Goal: Task Accomplishment & Management: Use online tool/utility

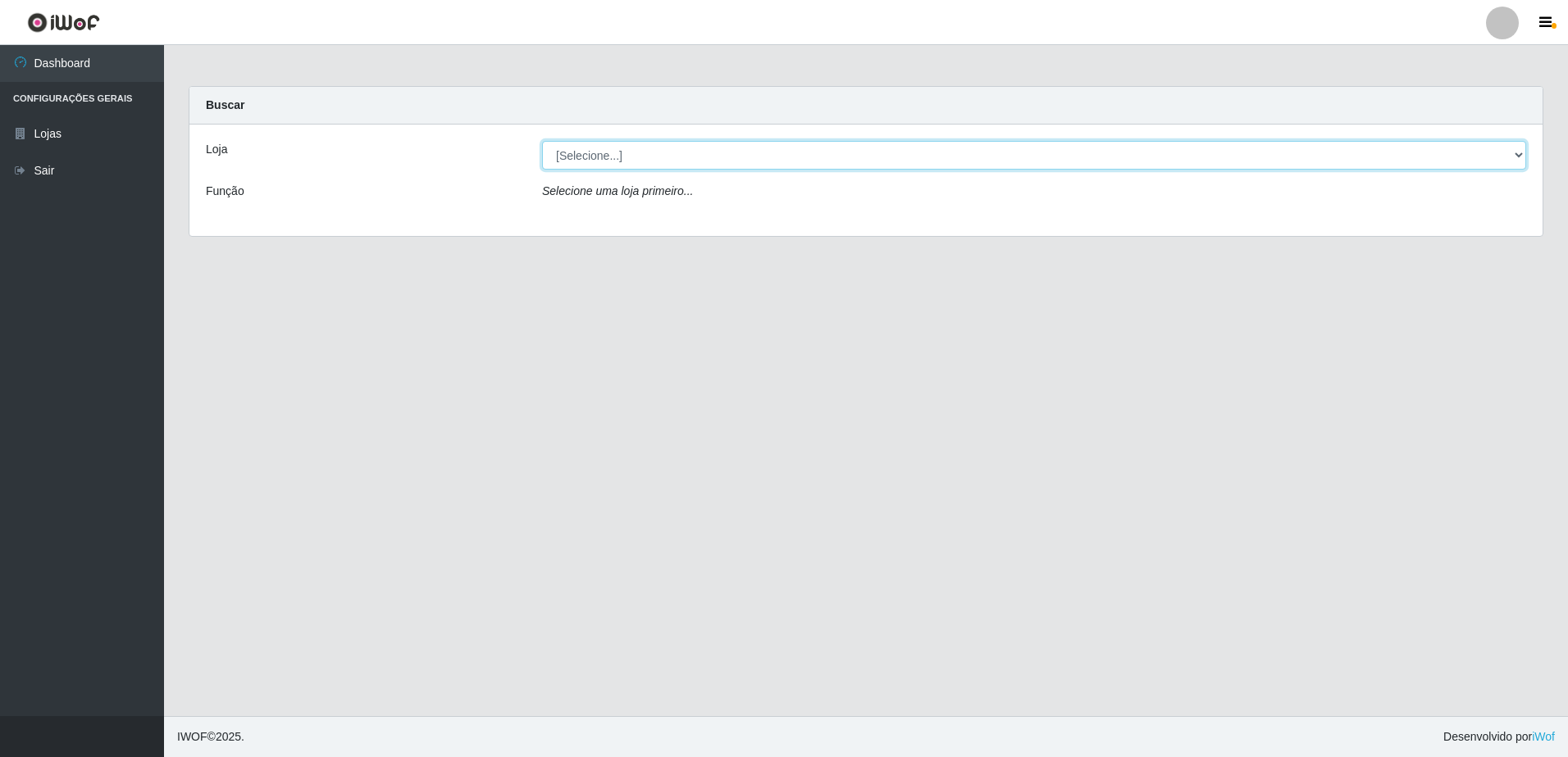
click at [705, 150] on select "[Selecione...] Extrabom - Loja 57 Anchieta" at bounding box center [1033, 155] width 984 height 28
select select "470"
click at [542, 141] on select "[Selecione...] Extrabom - Loja 57 Anchieta" at bounding box center [1033, 155] width 984 height 28
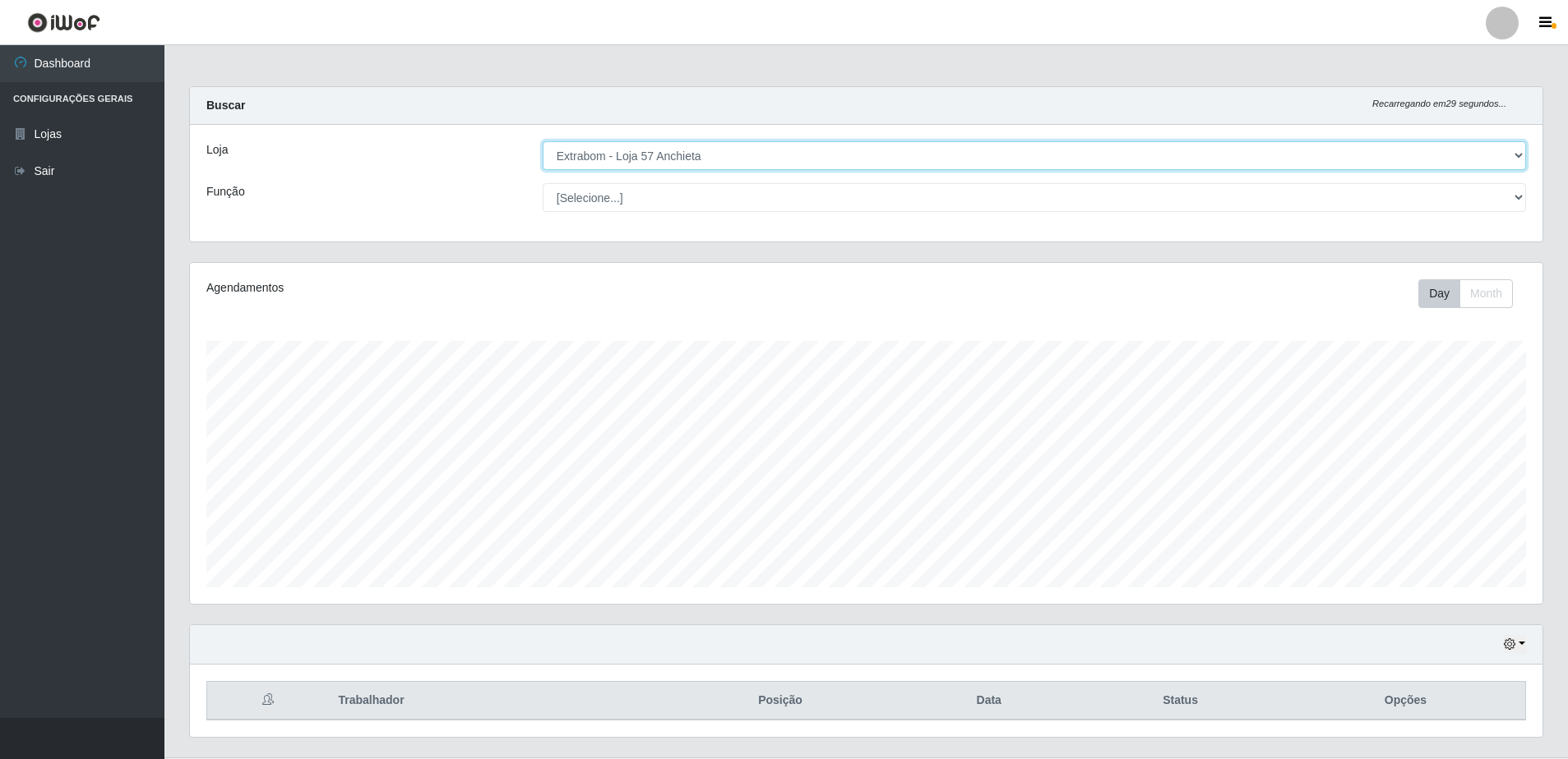
scroll to position [341, 1353]
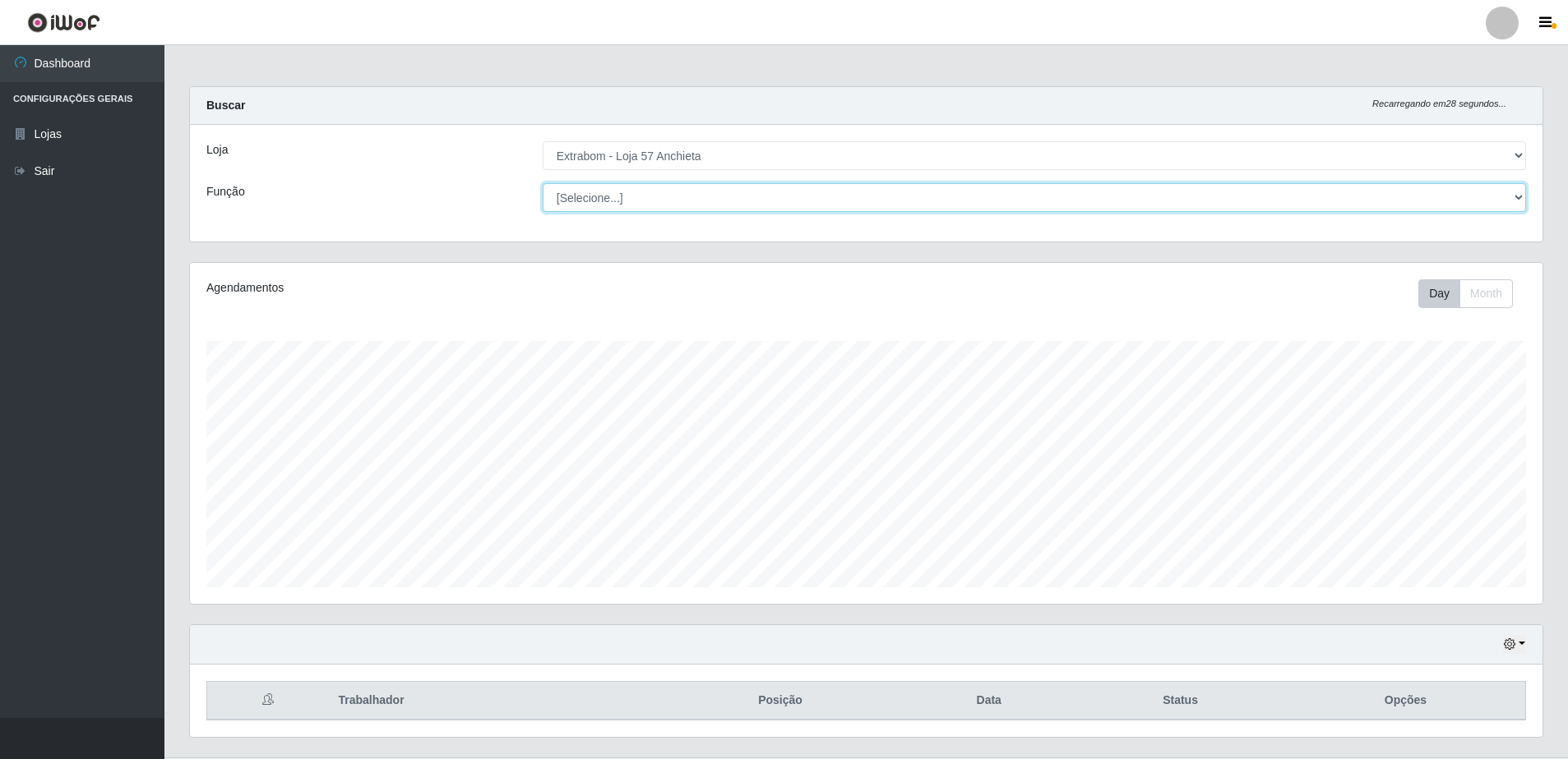
click at [699, 207] on select "[Selecione...] Repositor Repositor + Repositor ++" at bounding box center [1034, 197] width 983 height 28
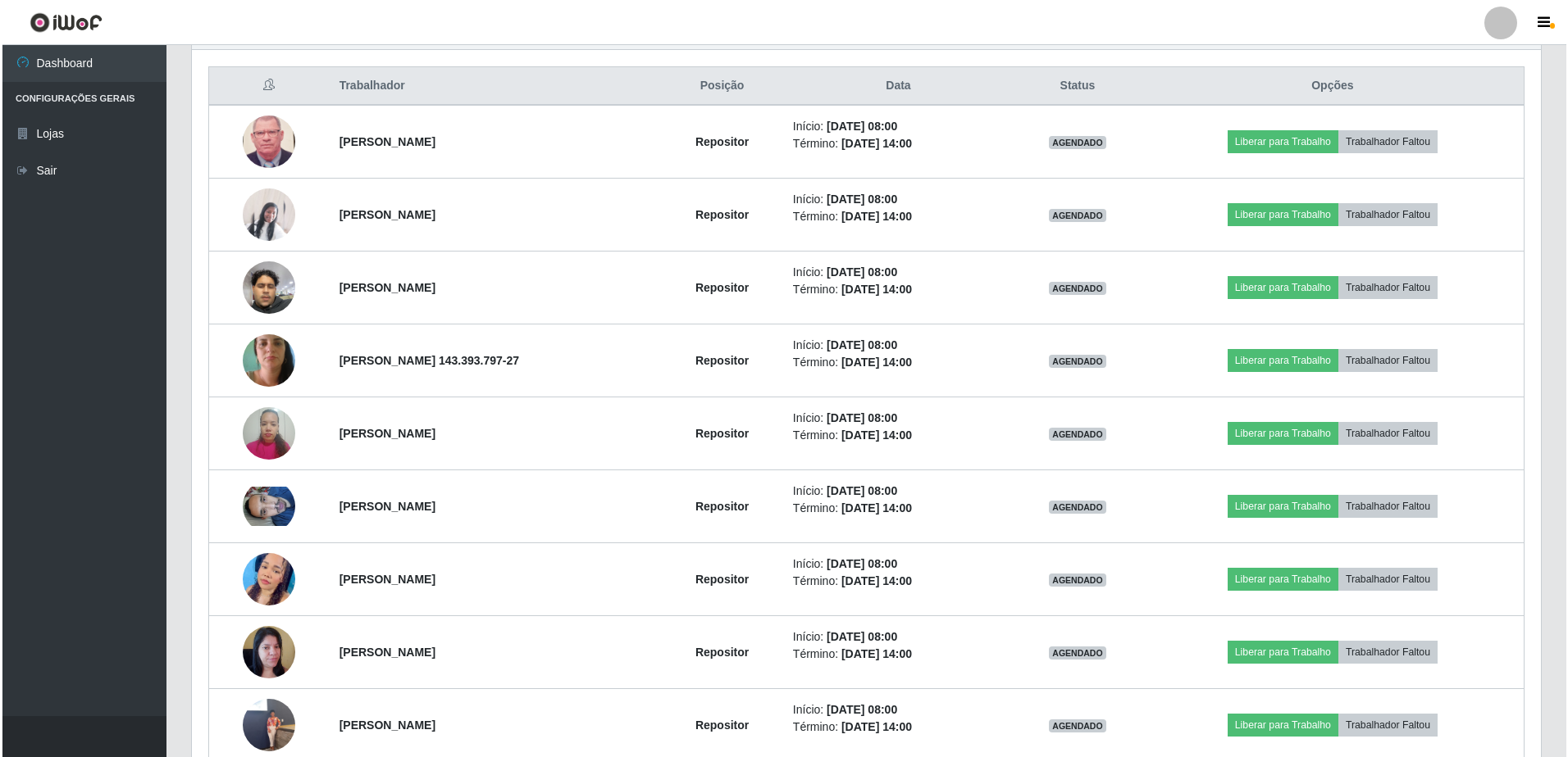
scroll to position [531, 0]
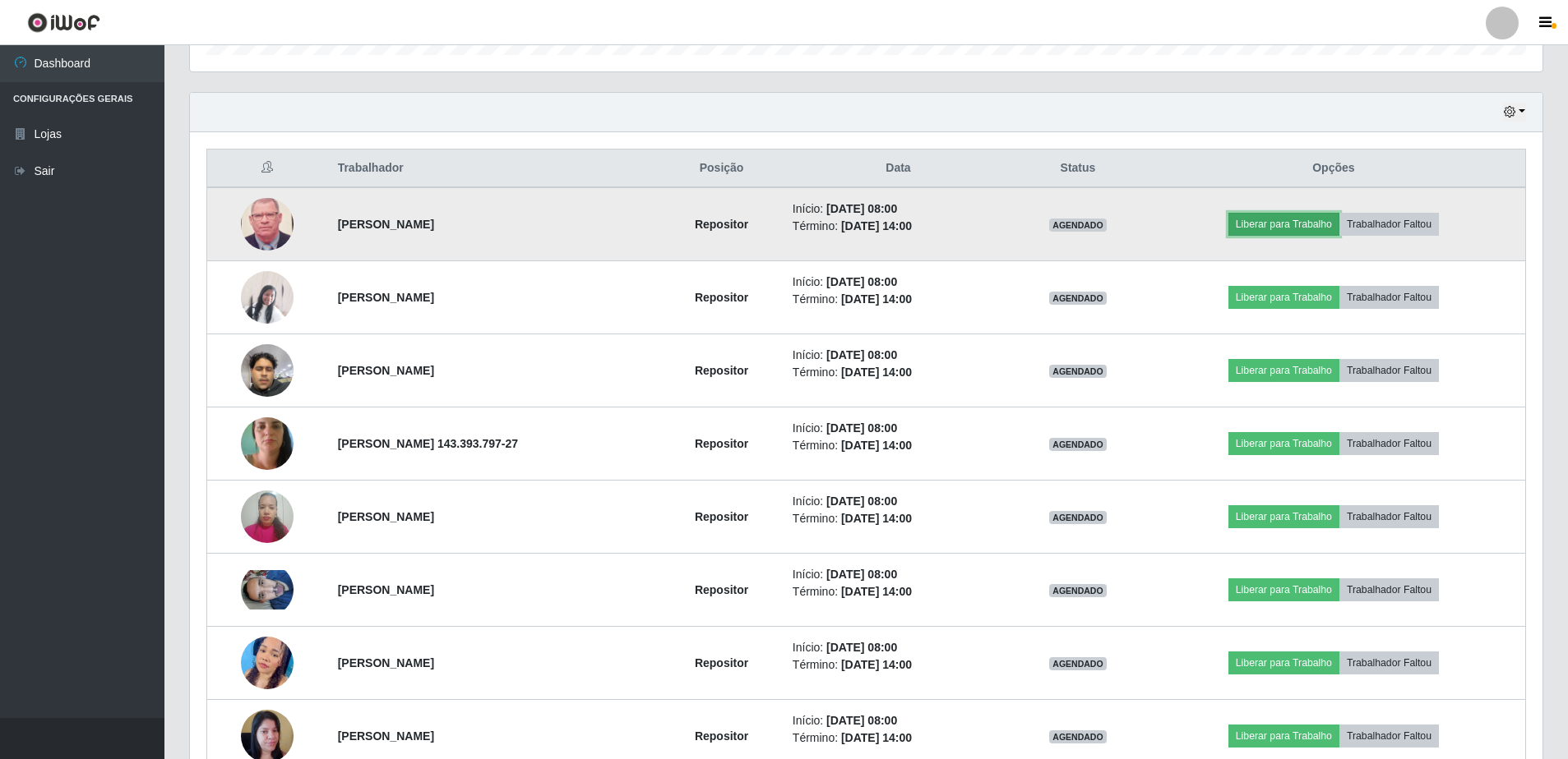
click at [1259, 228] on button "Liberar para Trabalho" at bounding box center [1285, 224] width 111 height 23
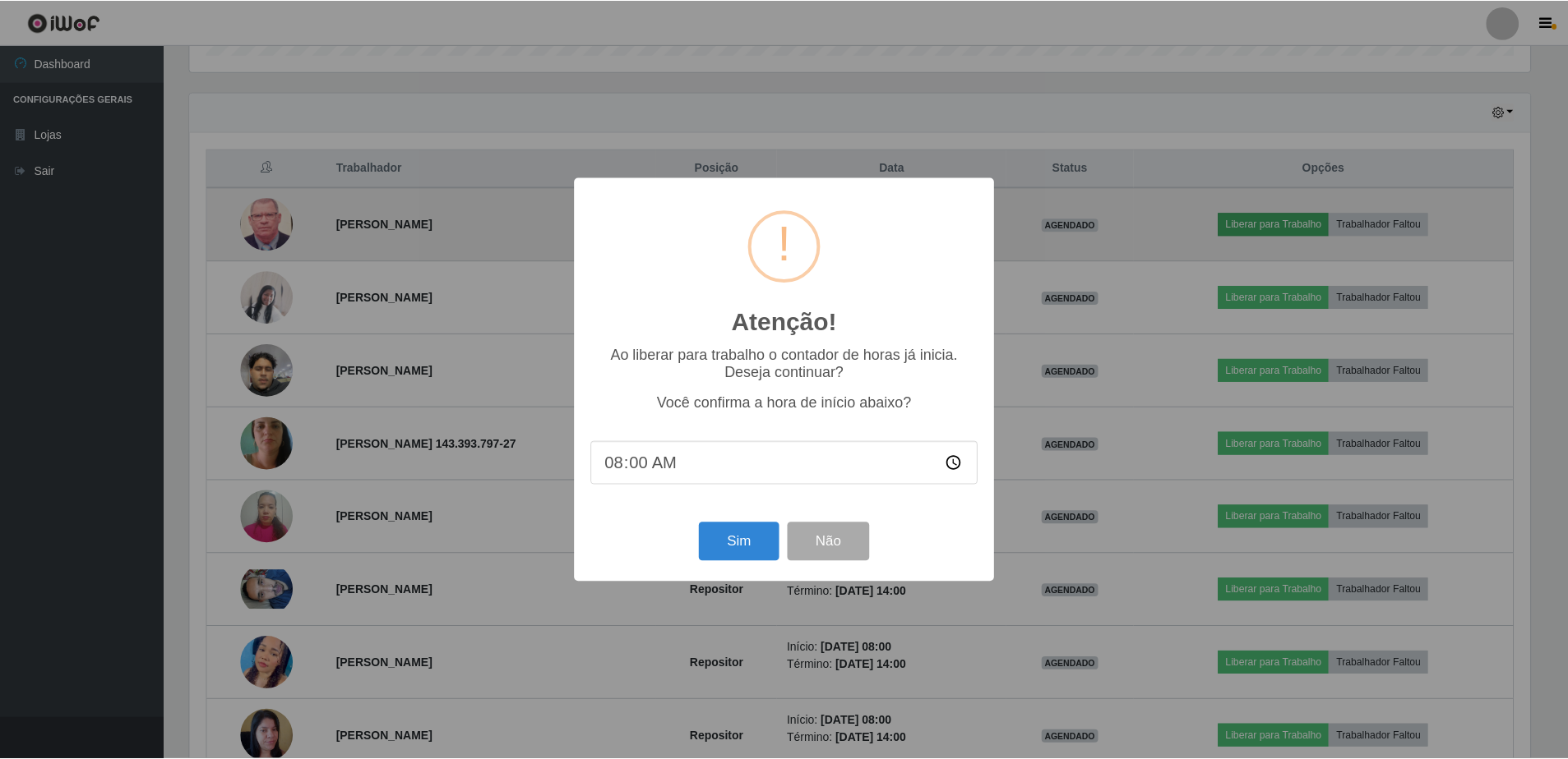
scroll to position [341, 1344]
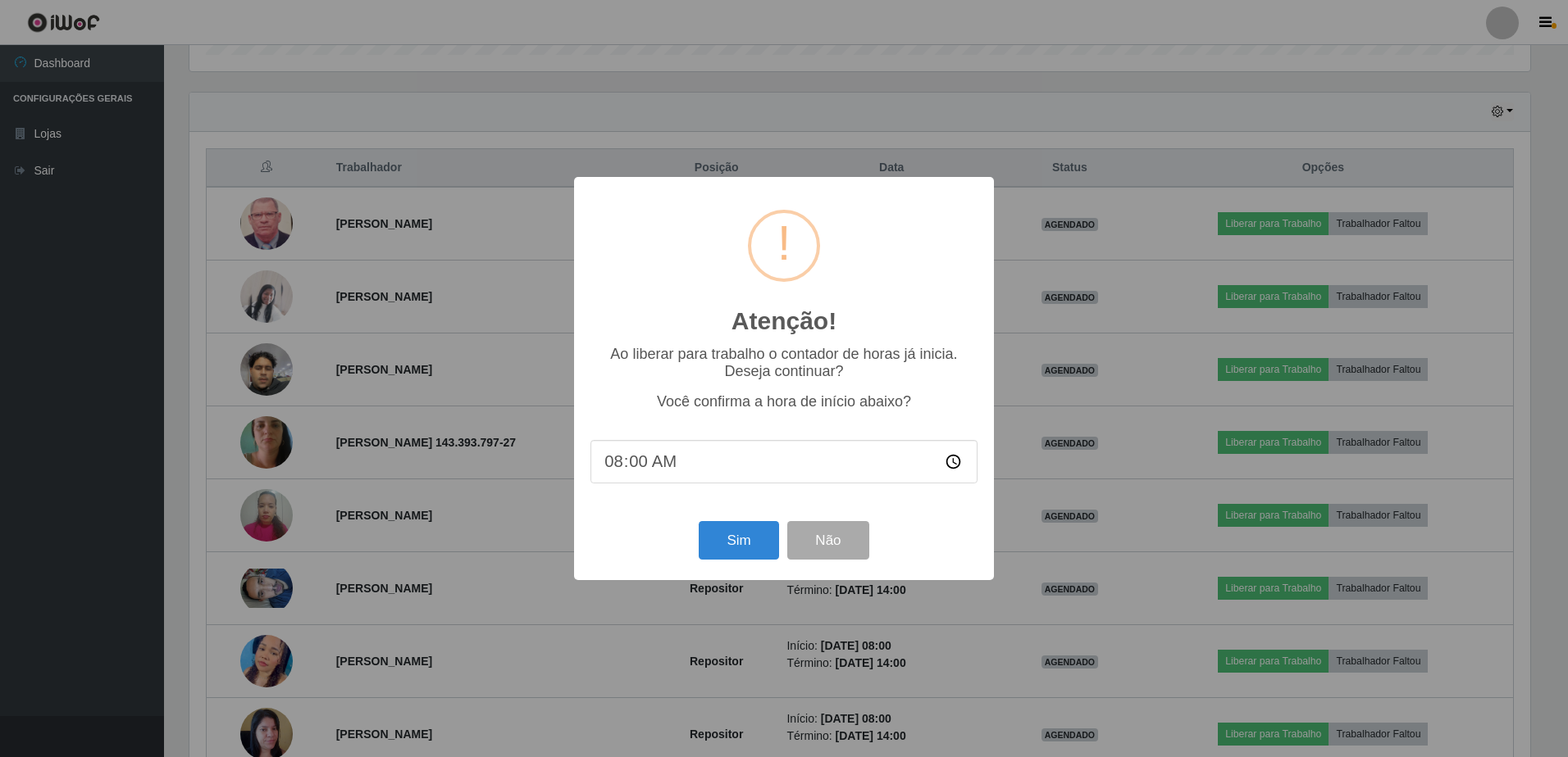
click at [1277, 226] on div "Atenção! × Ao liberar para trabalho o contador de horas já inicia. Deseja conti…" at bounding box center [784, 378] width 1568 height 757
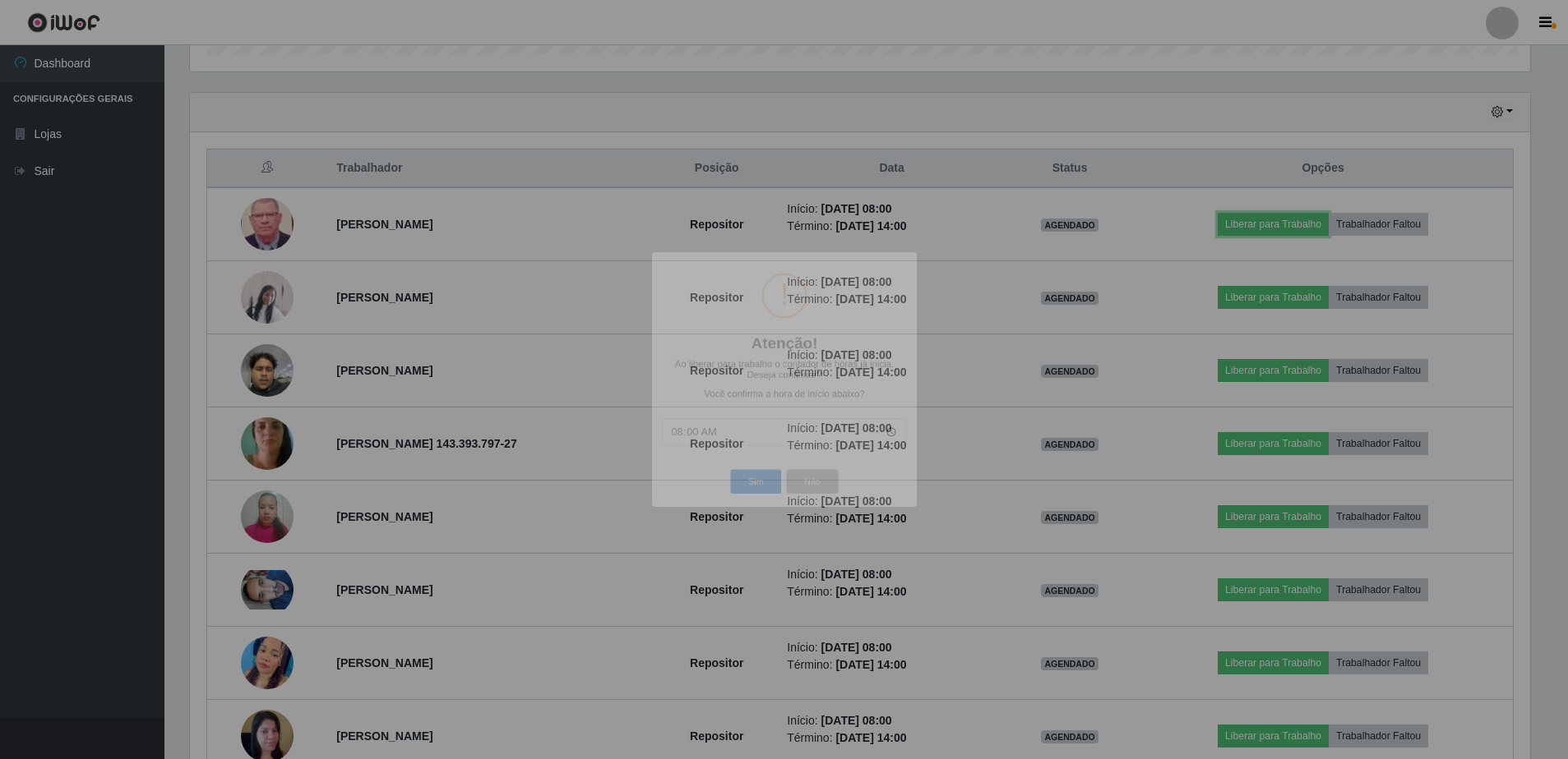
scroll to position [341, 1353]
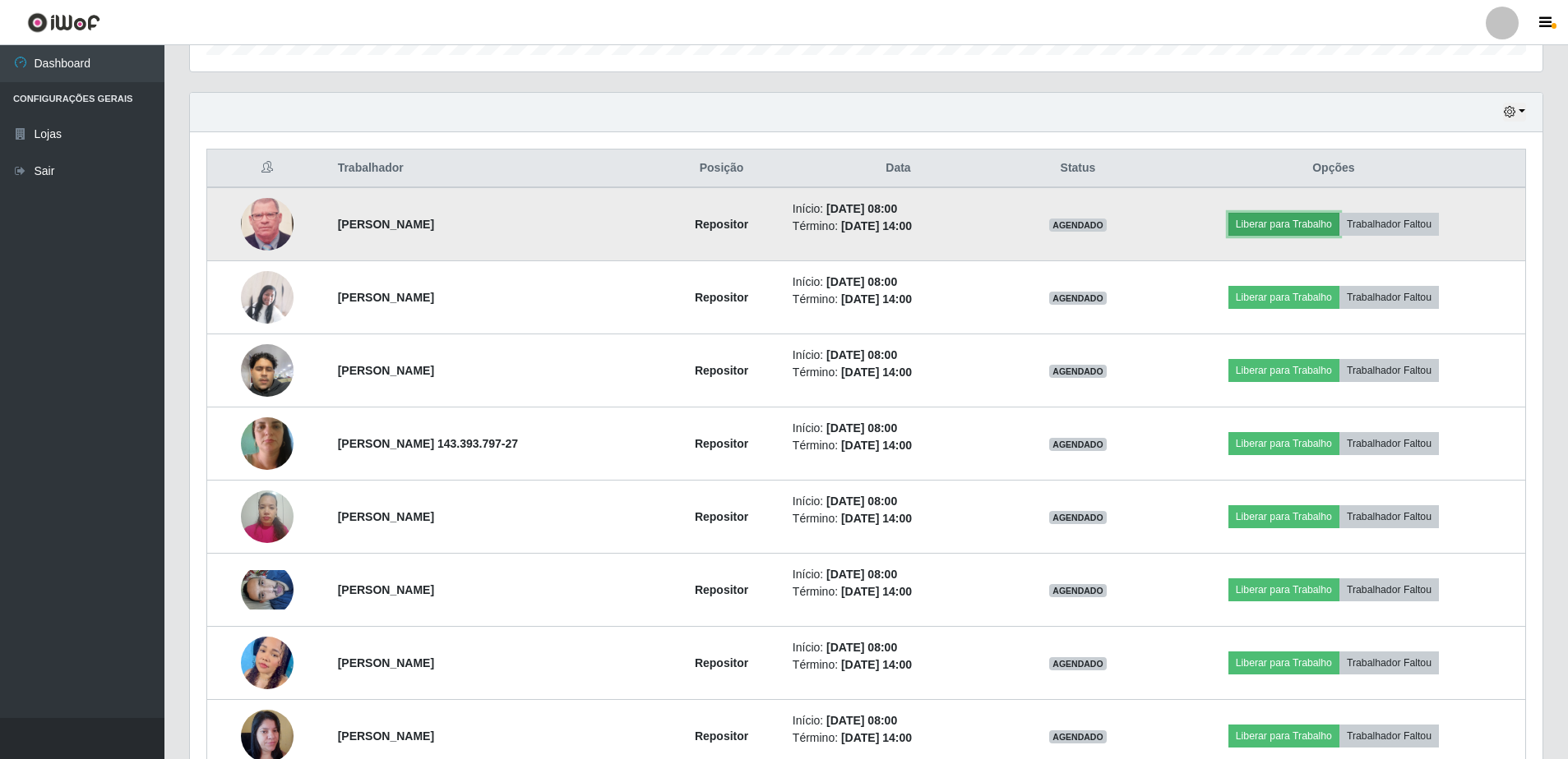
click at [1304, 224] on button "Liberar para Trabalho" at bounding box center [1285, 224] width 111 height 23
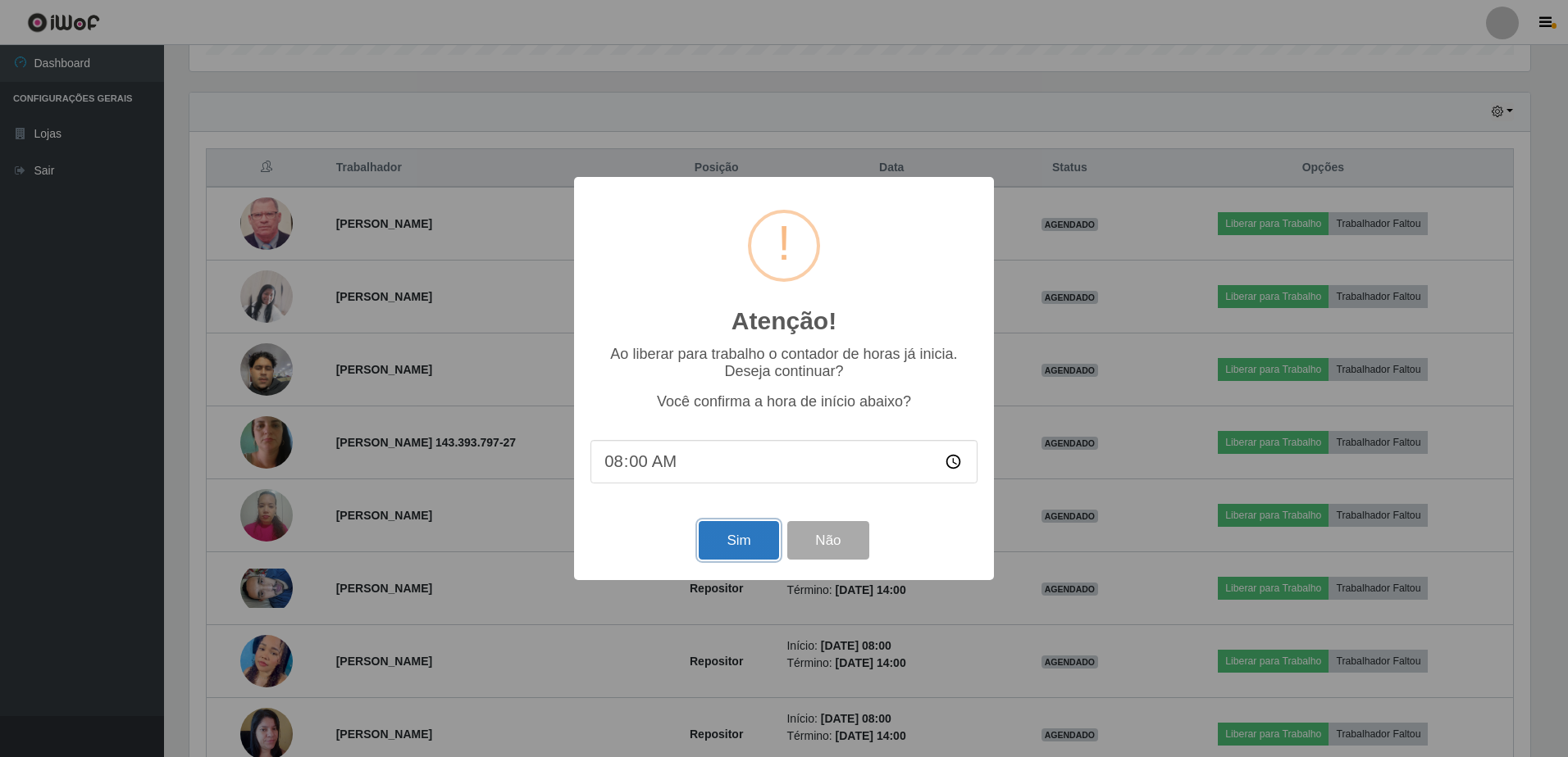
click at [728, 547] on button "Sim" at bounding box center [738, 540] width 79 height 39
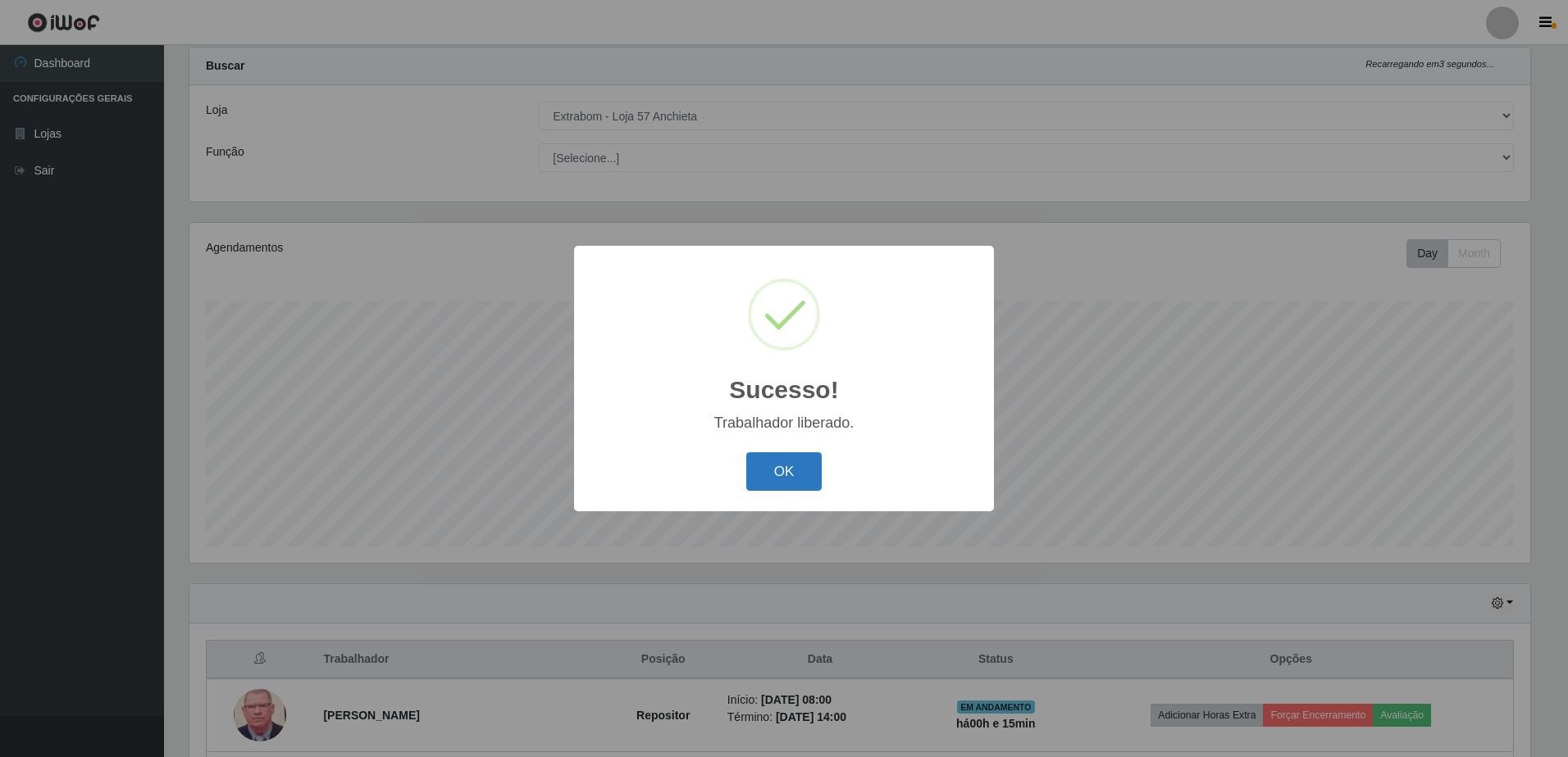
click at [770, 475] on button "OK" at bounding box center [784, 472] width 76 height 39
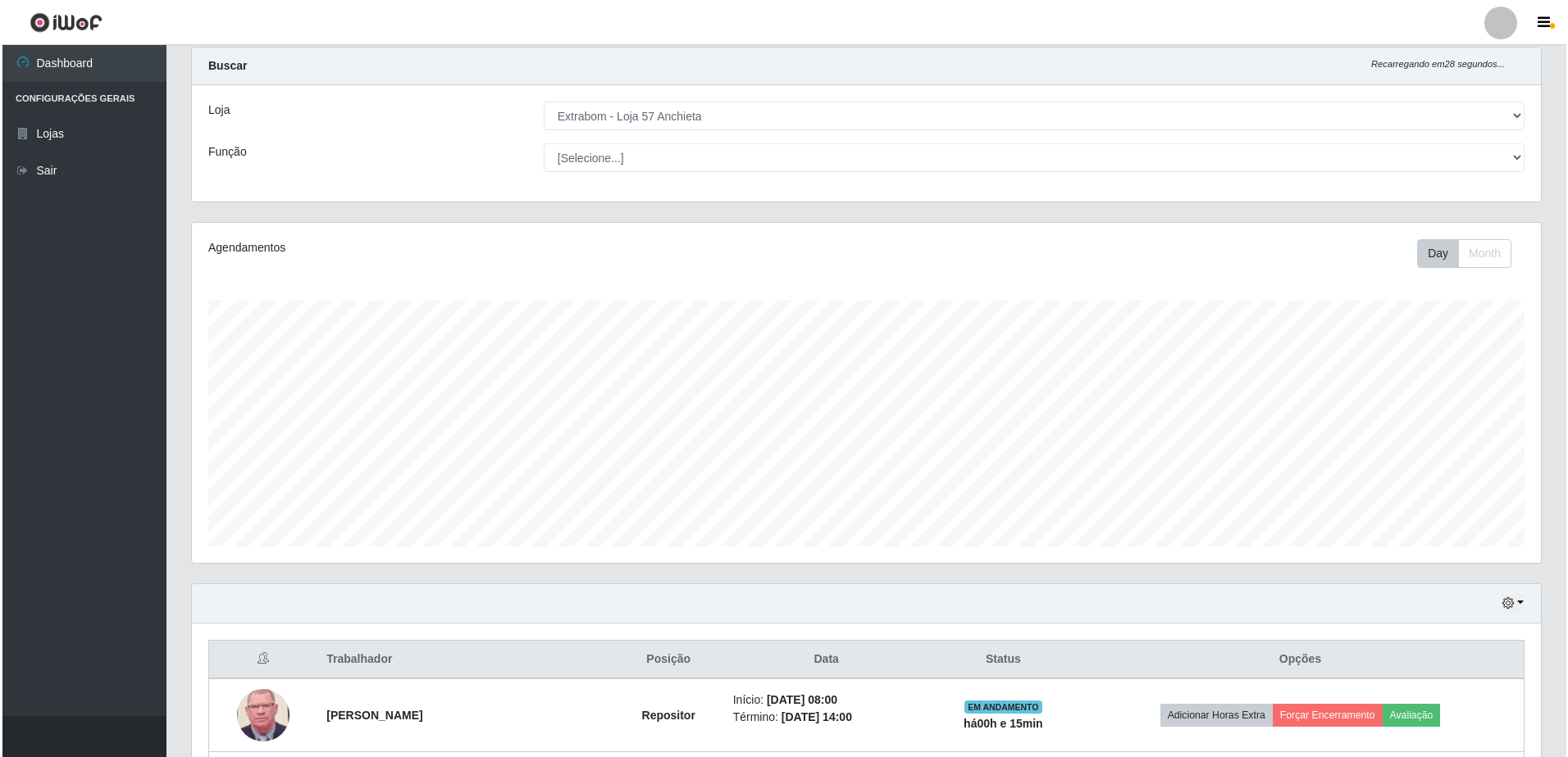
scroll to position [285, 0]
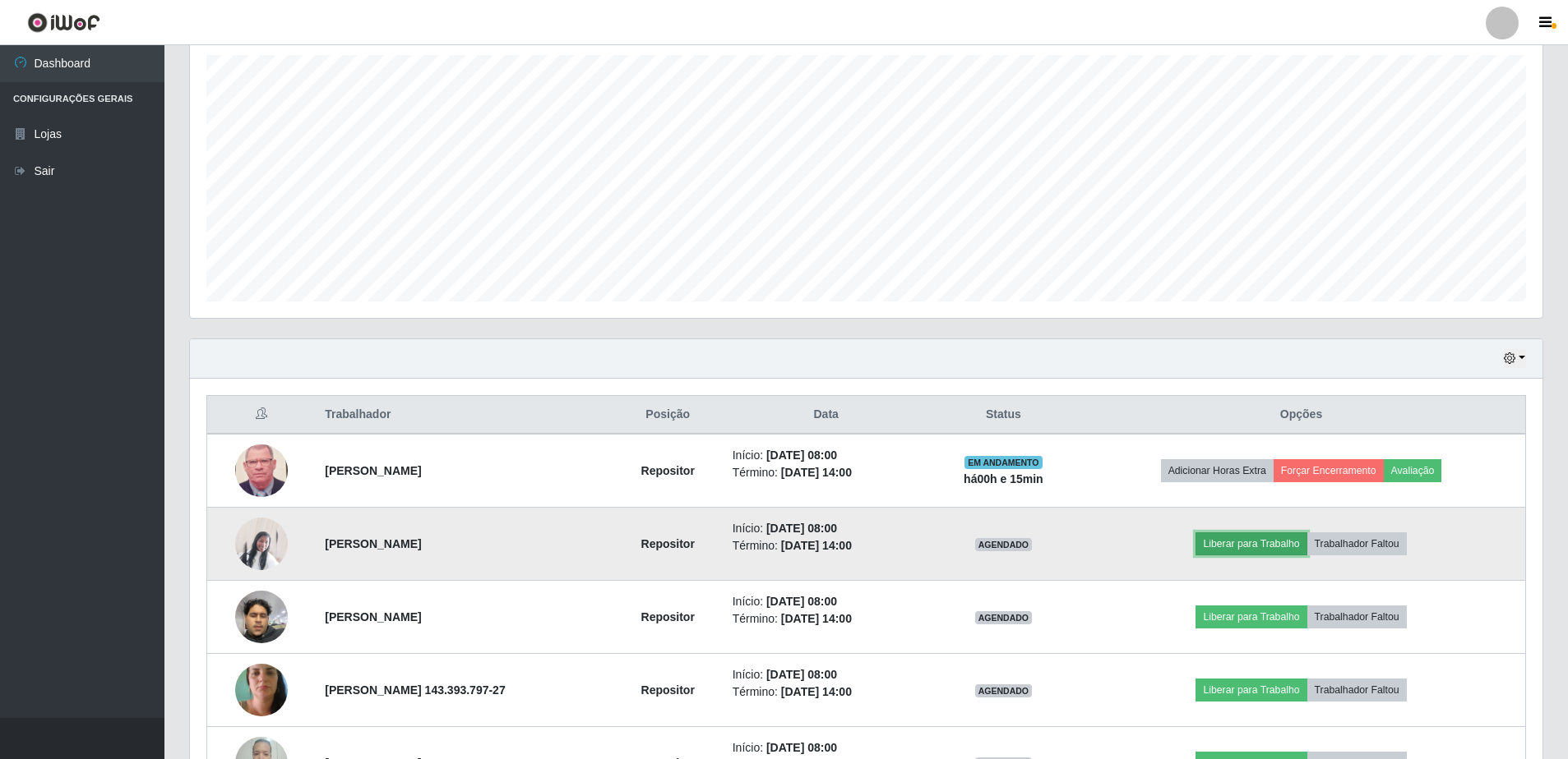
click at [1274, 548] on button "Liberar para Trabalho" at bounding box center [1252, 544] width 111 height 23
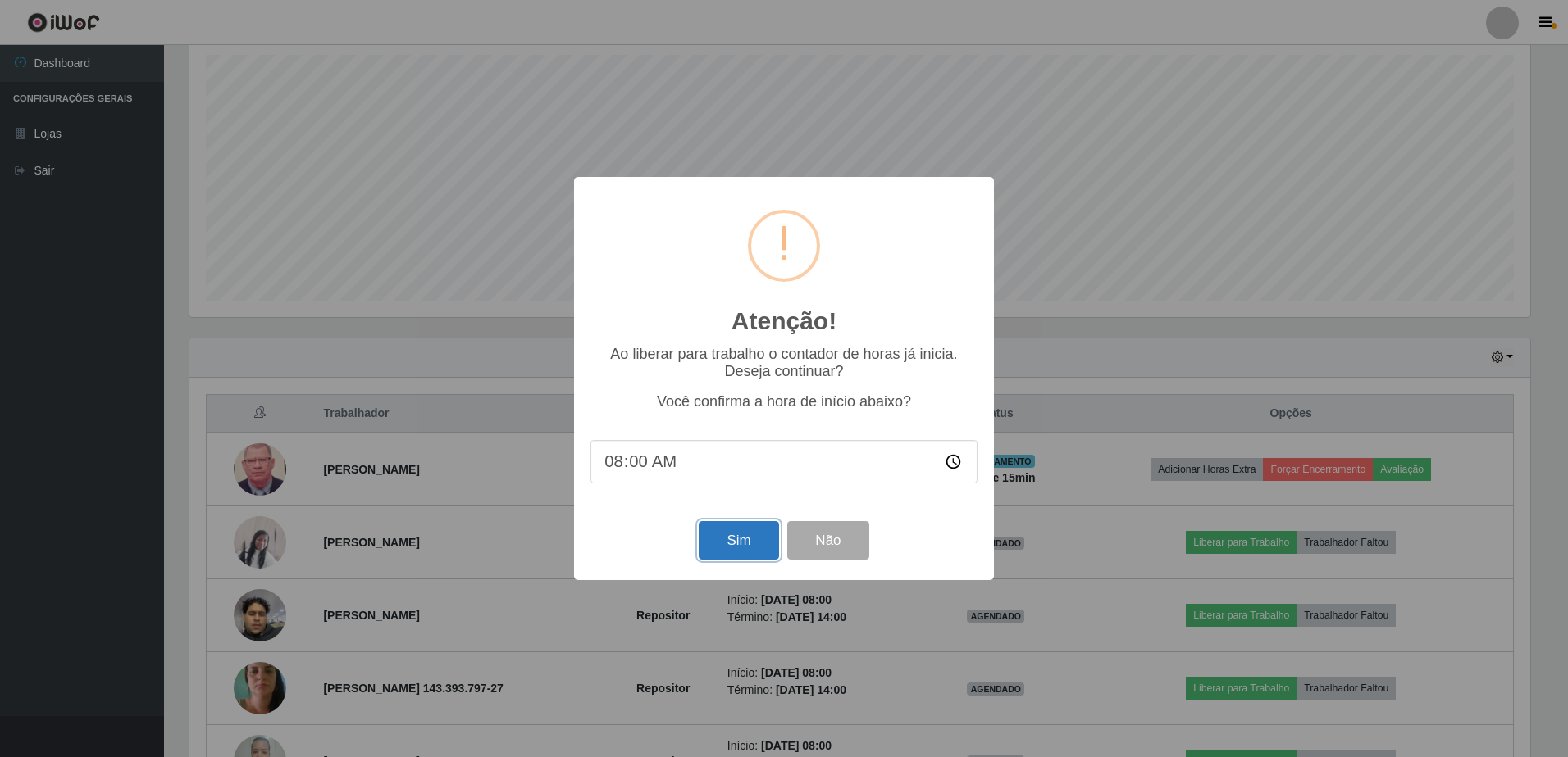
click at [738, 536] on button "Sim" at bounding box center [738, 540] width 79 height 39
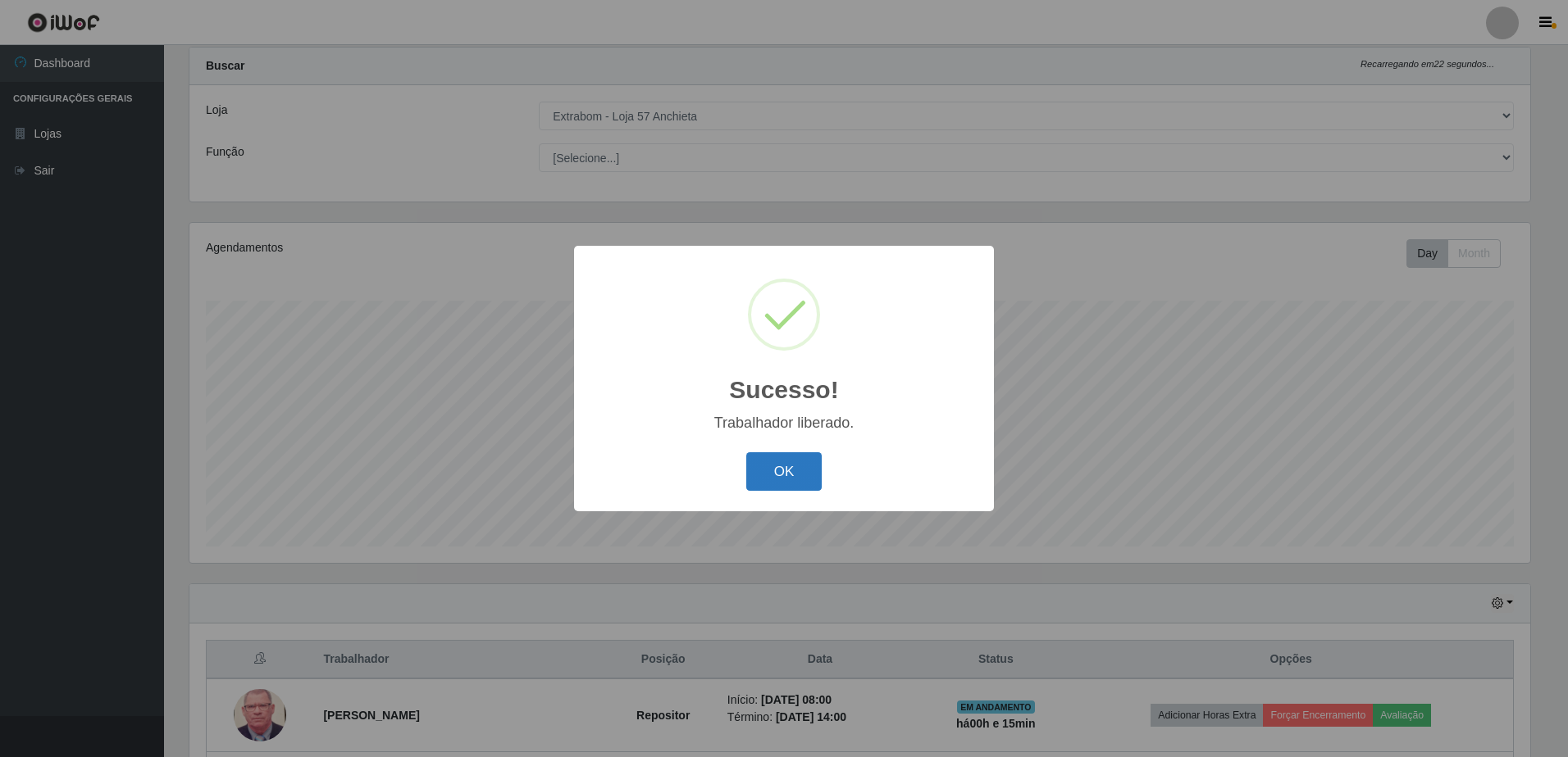
click at [778, 462] on button "OK" at bounding box center [784, 472] width 76 height 39
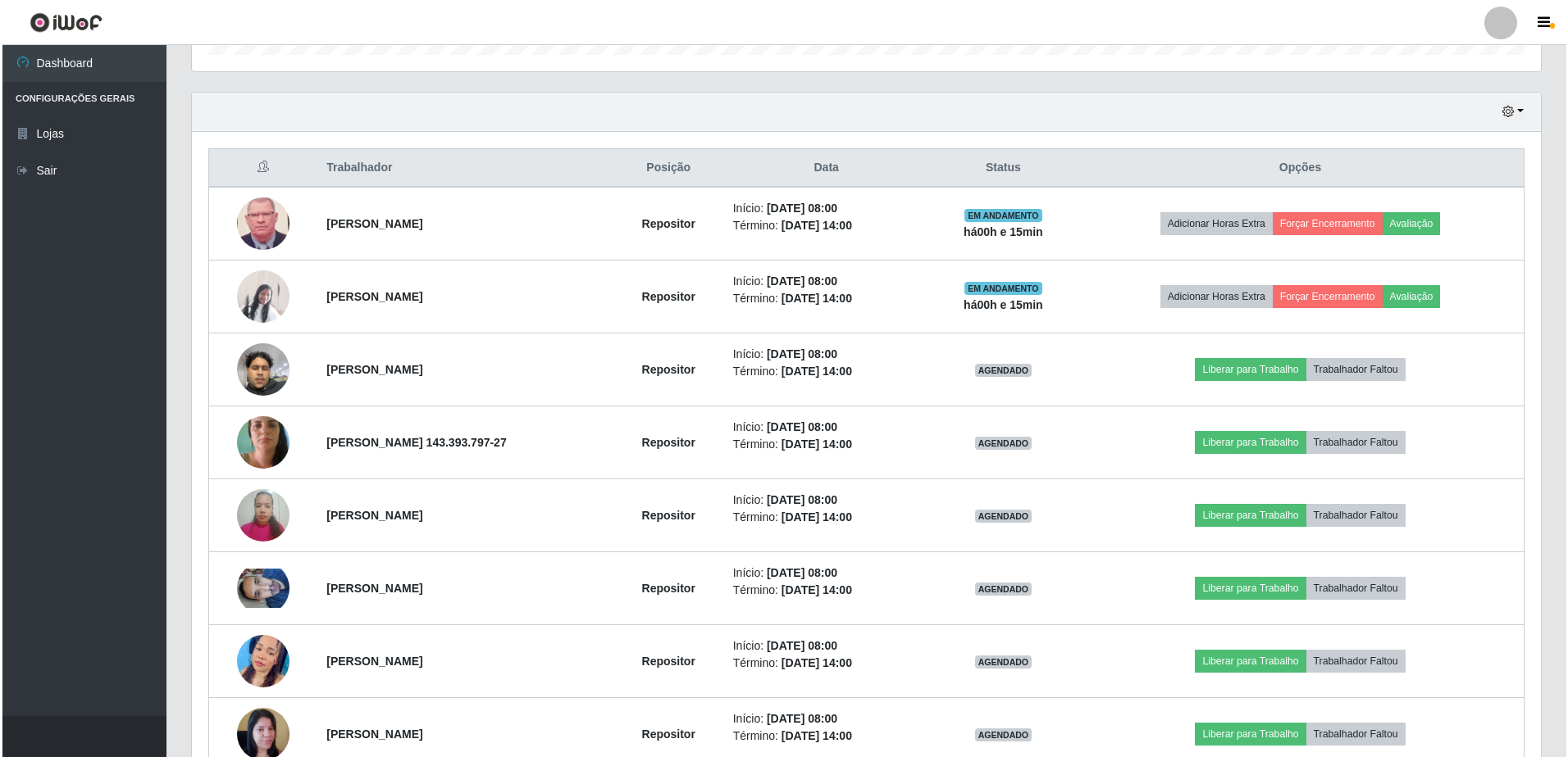
scroll to position [613, 0]
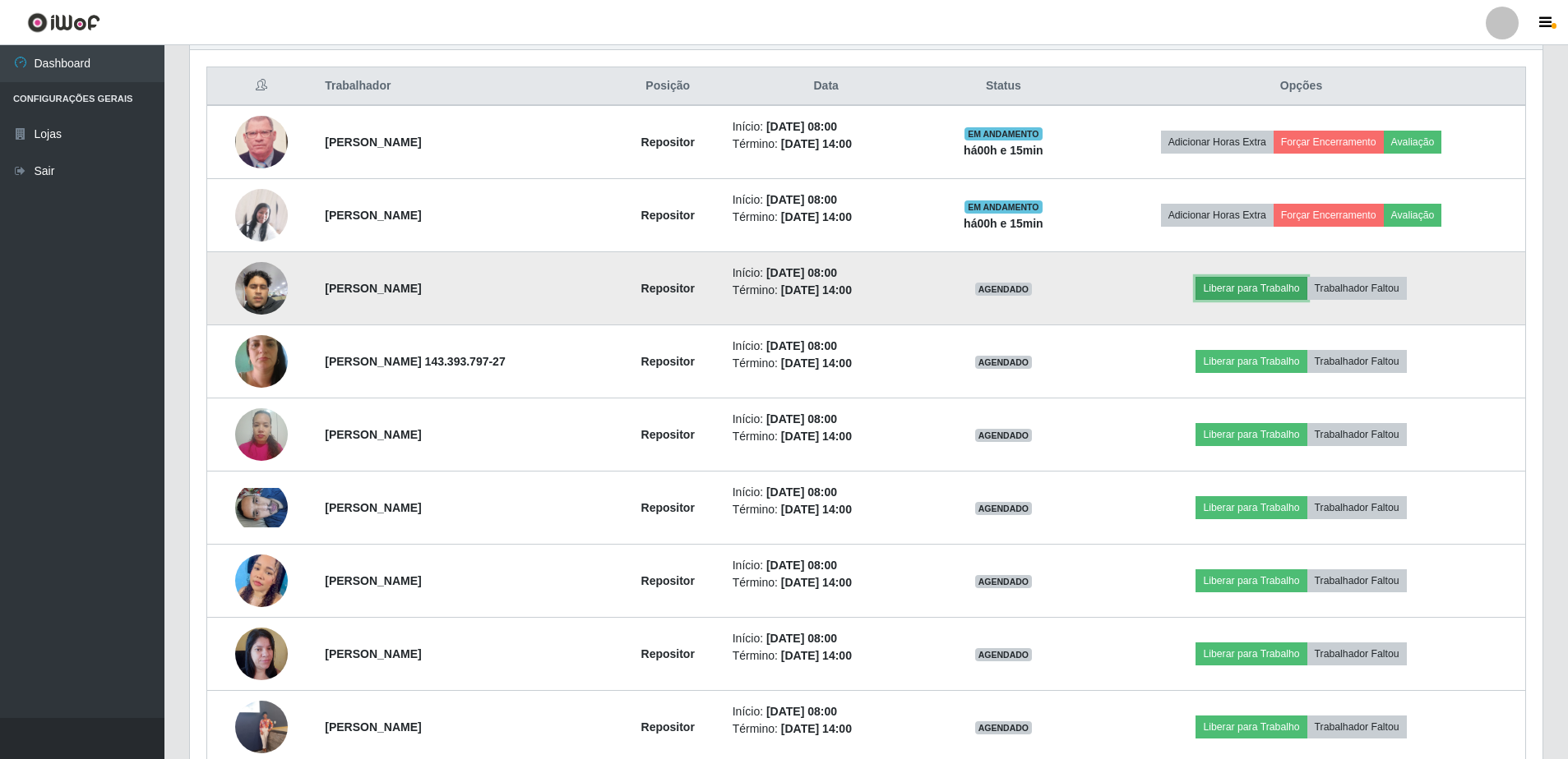
click at [1234, 295] on button "Liberar para Trabalho" at bounding box center [1252, 288] width 111 height 23
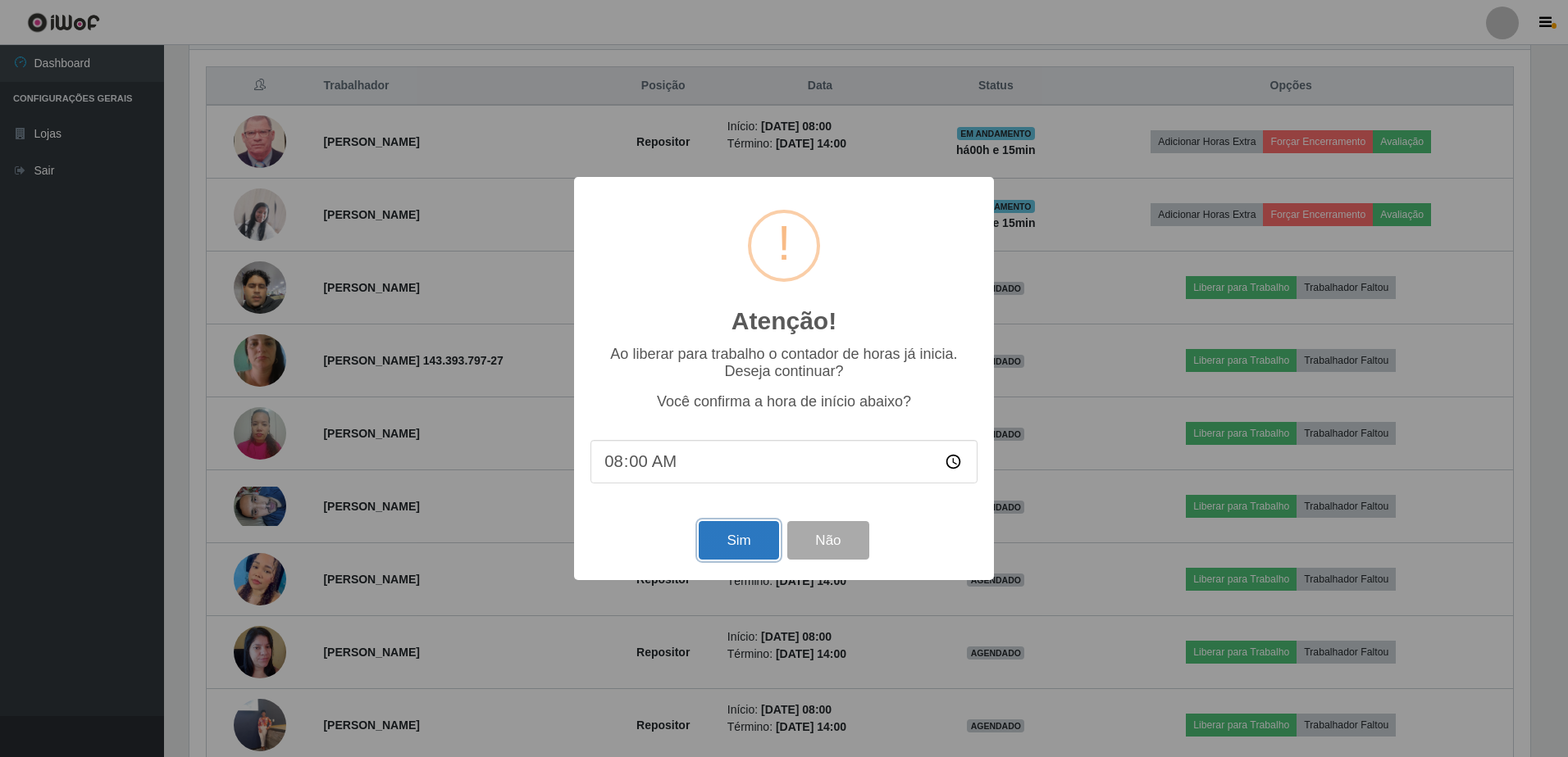
click at [746, 540] on button "Sim" at bounding box center [738, 540] width 79 height 39
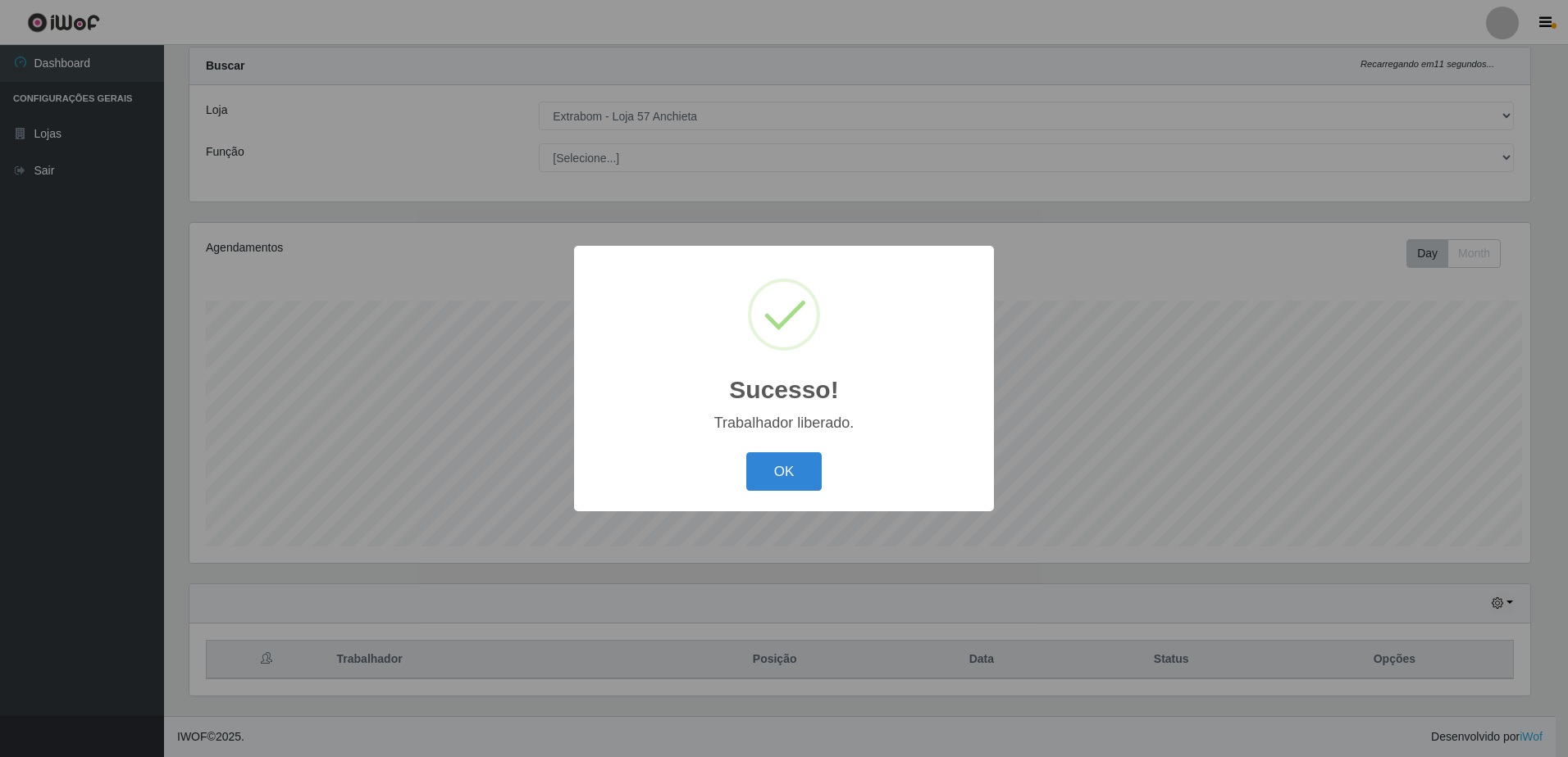
scroll to position [0, 0]
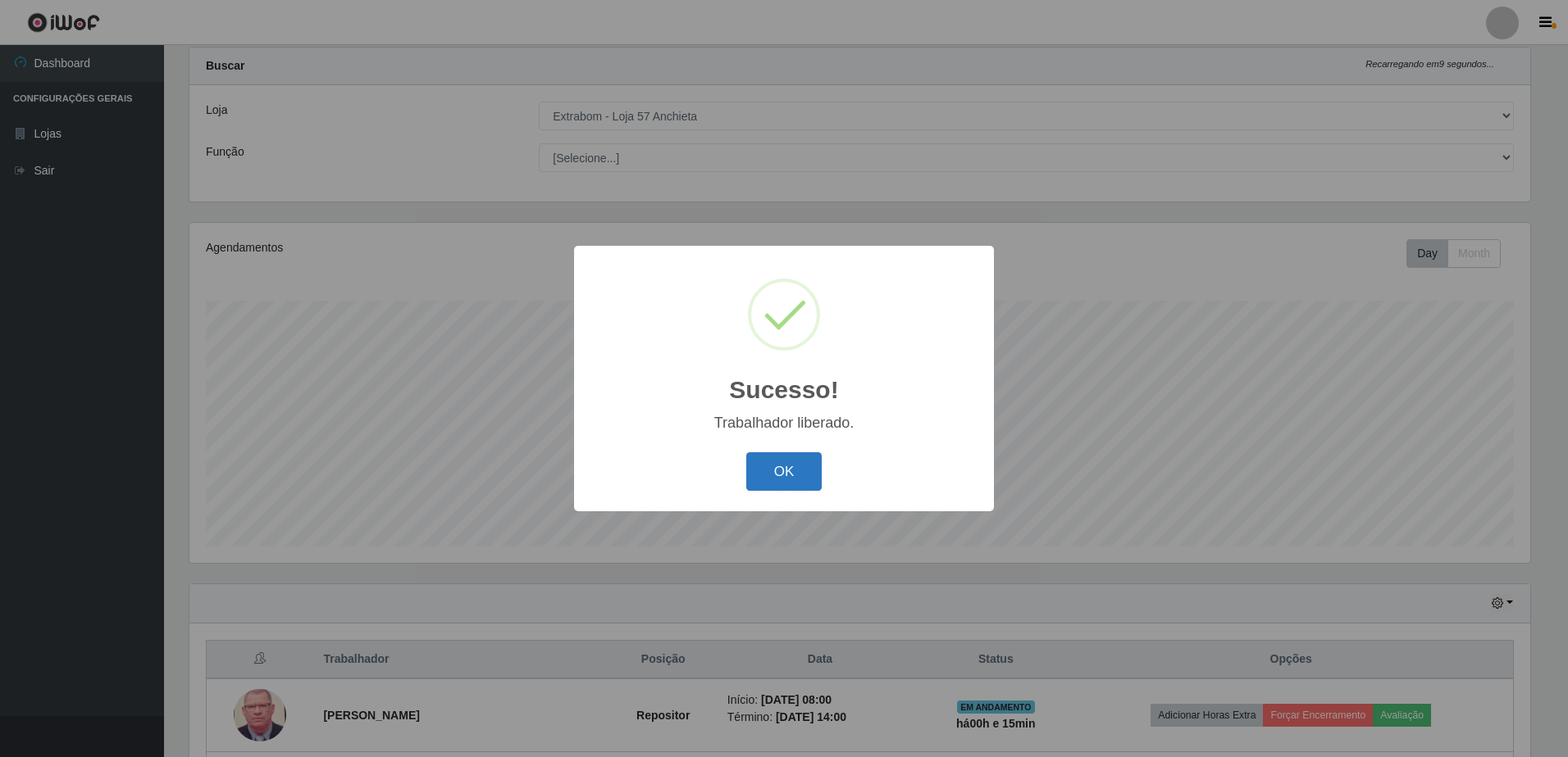
click at [784, 466] on button "OK" at bounding box center [784, 472] width 76 height 39
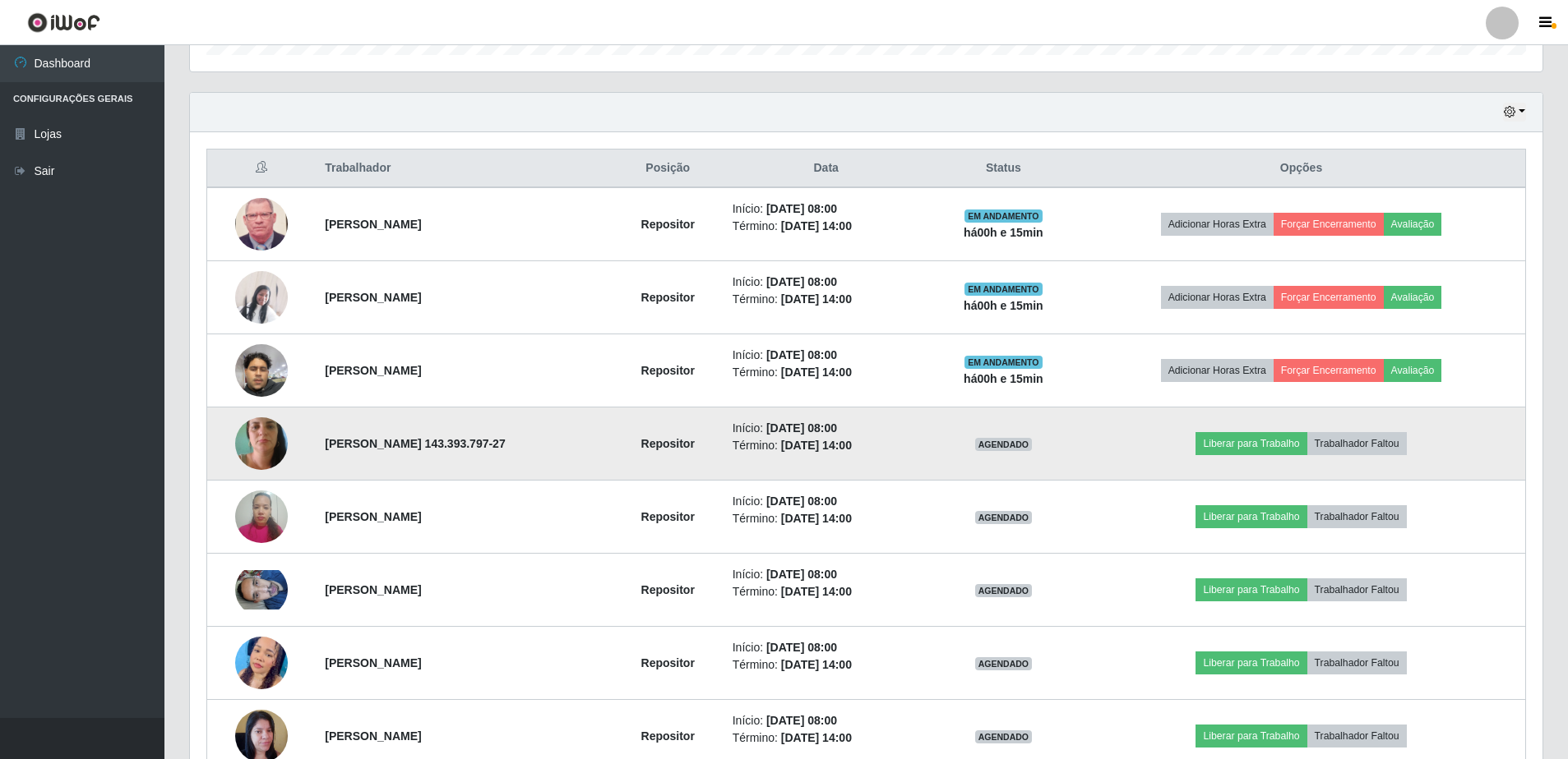
click at [247, 437] on img at bounding box center [262, 444] width 53 height 70
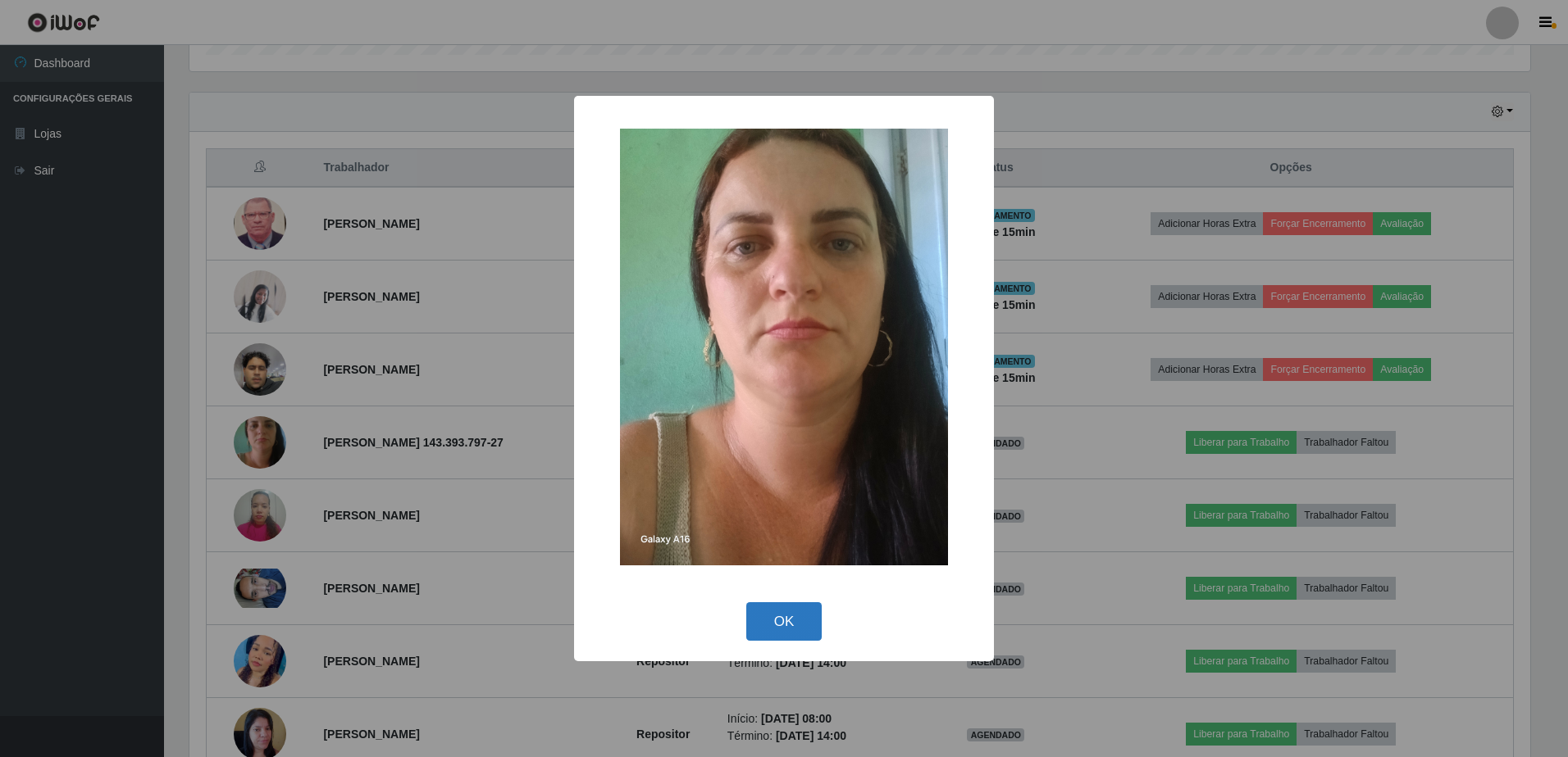
click at [760, 636] on button "OK" at bounding box center [784, 621] width 76 height 39
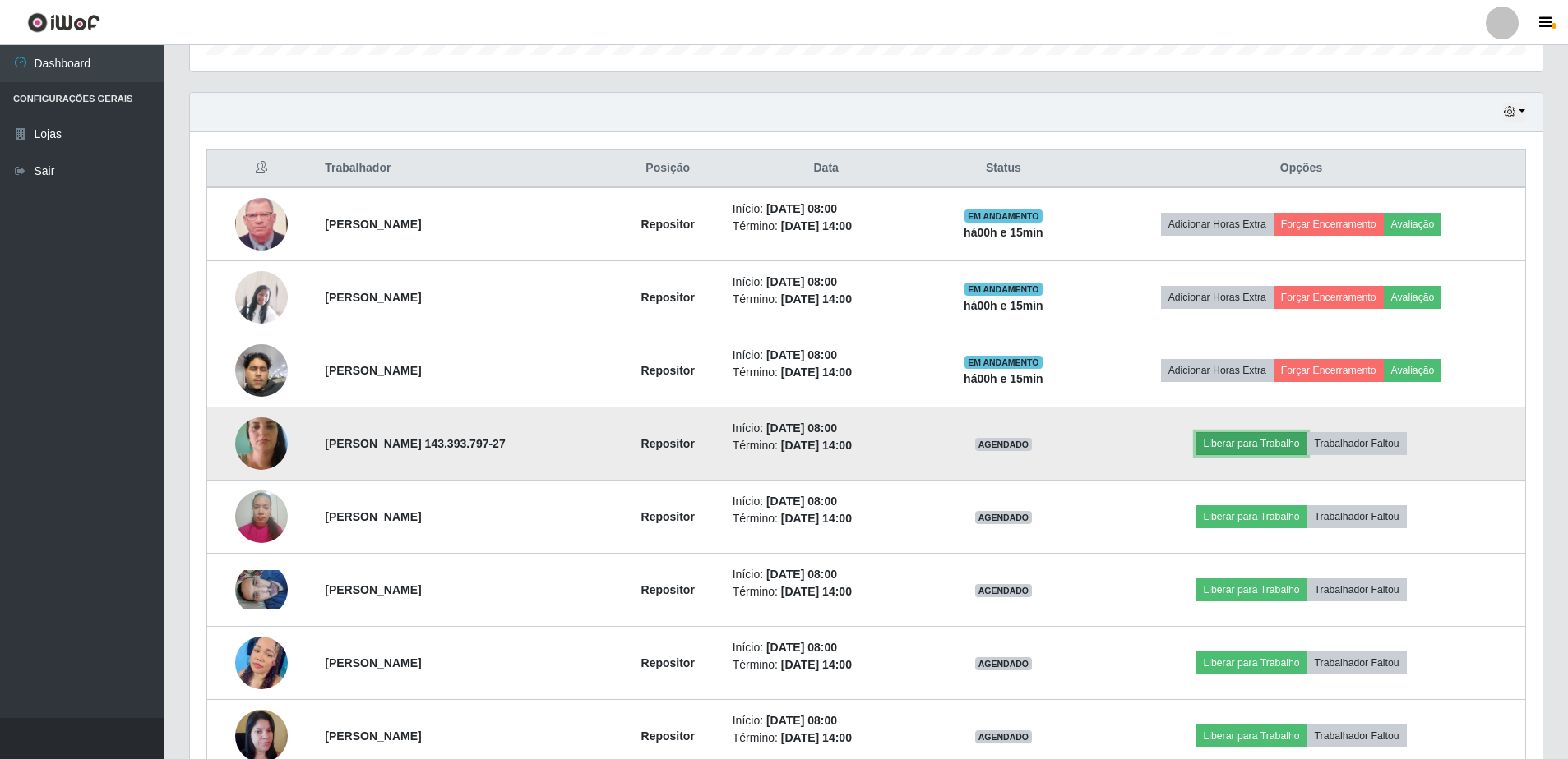
click at [1266, 445] on button "Liberar para Trabalho" at bounding box center [1252, 444] width 111 height 23
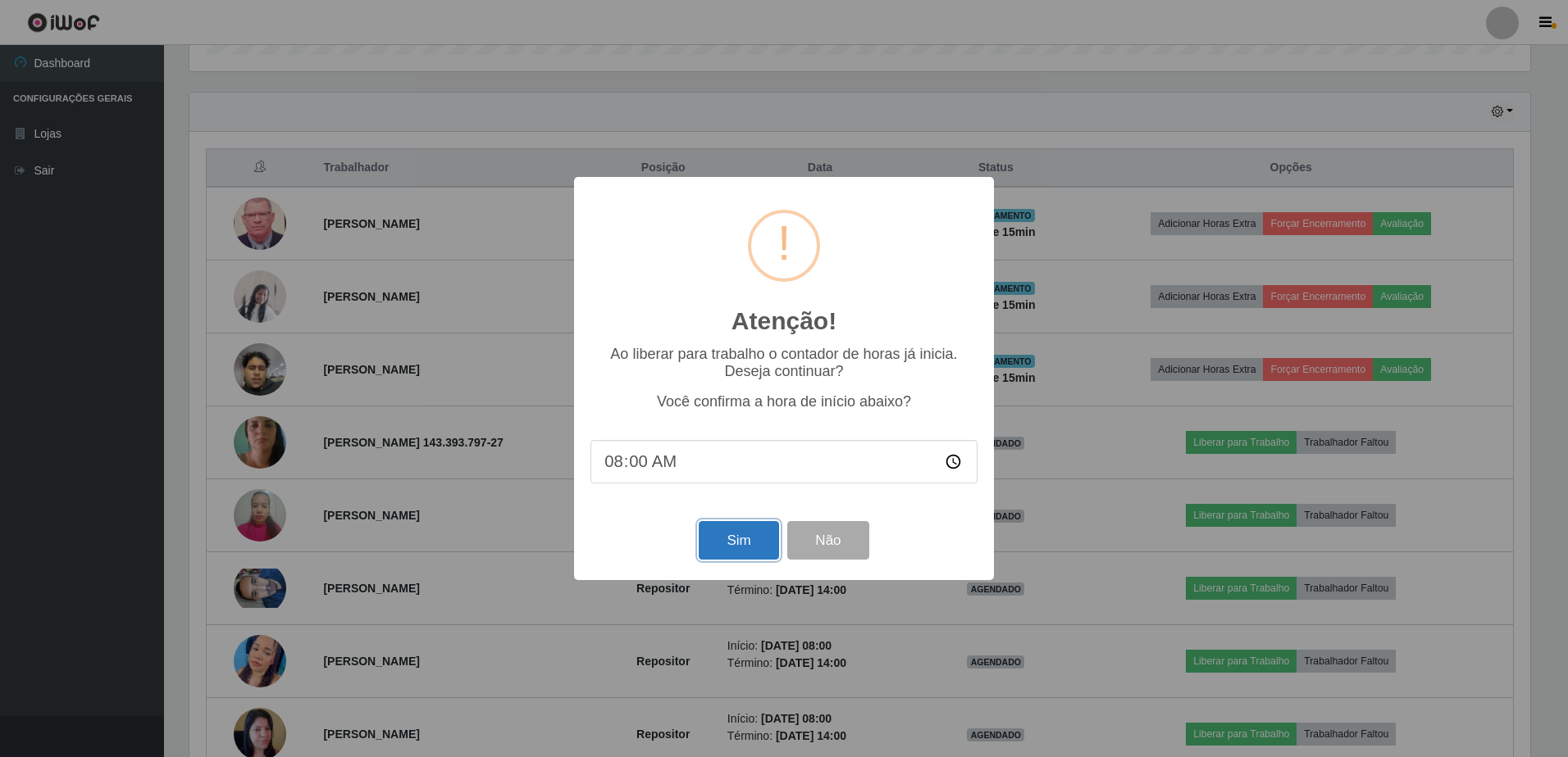
click at [732, 544] on button "Sim" at bounding box center [738, 540] width 79 height 39
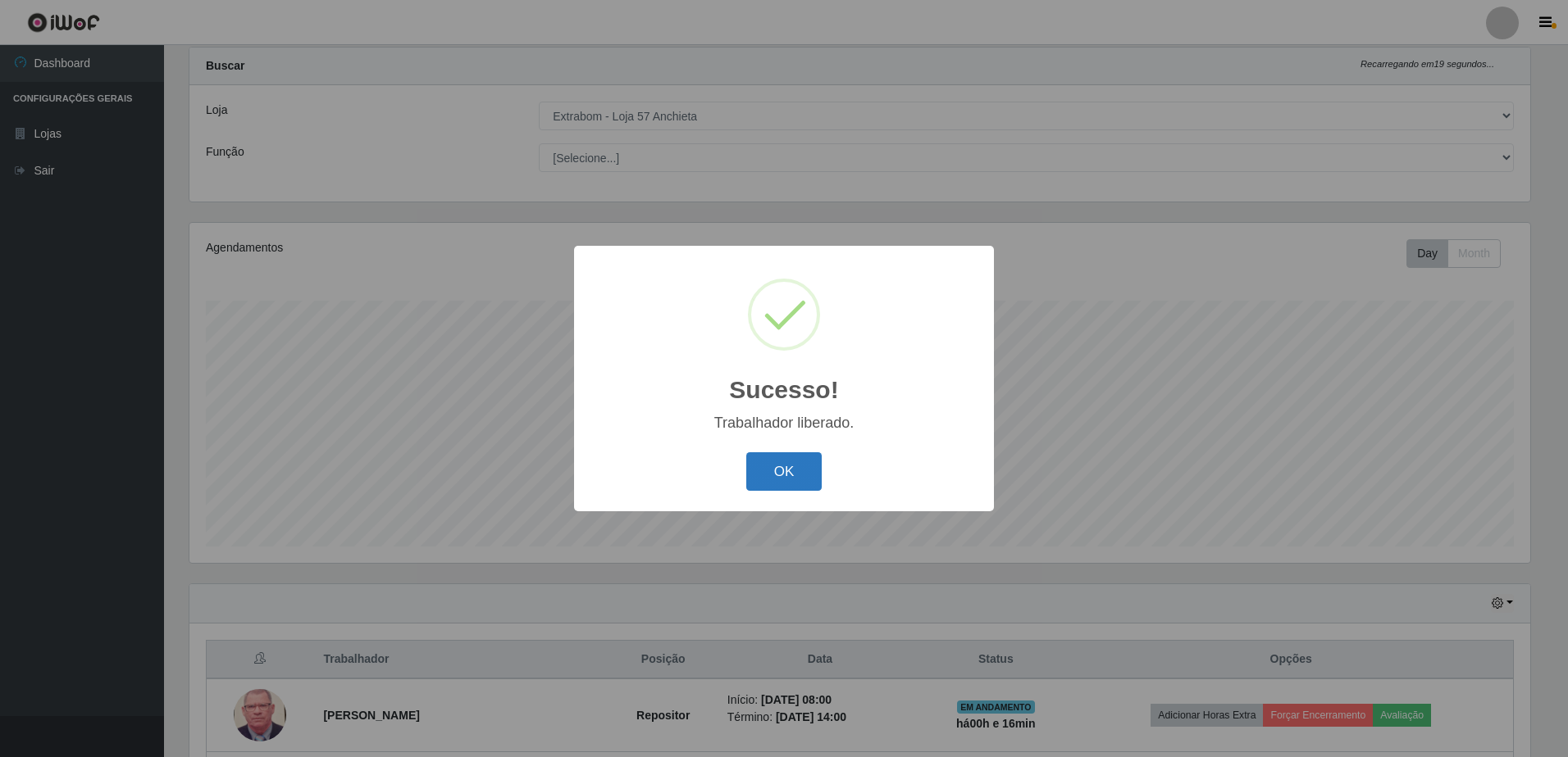
click at [787, 488] on button "OK" at bounding box center [784, 472] width 76 height 39
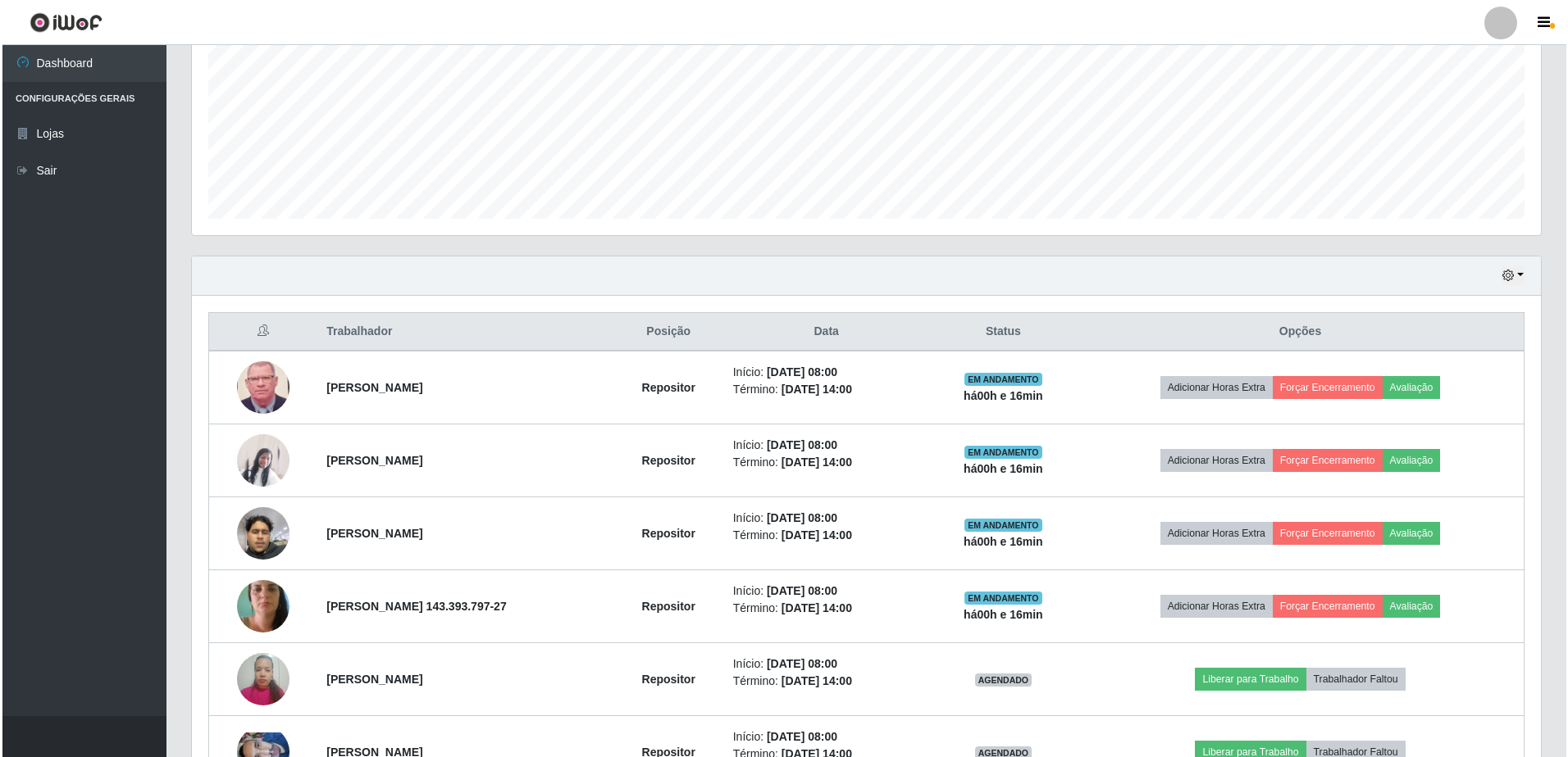
scroll to position [531, 0]
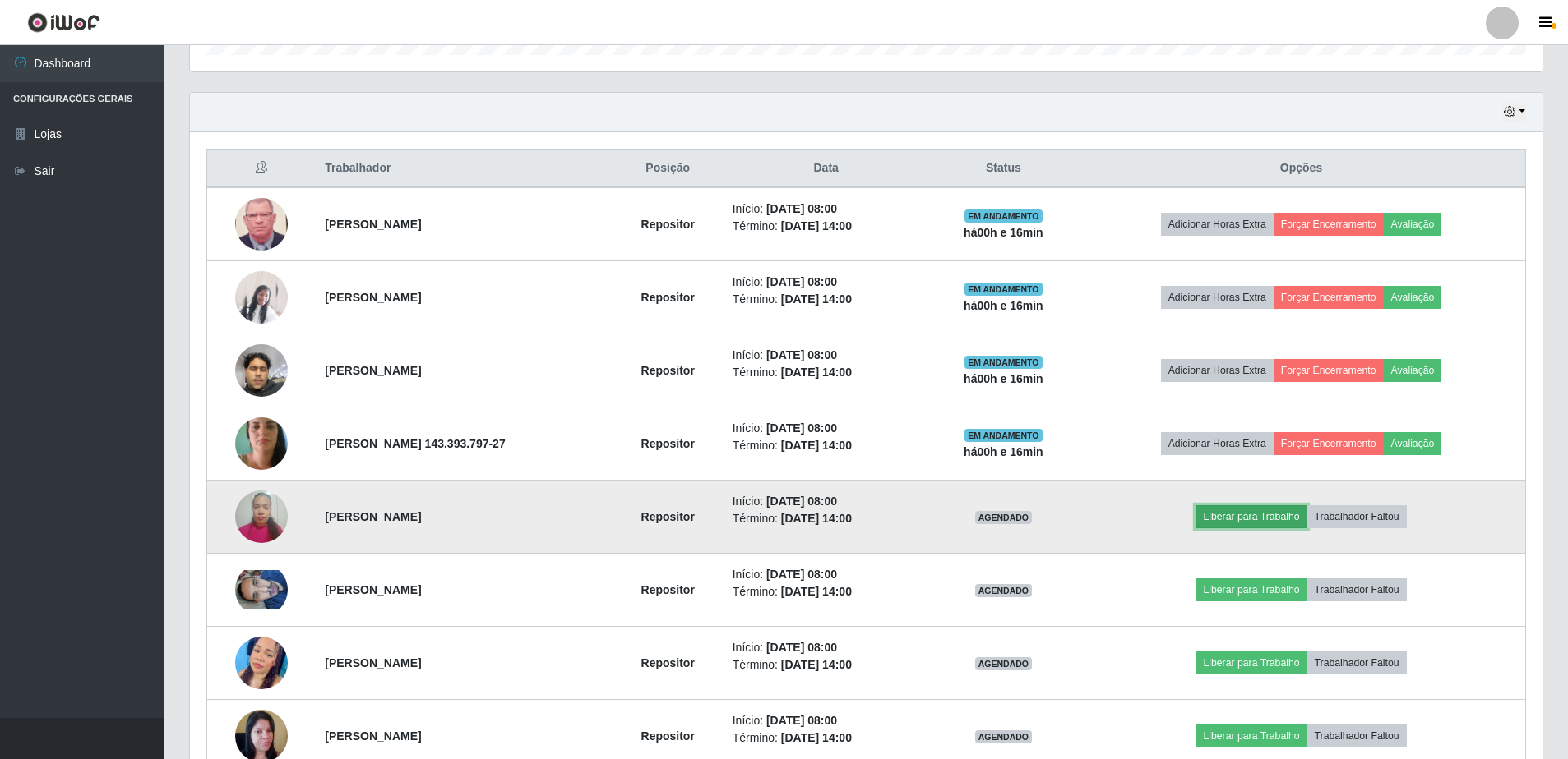
click at [1232, 516] on button "Liberar para Trabalho" at bounding box center [1252, 516] width 111 height 23
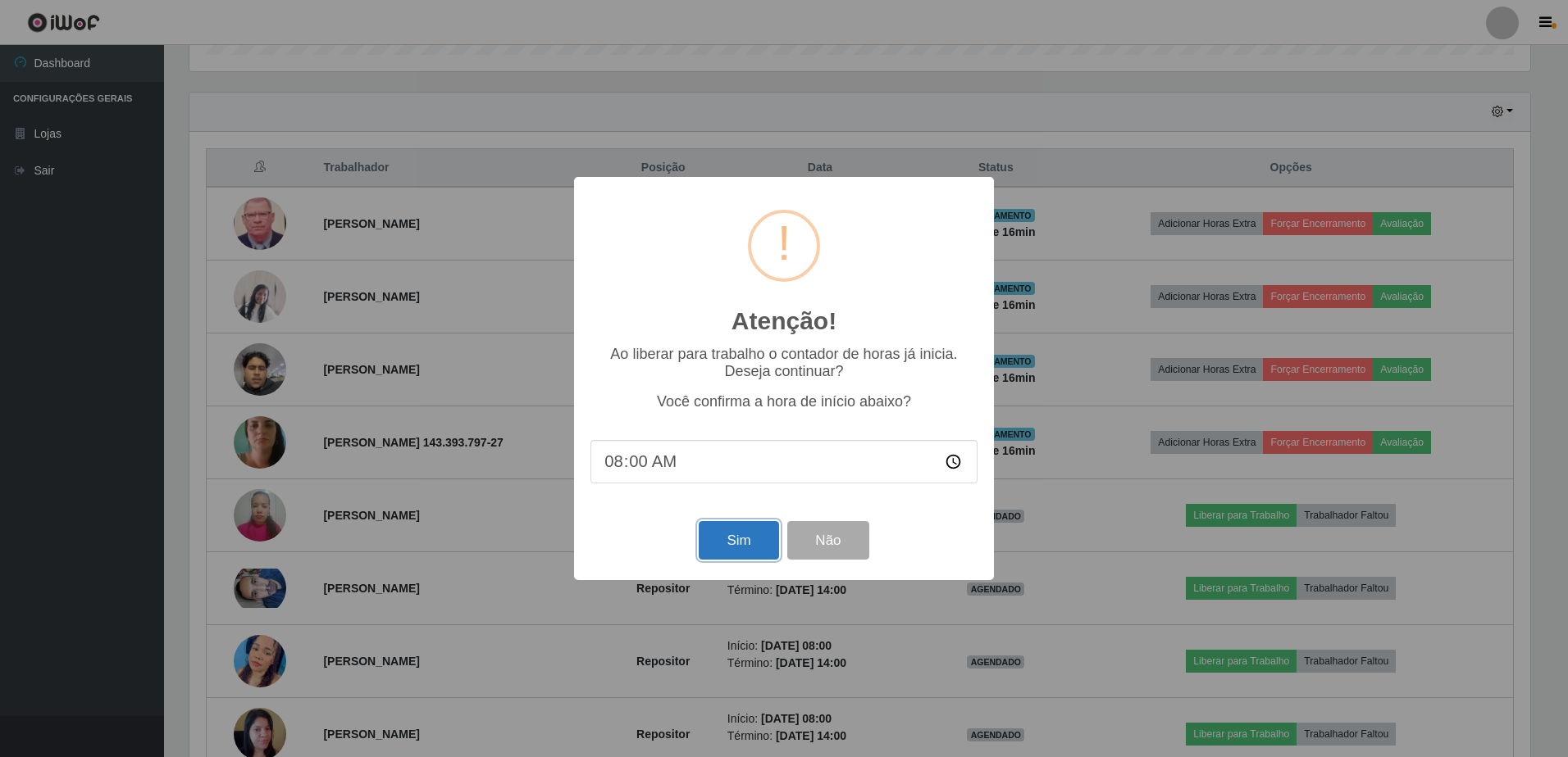
click at [745, 548] on button "Sim" at bounding box center [738, 540] width 79 height 39
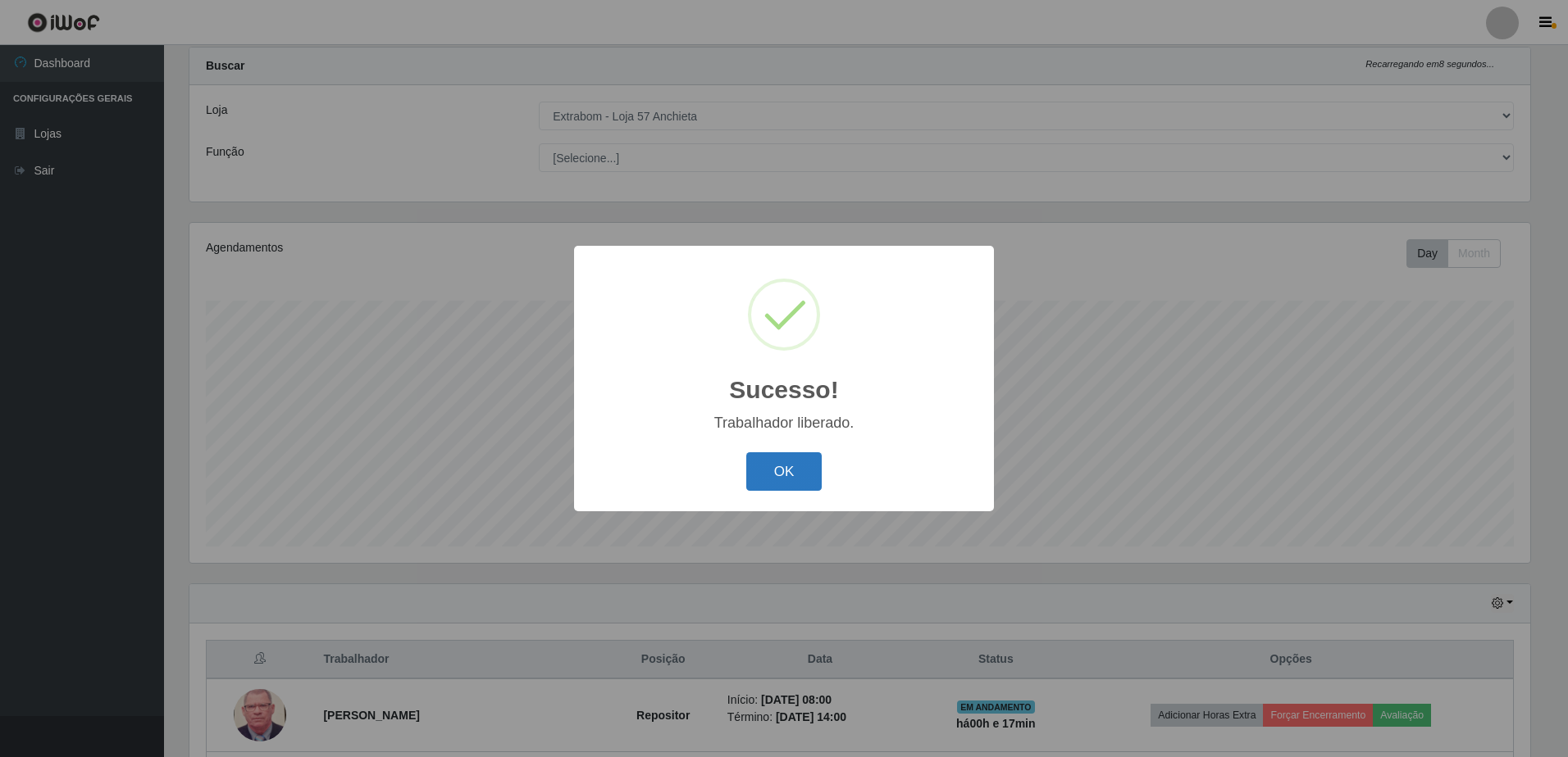
click at [788, 464] on button "OK" at bounding box center [784, 472] width 76 height 39
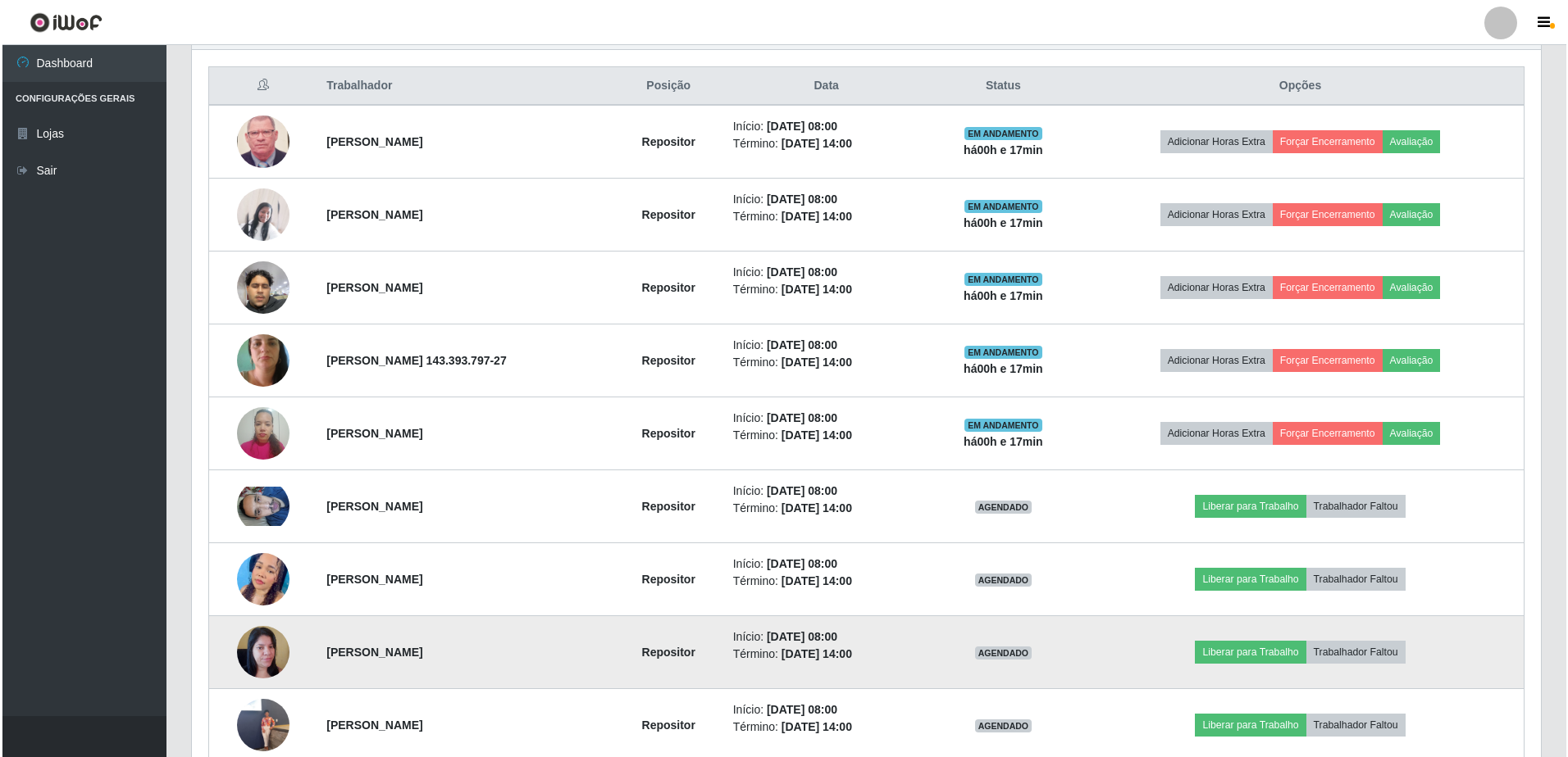
scroll to position [695, 0]
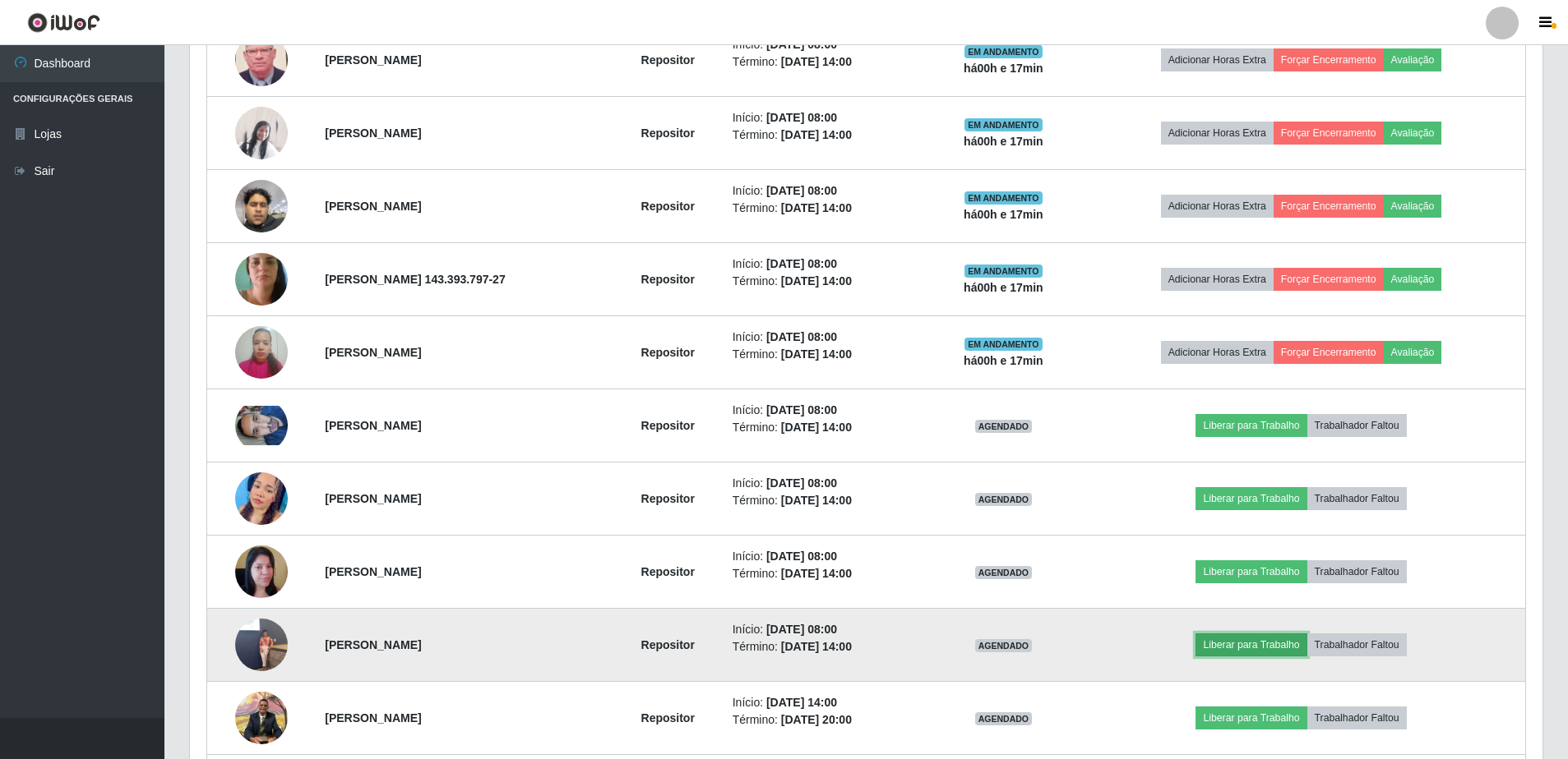
click at [1272, 651] on button "Liberar para Trabalho" at bounding box center [1252, 645] width 111 height 23
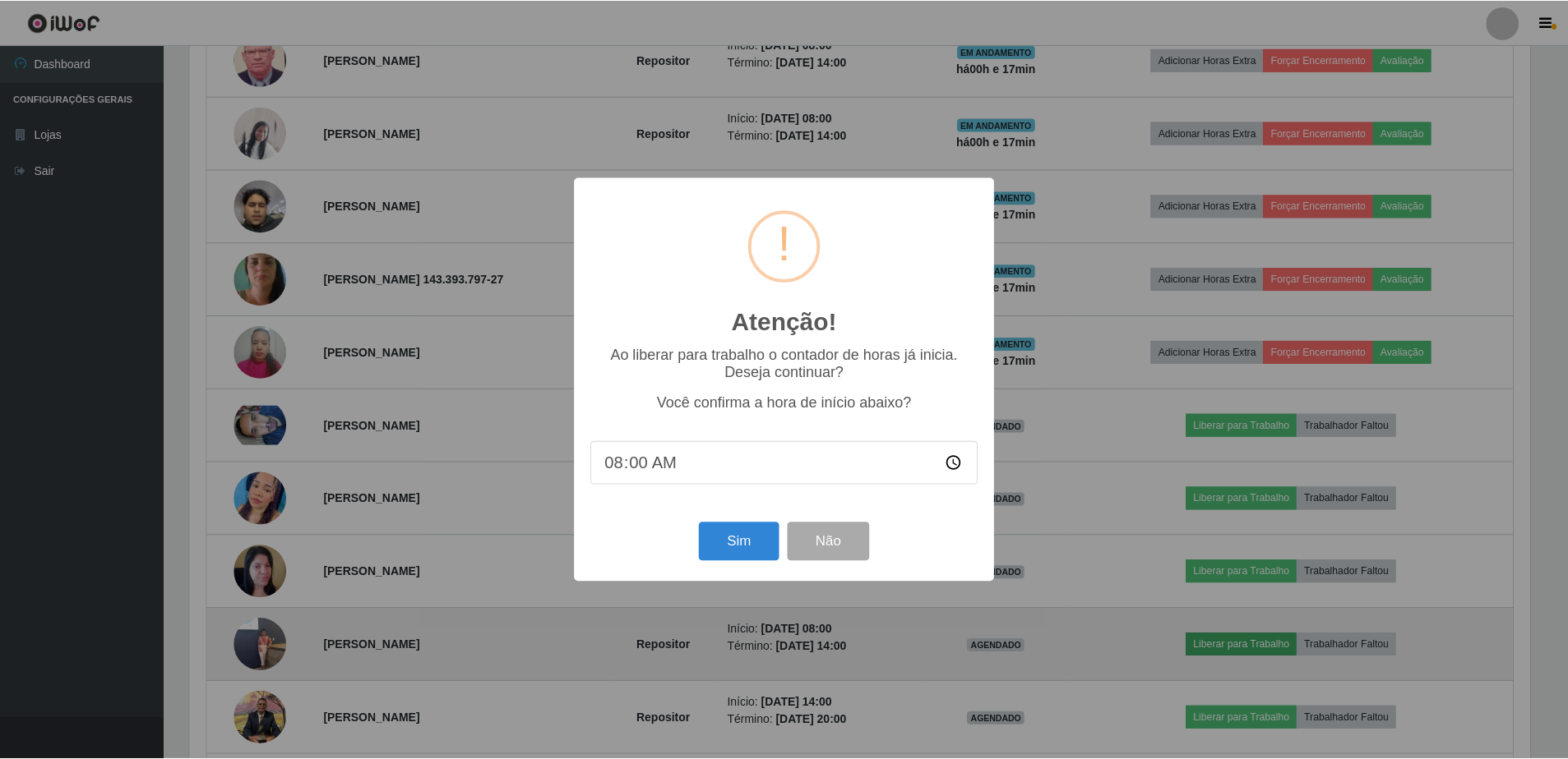
scroll to position [341, 1344]
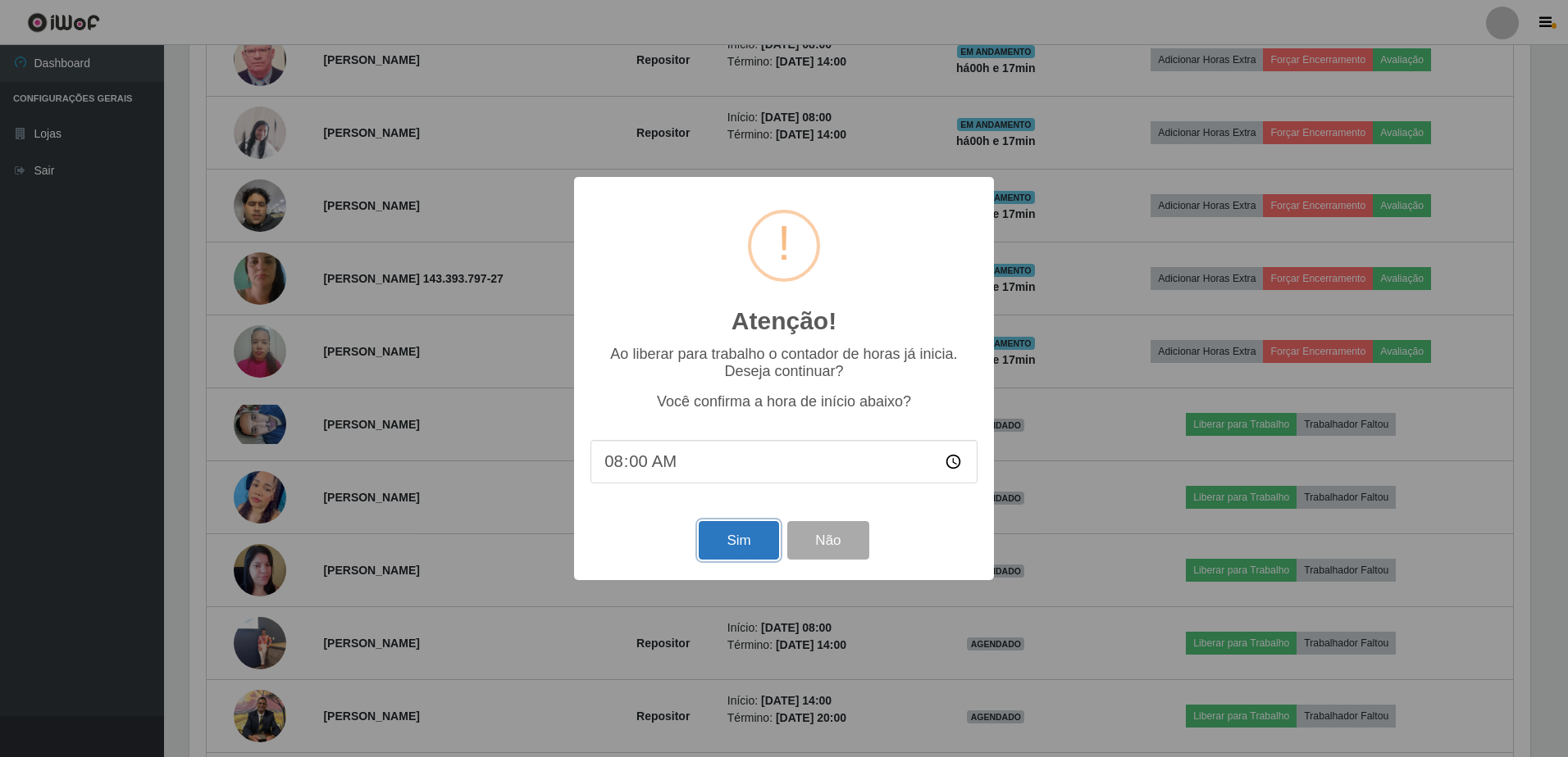
click at [732, 540] on button "Sim" at bounding box center [738, 540] width 79 height 39
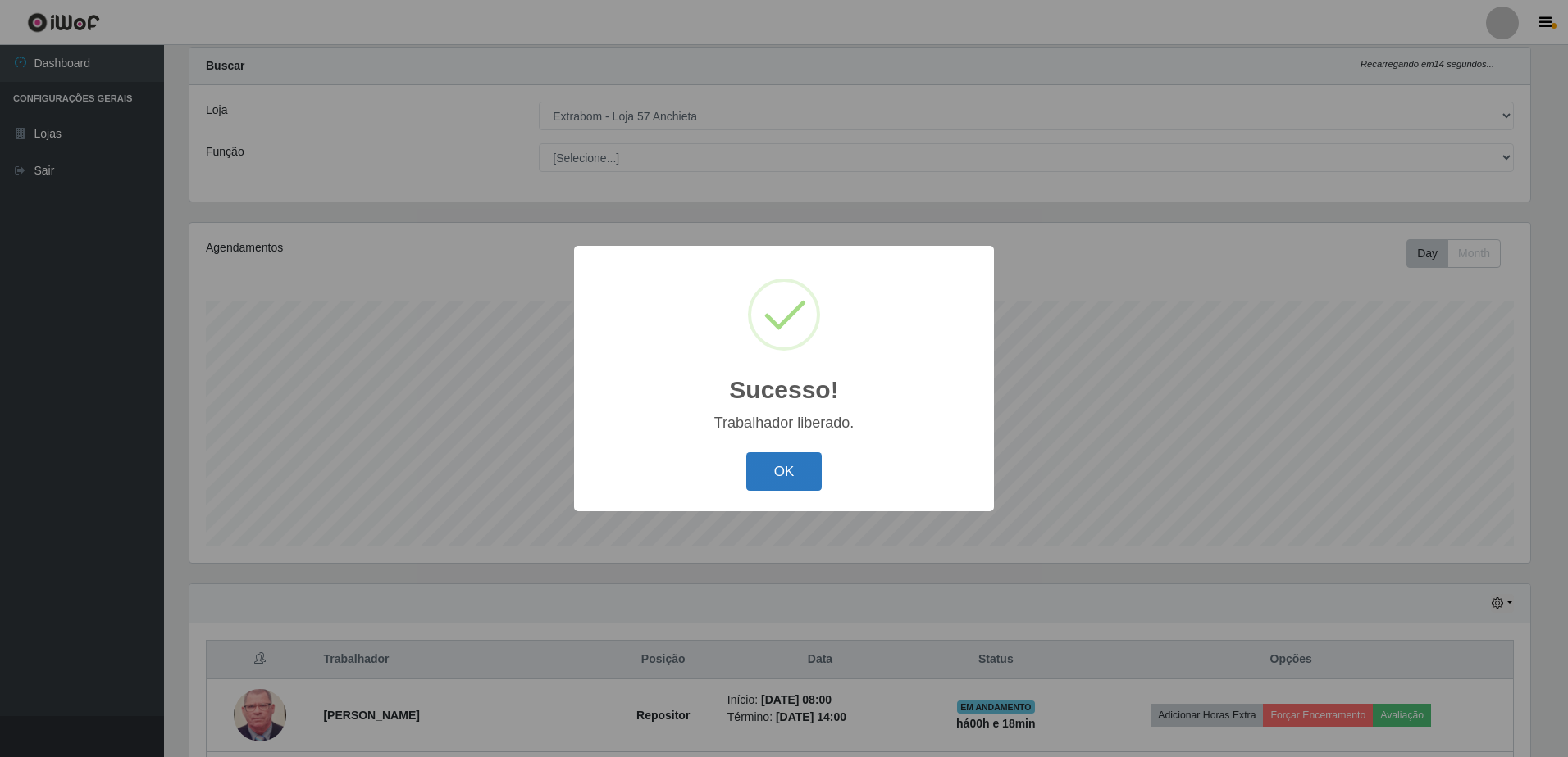
click at [776, 475] on button "OK" at bounding box center [784, 472] width 76 height 39
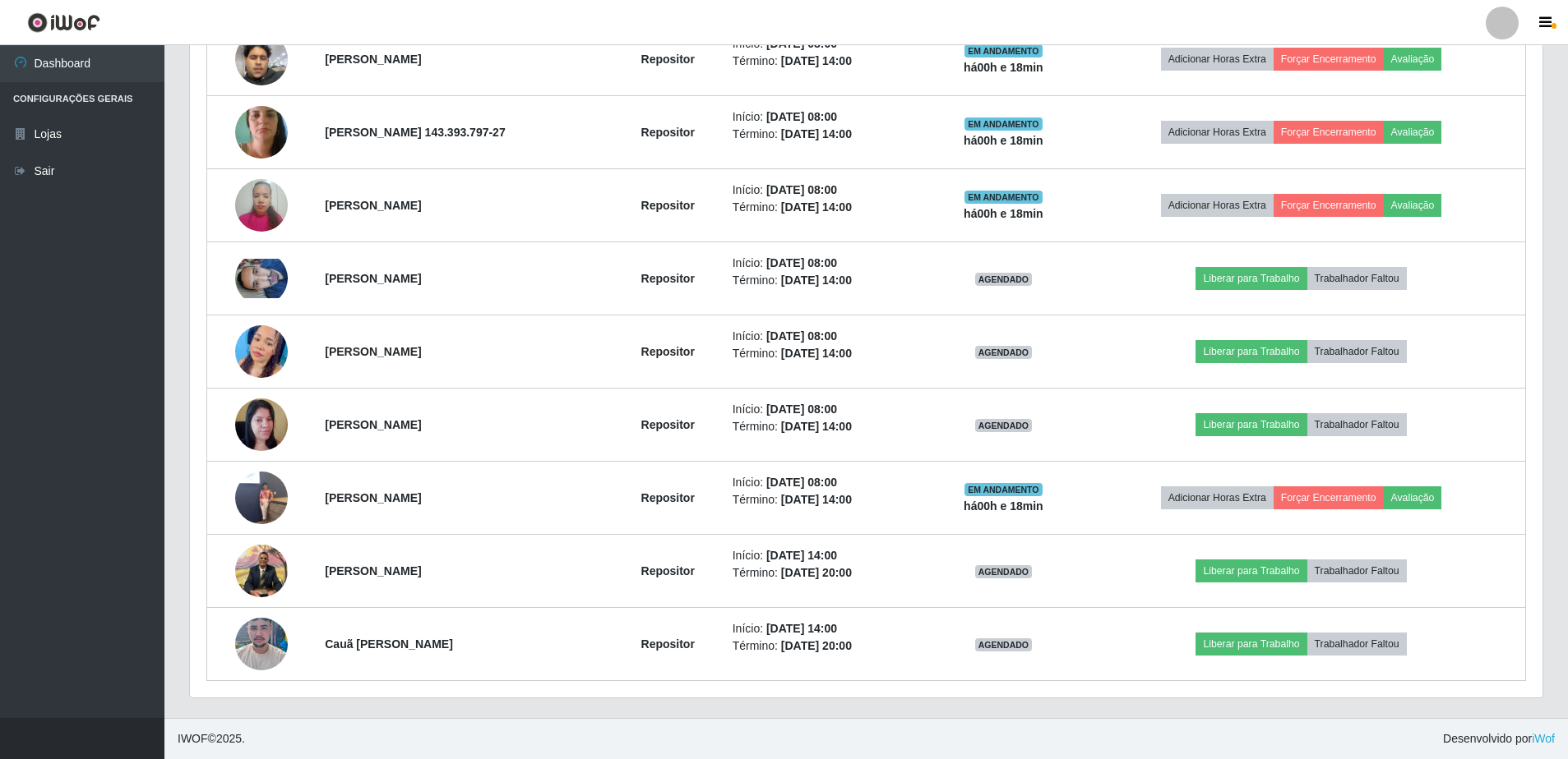
scroll to position [762, 0]
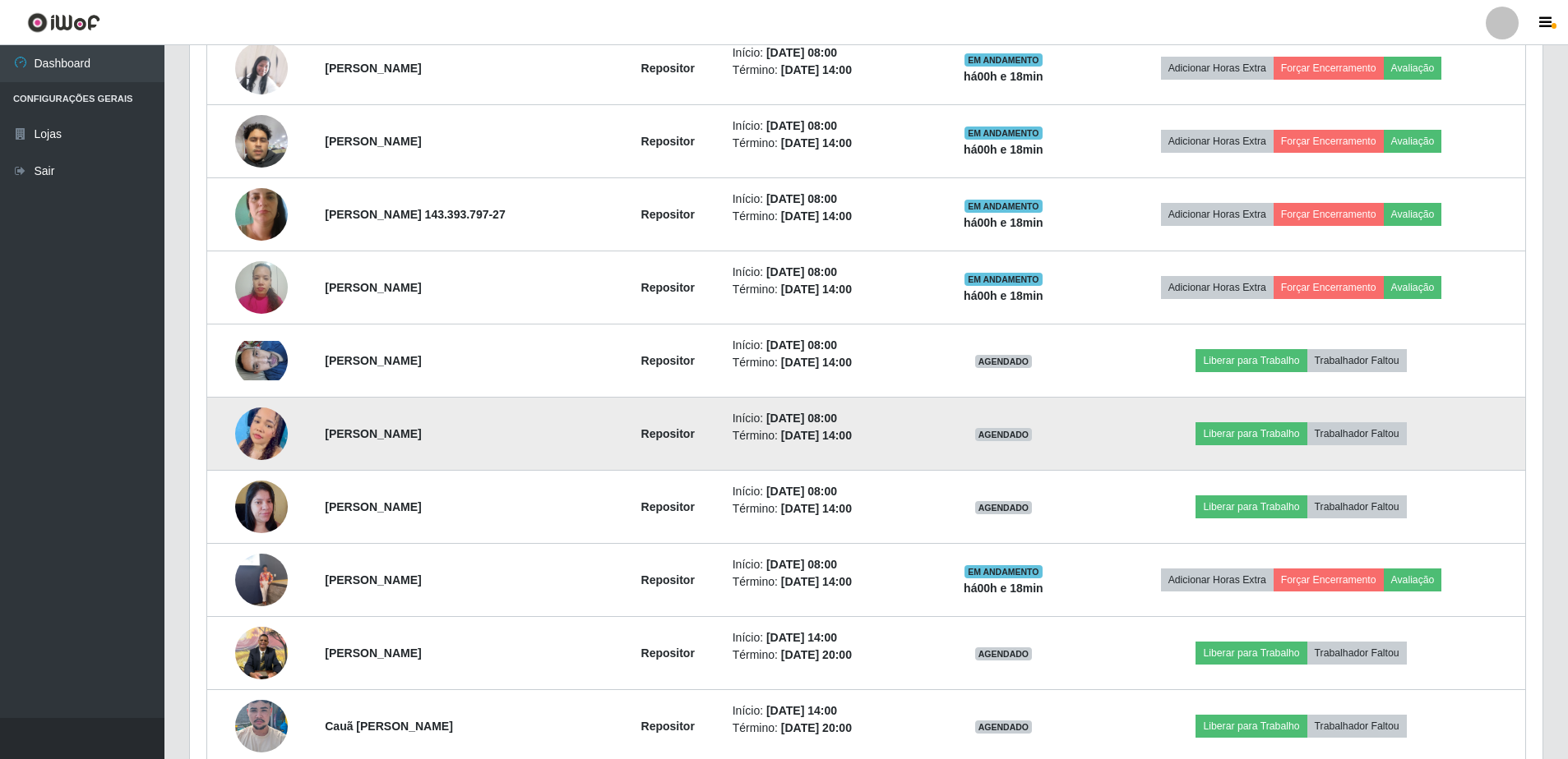
click at [264, 429] on img at bounding box center [262, 434] width 53 height 114
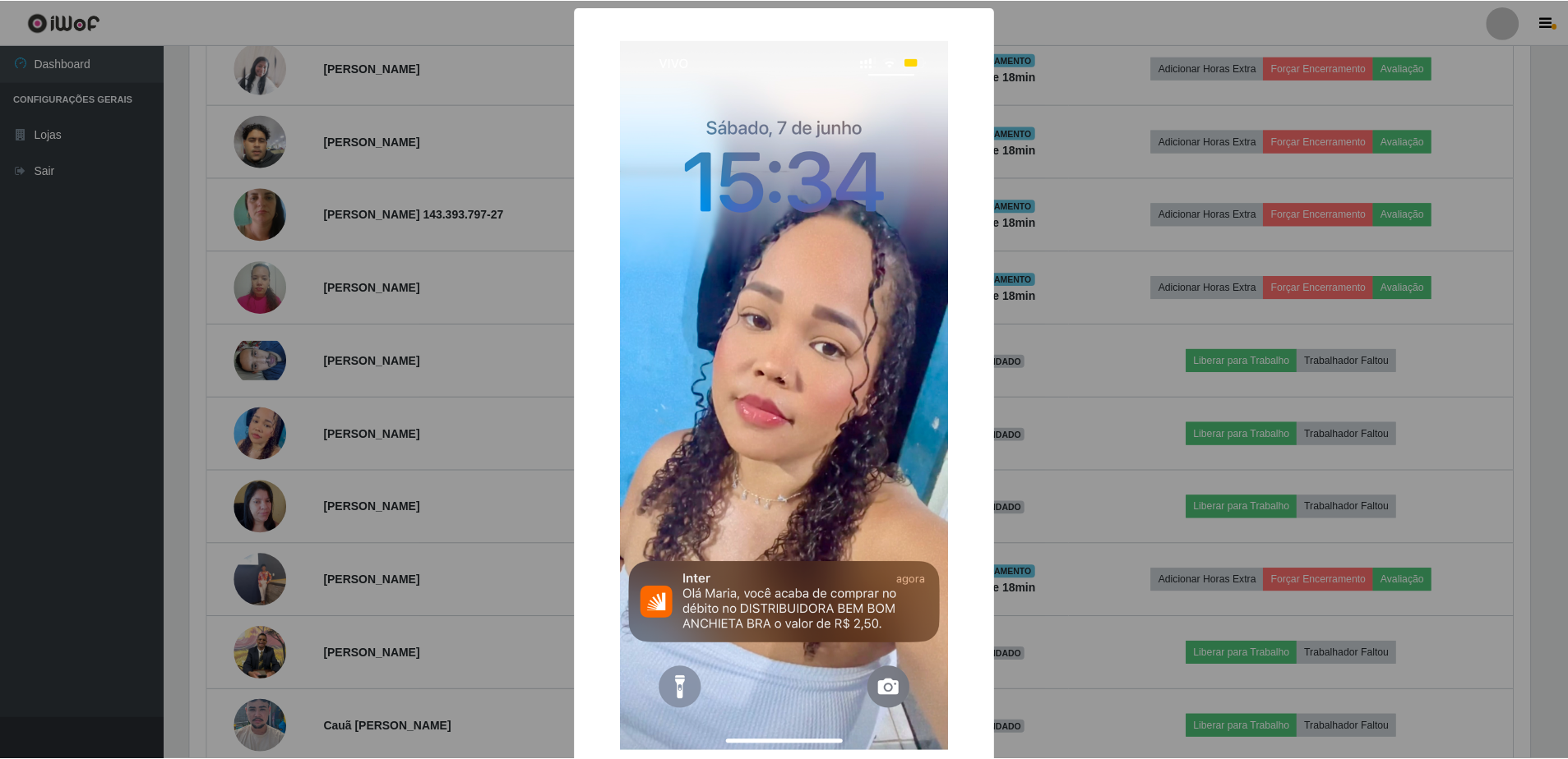
scroll to position [96, 0]
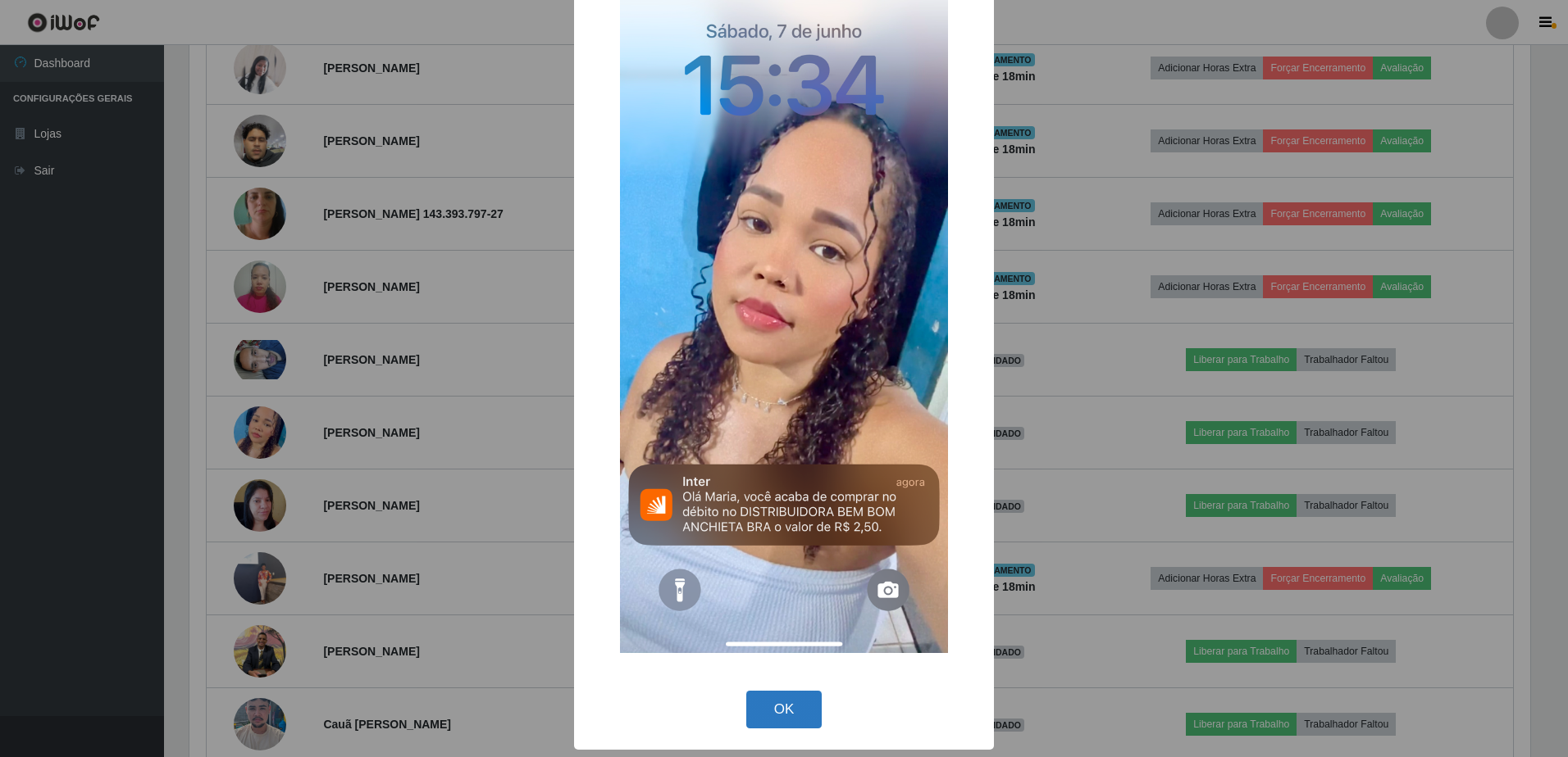
click at [779, 702] on button "OK" at bounding box center [784, 710] width 76 height 39
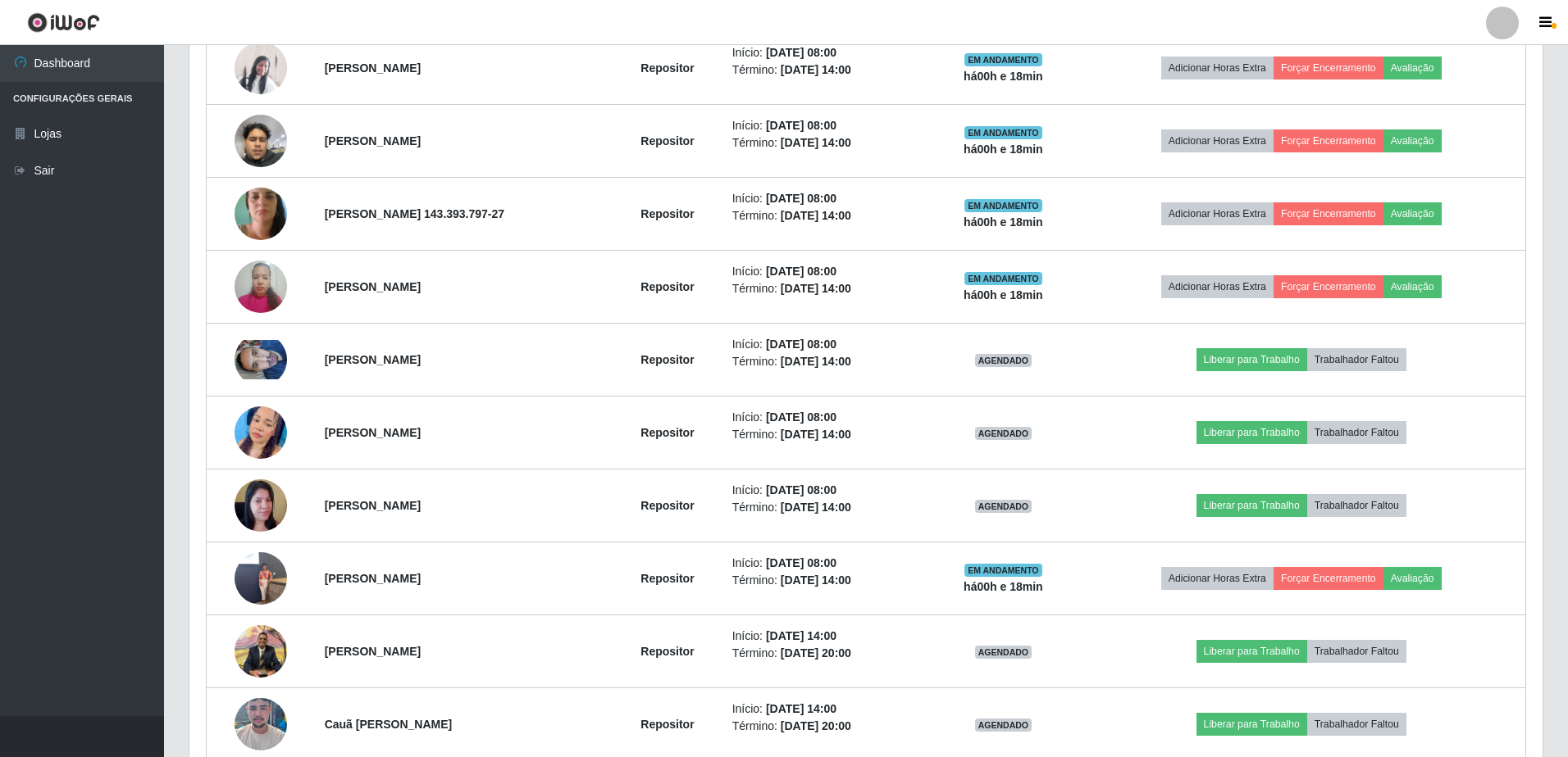
scroll to position [340, 1349]
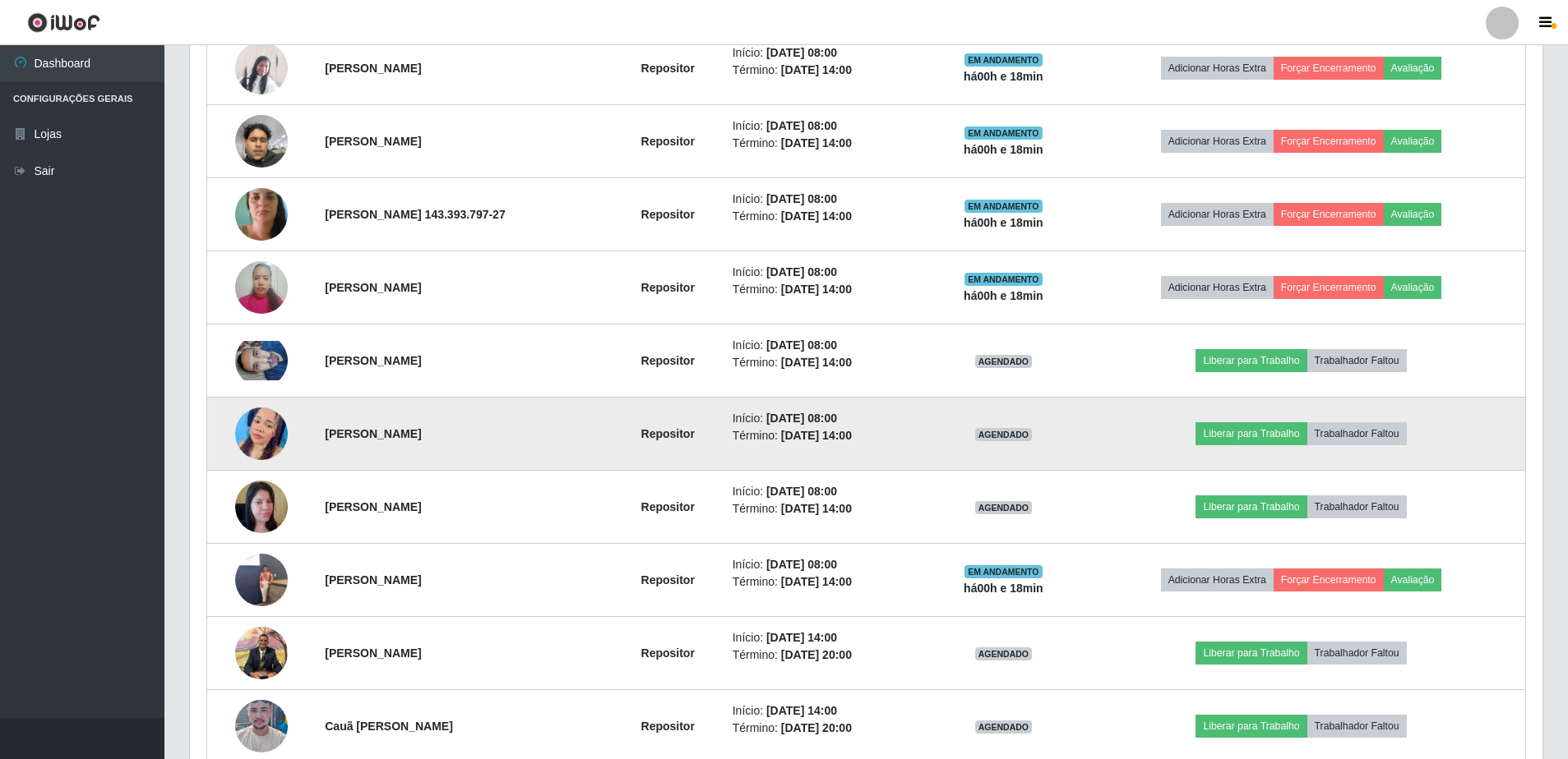
click at [263, 440] on img at bounding box center [262, 434] width 53 height 114
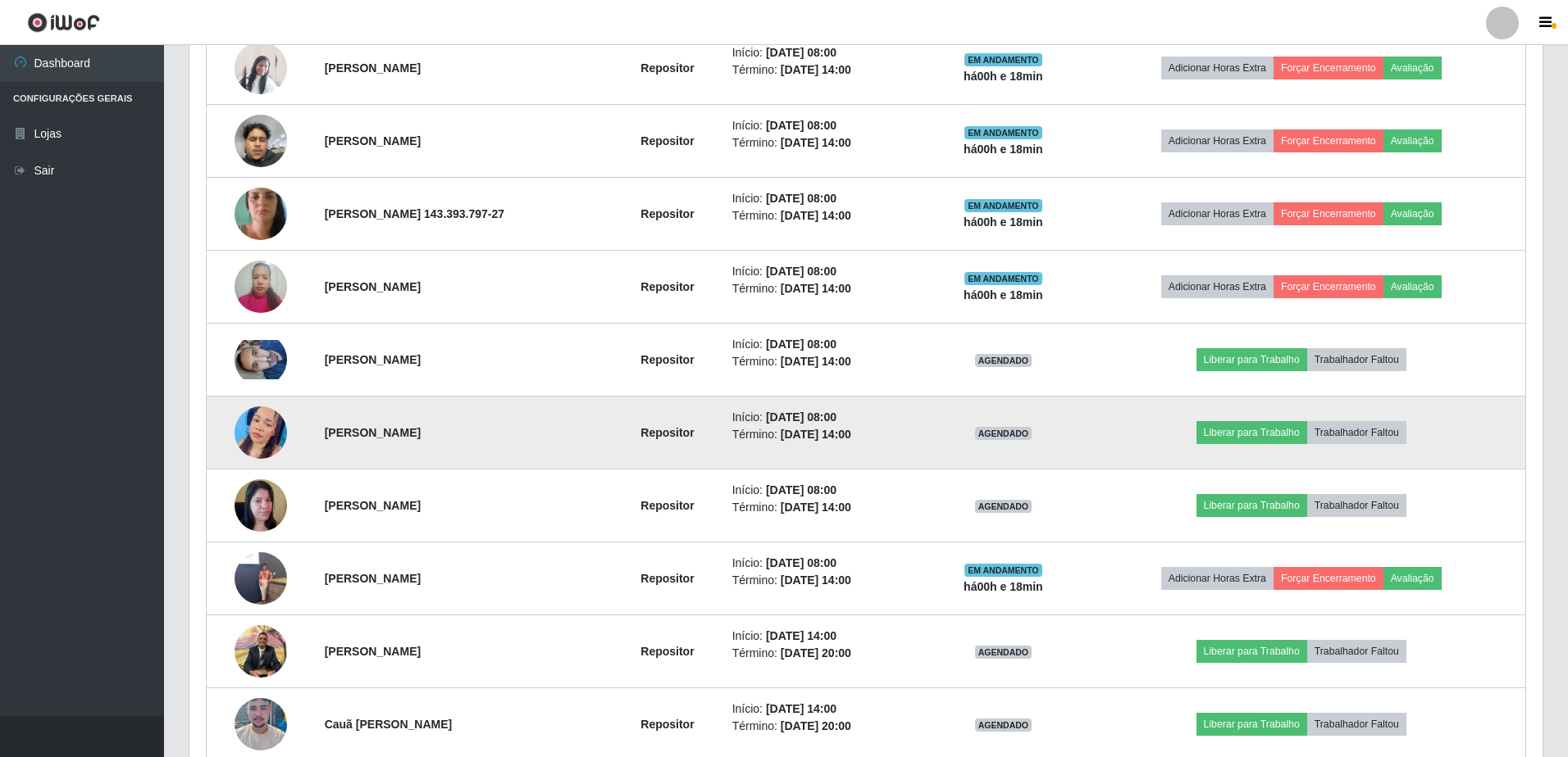
scroll to position [340, 1340]
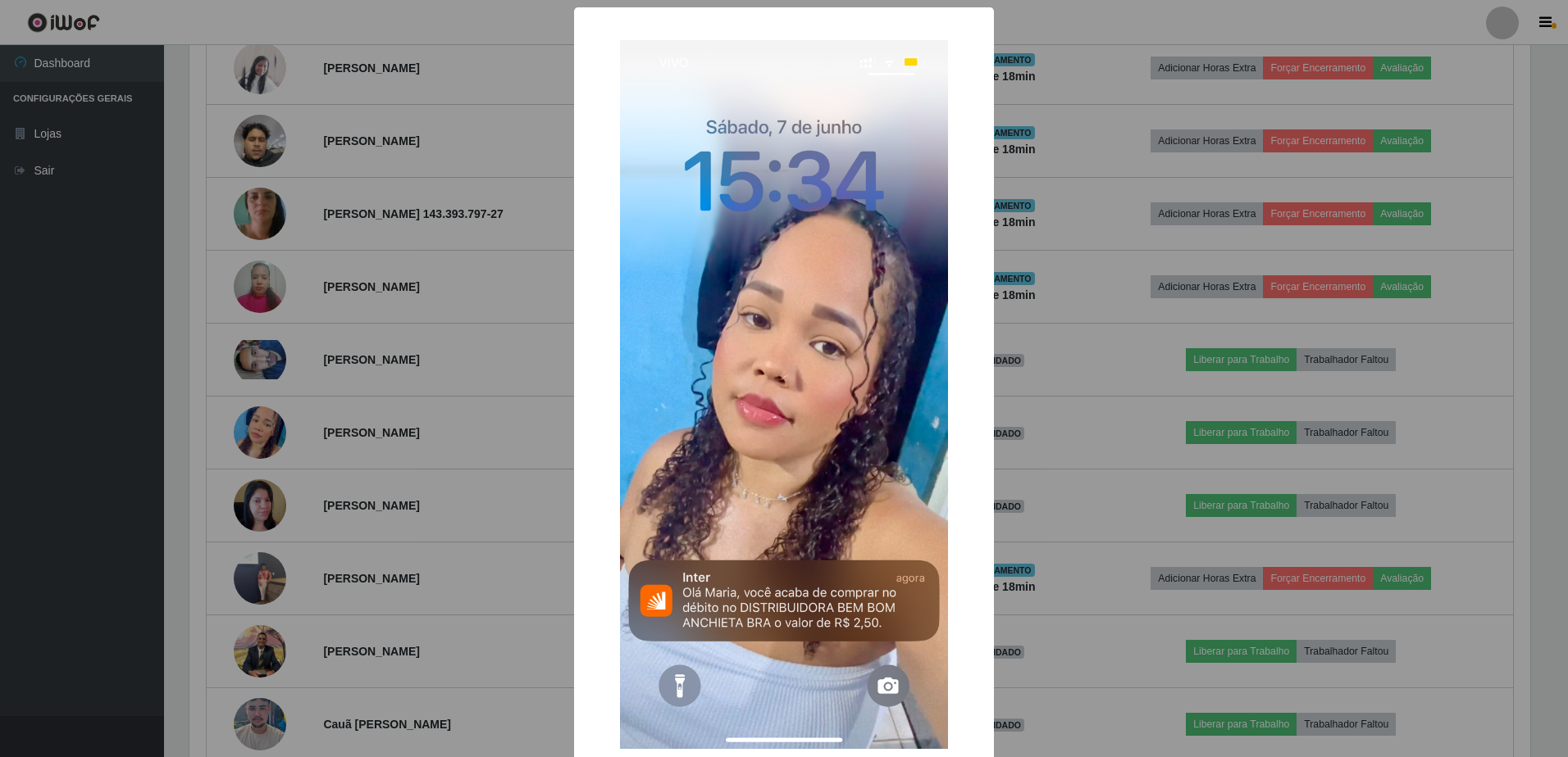
click at [1081, 586] on div "× OK Cancel" at bounding box center [784, 378] width 1568 height 757
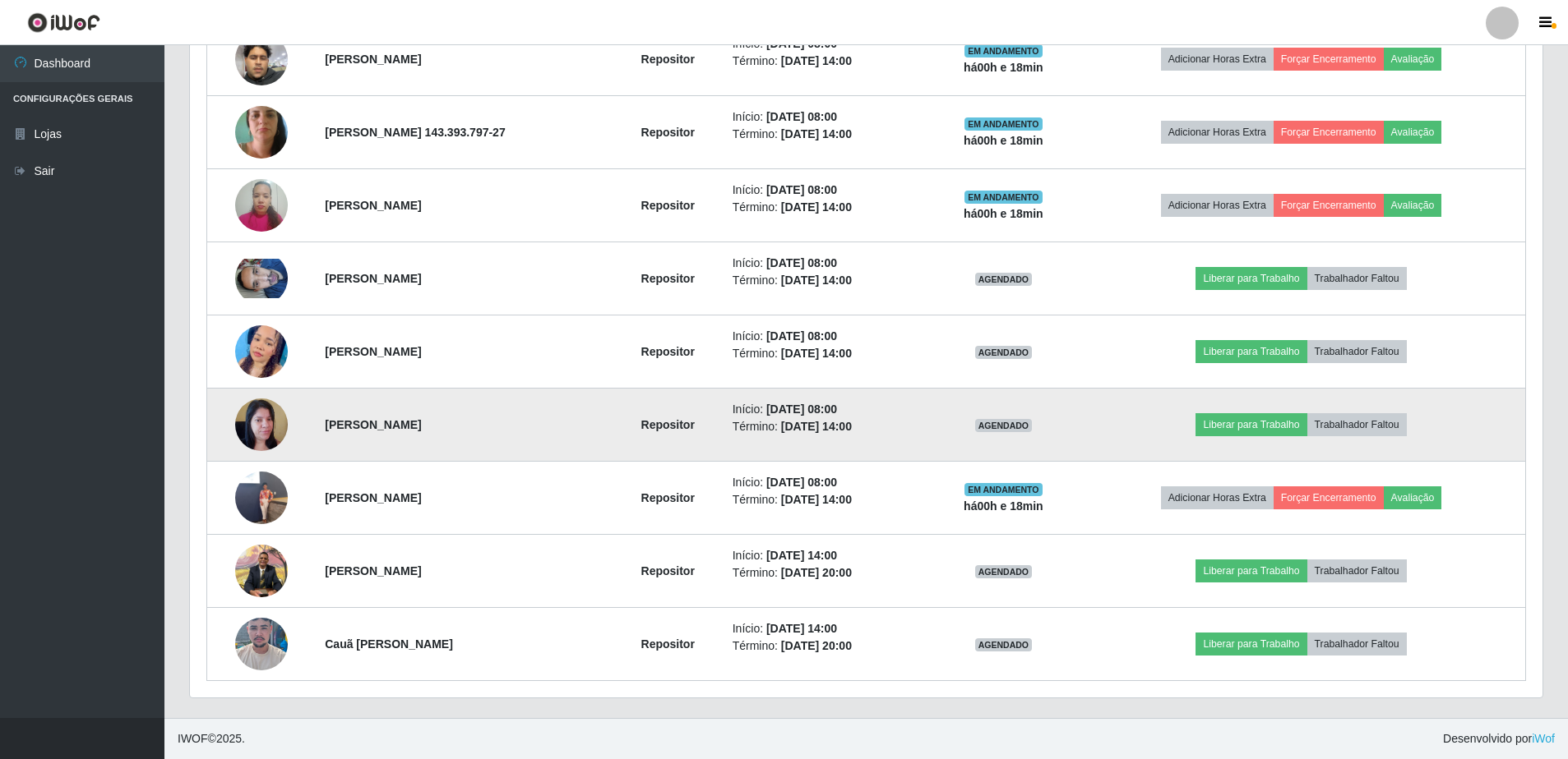
scroll to position [680, 0]
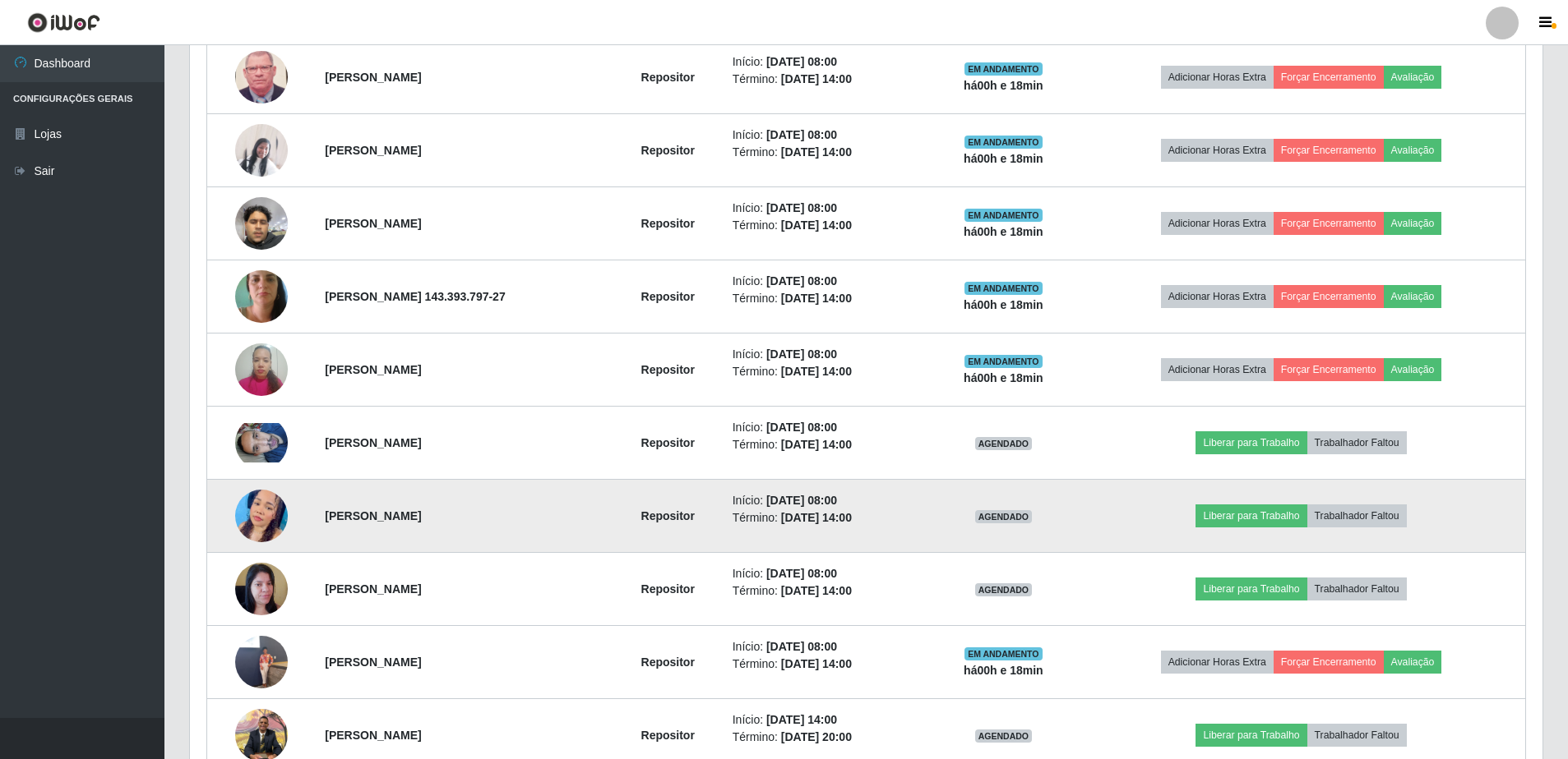
click at [258, 518] on img at bounding box center [262, 516] width 53 height 114
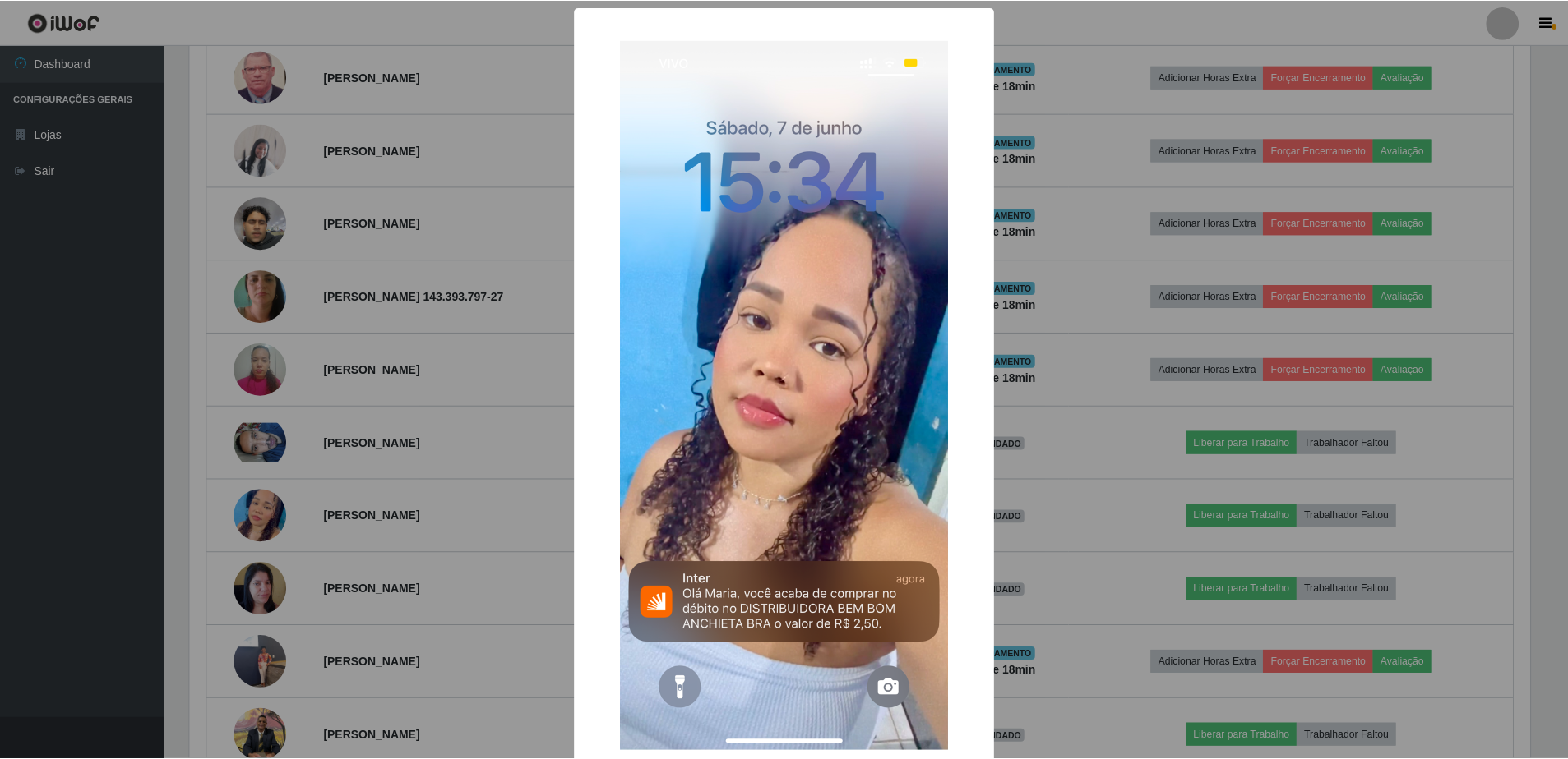
scroll to position [82, 0]
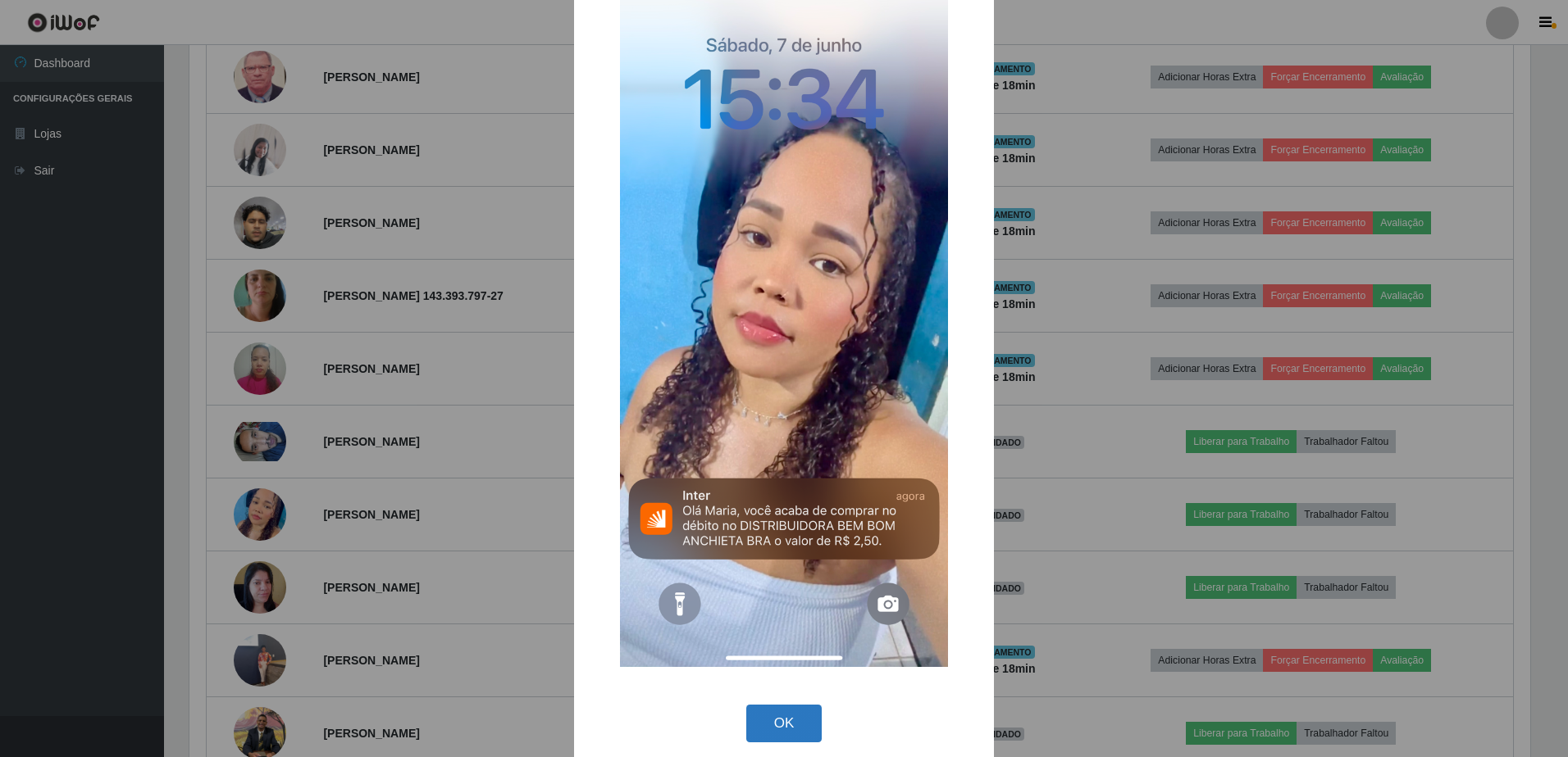
click at [779, 724] on button "OK" at bounding box center [784, 724] width 76 height 39
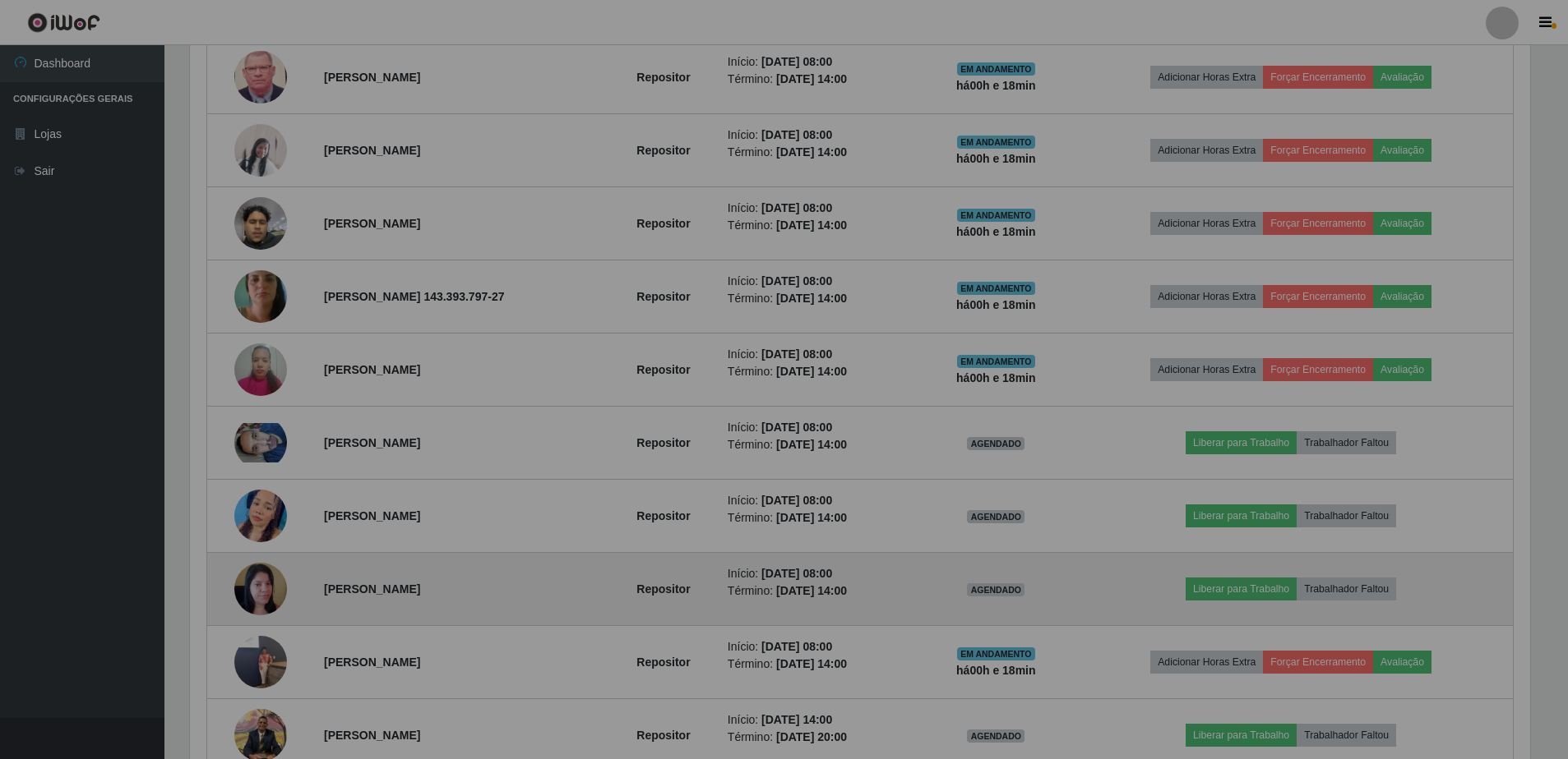
scroll to position [341, 1353]
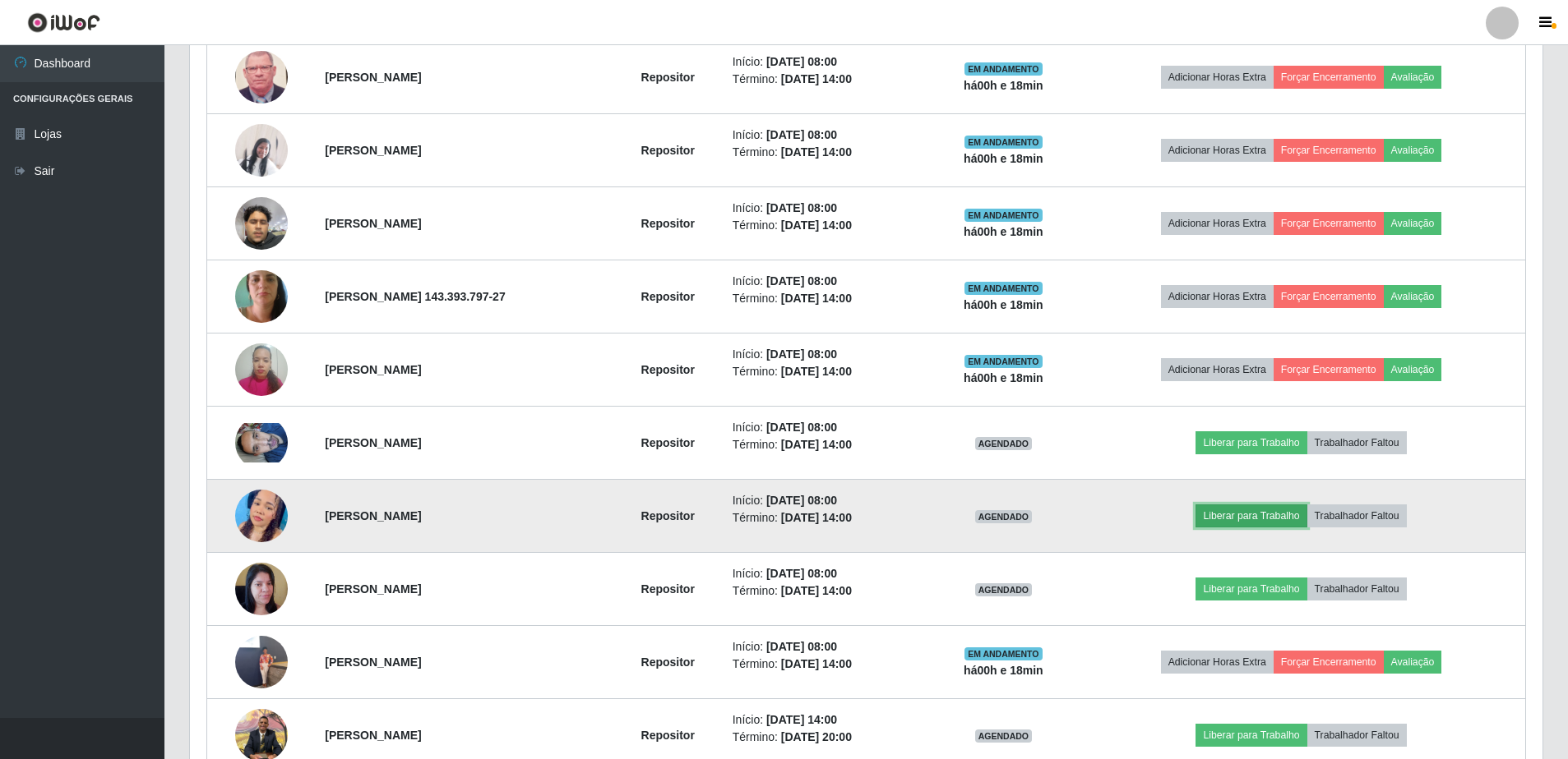
click at [1261, 514] on button "Liberar para Trabalho" at bounding box center [1252, 516] width 111 height 23
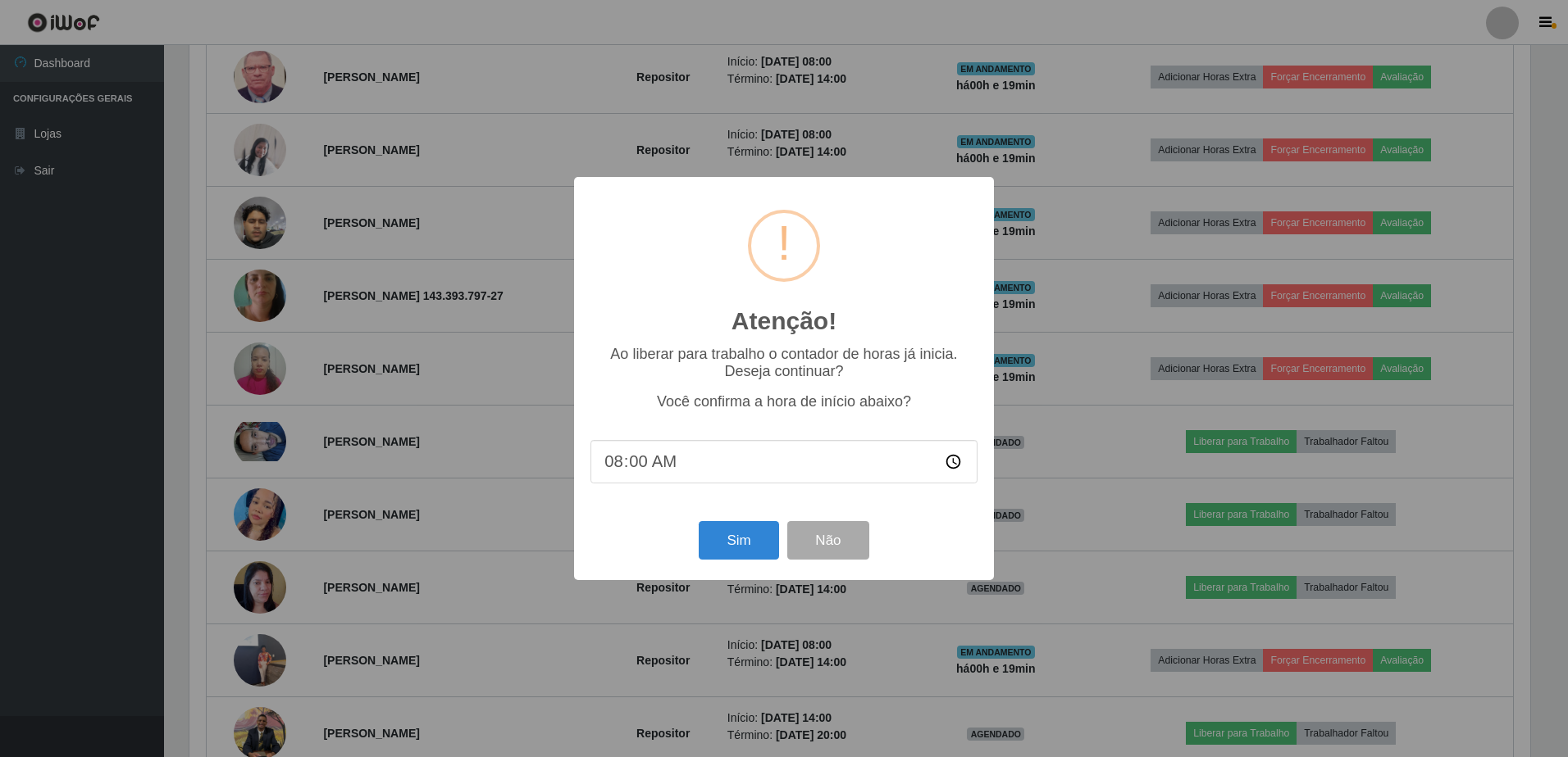
click at [639, 462] on input "08:00" at bounding box center [784, 462] width 387 height 43
type input "08:07"
click at [721, 551] on button "Sim" at bounding box center [738, 540] width 79 height 39
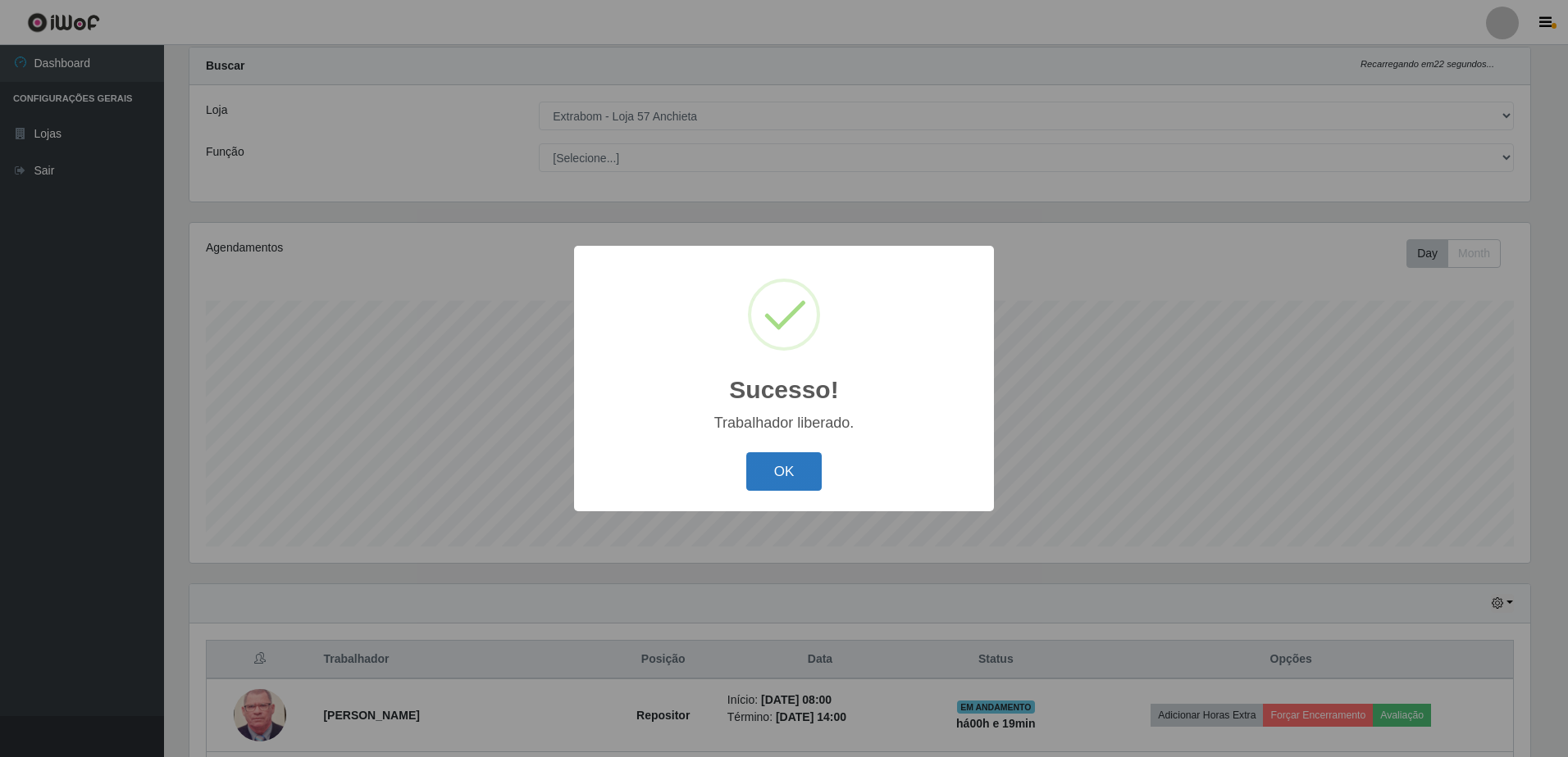
click at [771, 459] on button "OK" at bounding box center [784, 472] width 76 height 39
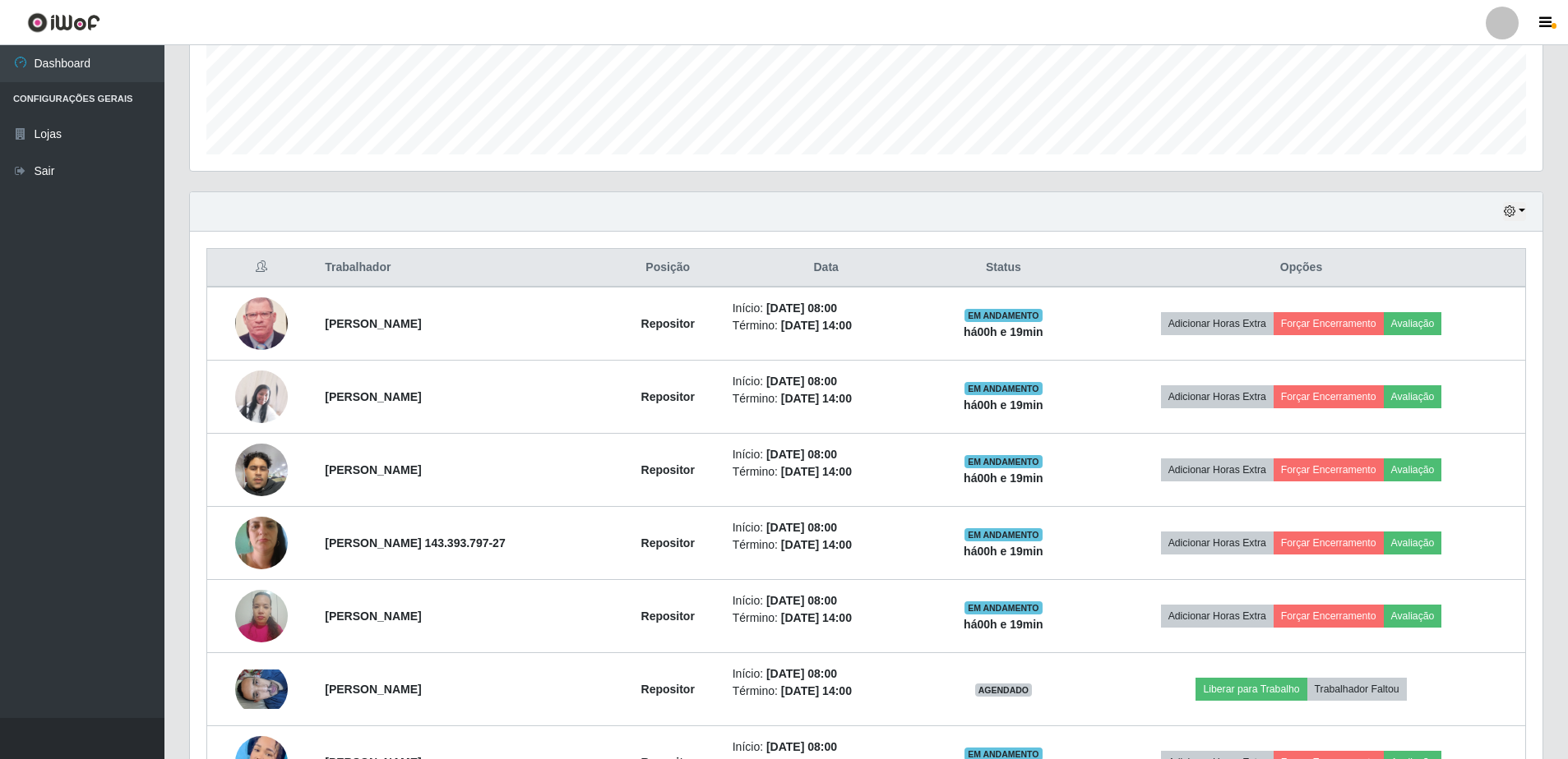
scroll to position [269, 0]
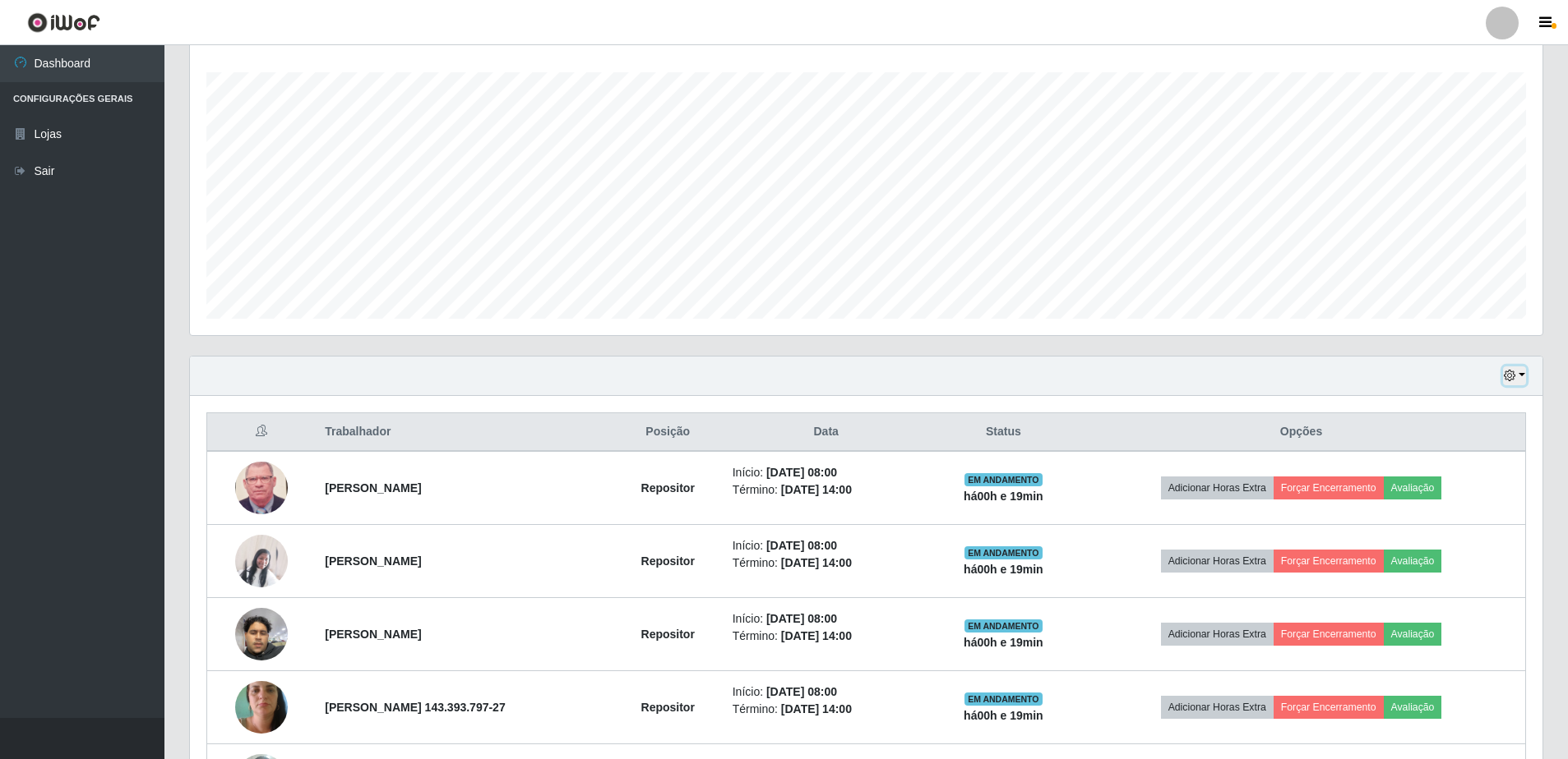
click at [1518, 378] on button "button" at bounding box center [1514, 376] width 23 height 19
click at [1449, 504] on button "1 Semana" at bounding box center [1460, 509] width 130 height 35
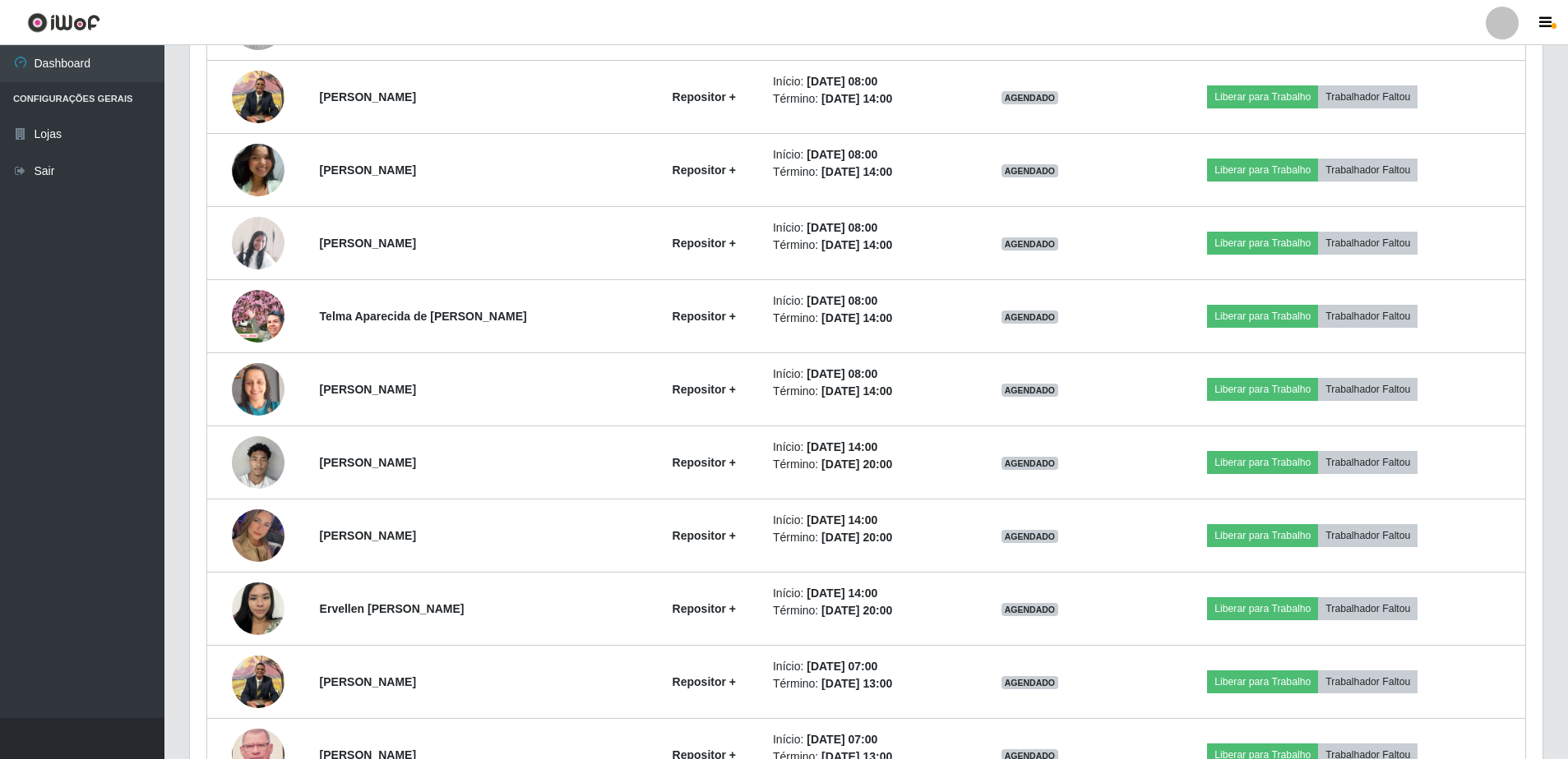
scroll to position [2159, 0]
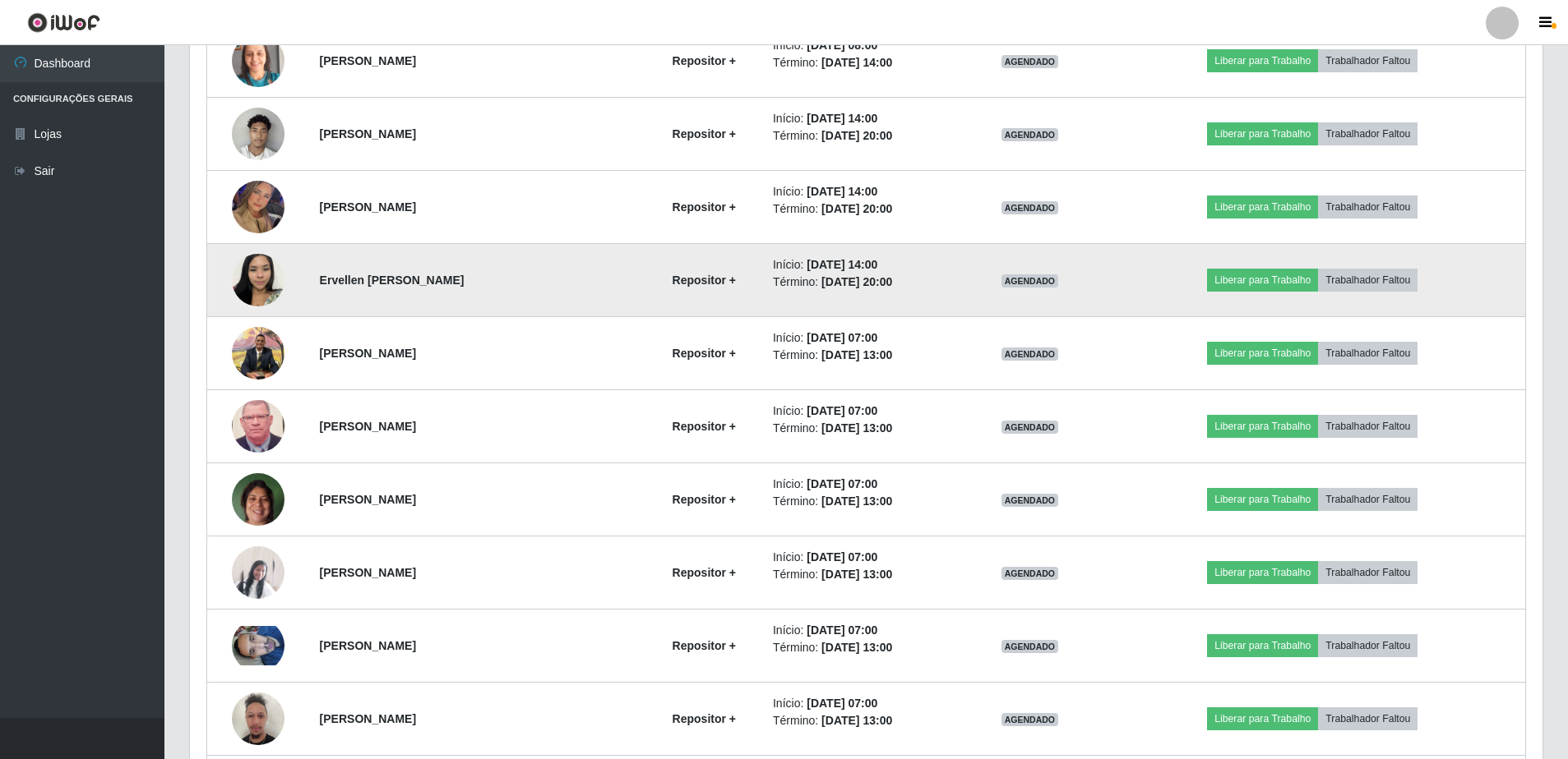
click at [264, 277] on img at bounding box center [259, 279] width 53 height 70
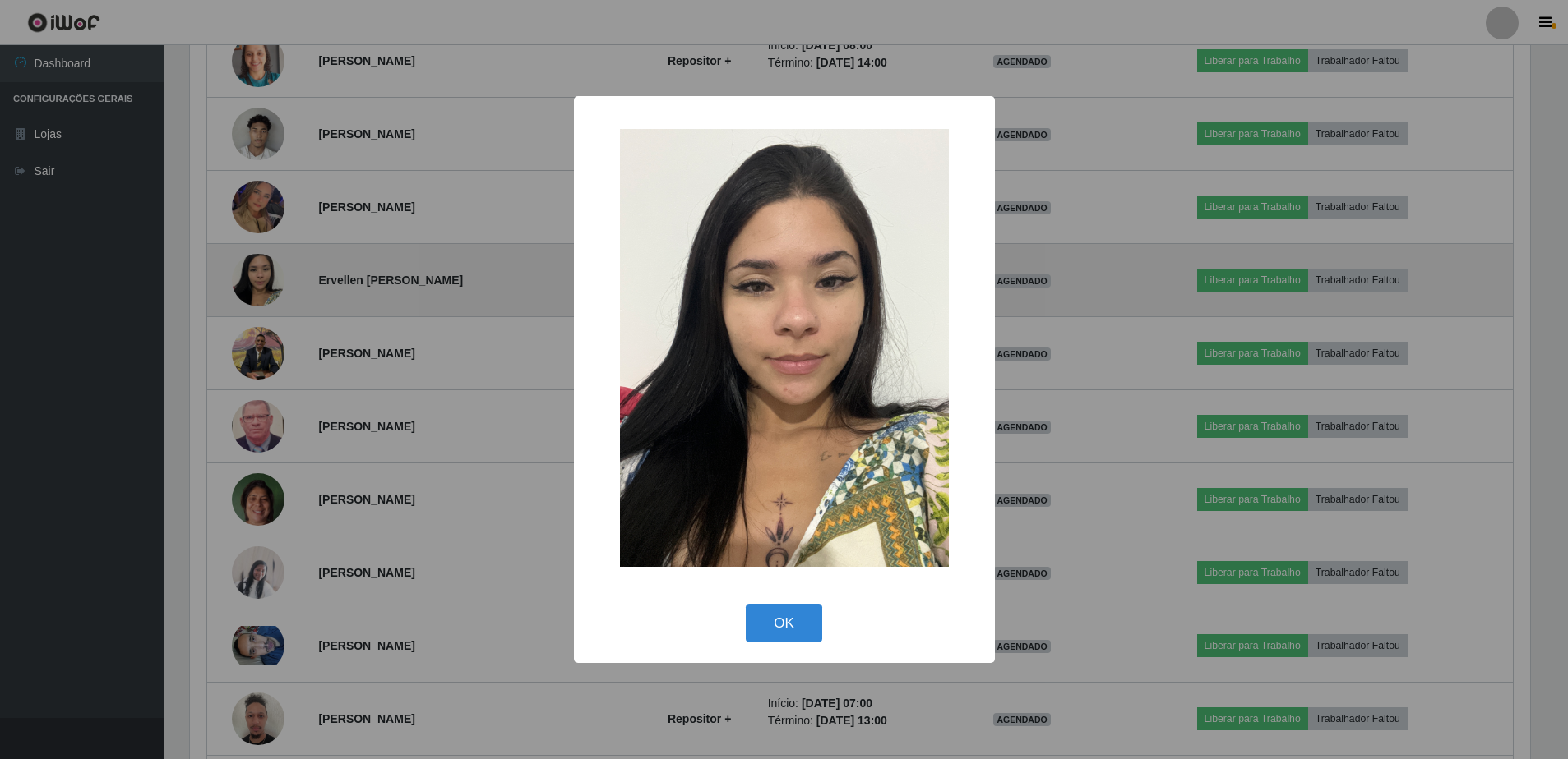
scroll to position [341, 1344]
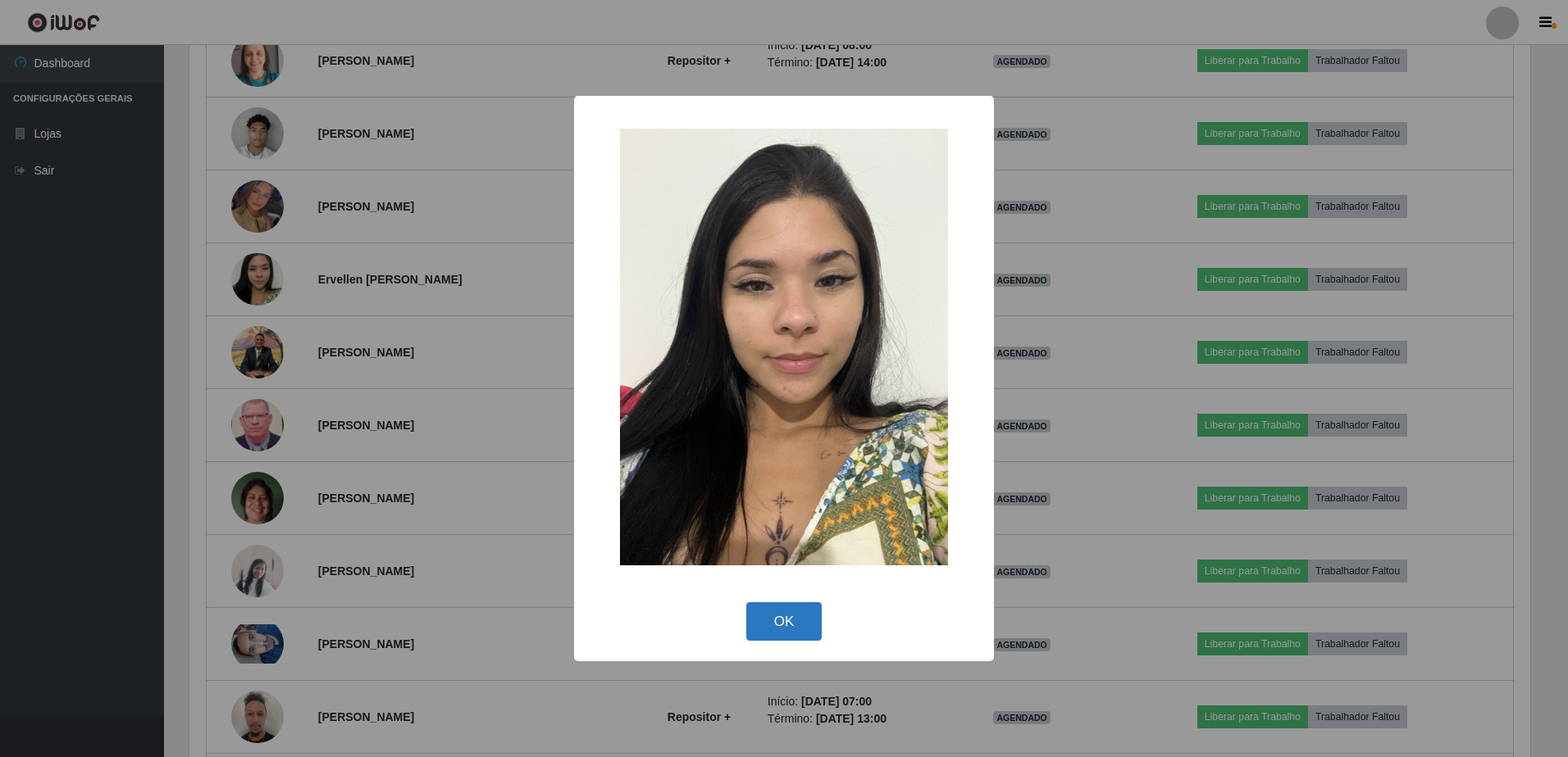
click at [807, 618] on button "OK" at bounding box center [784, 621] width 76 height 39
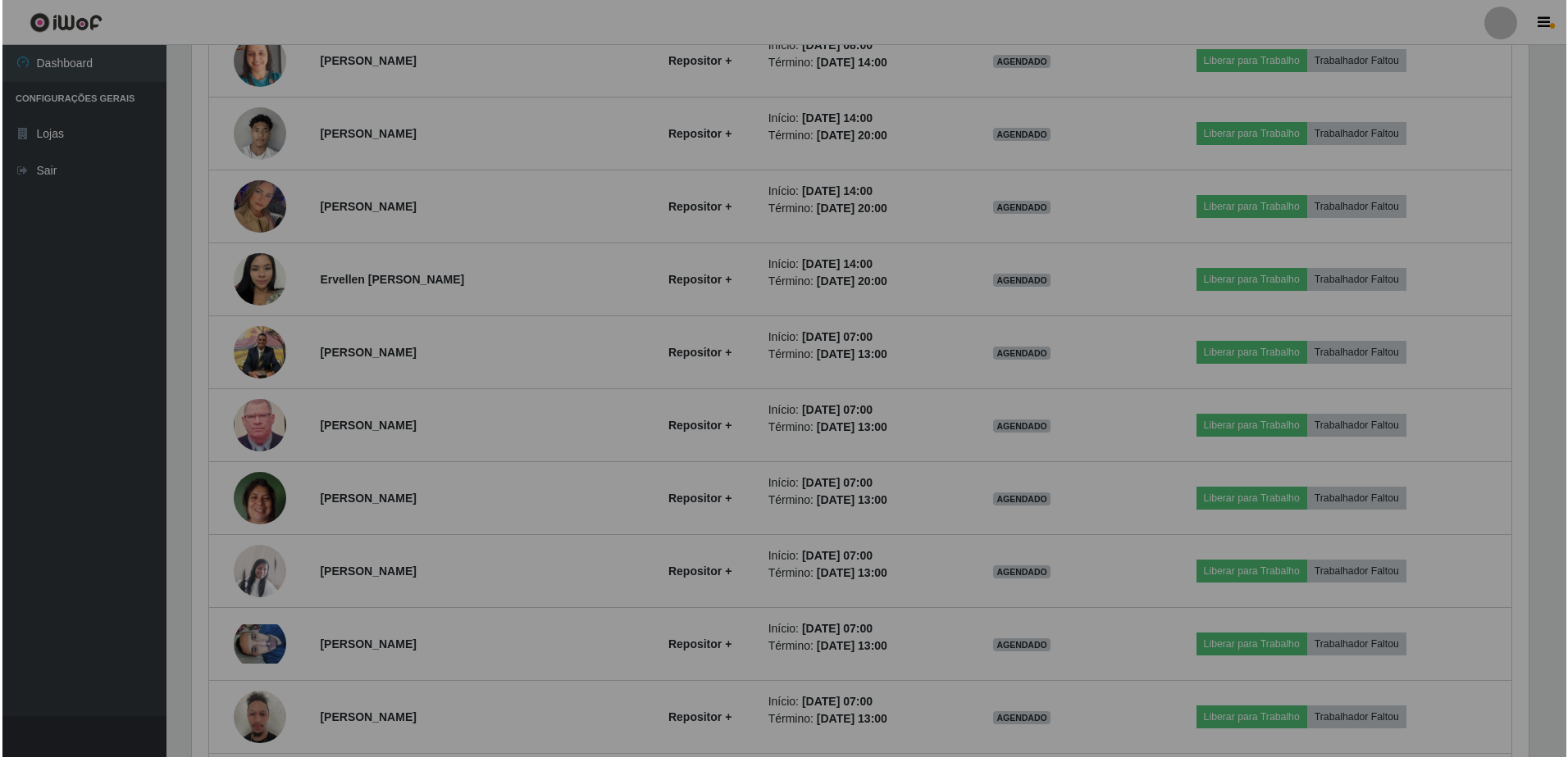
scroll to position [340, 1349]
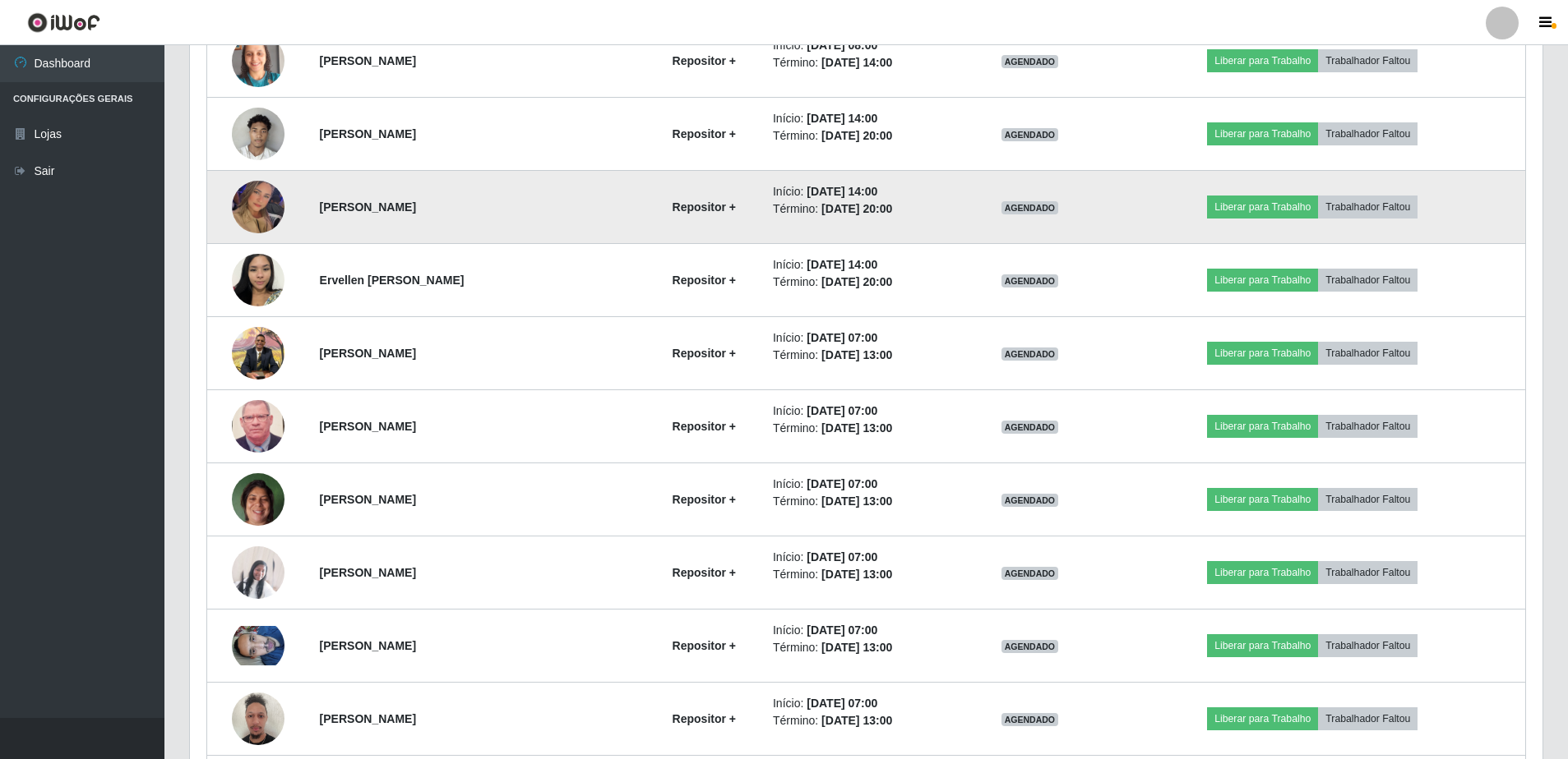
click at [255, 206] on img at bounding box center [259, 207] width 53 height 93
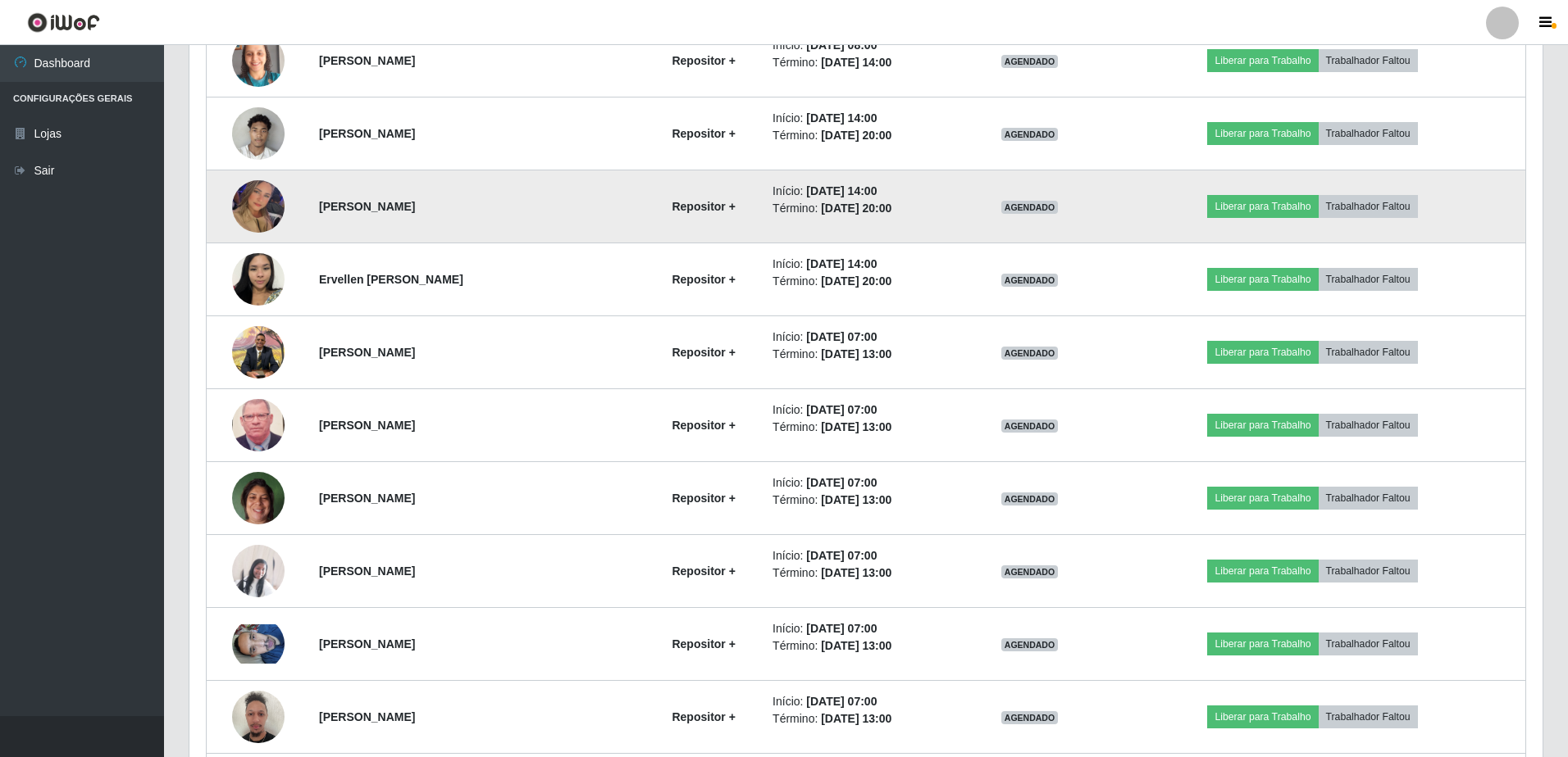
scroll to position [819377, 818551]
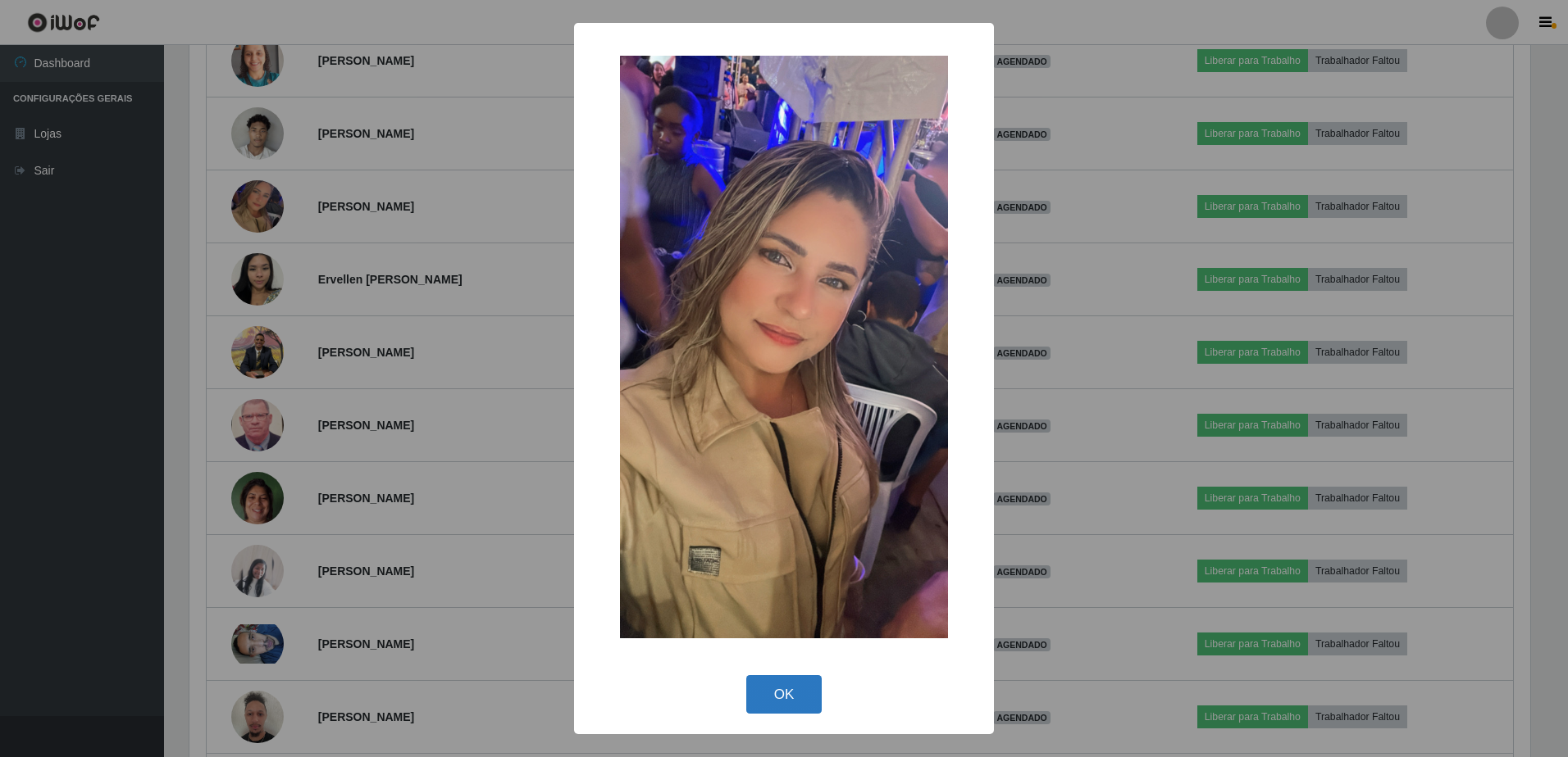
click at [787, 687] on button "OK" at bounding box center [784, 694] width 76 height 39
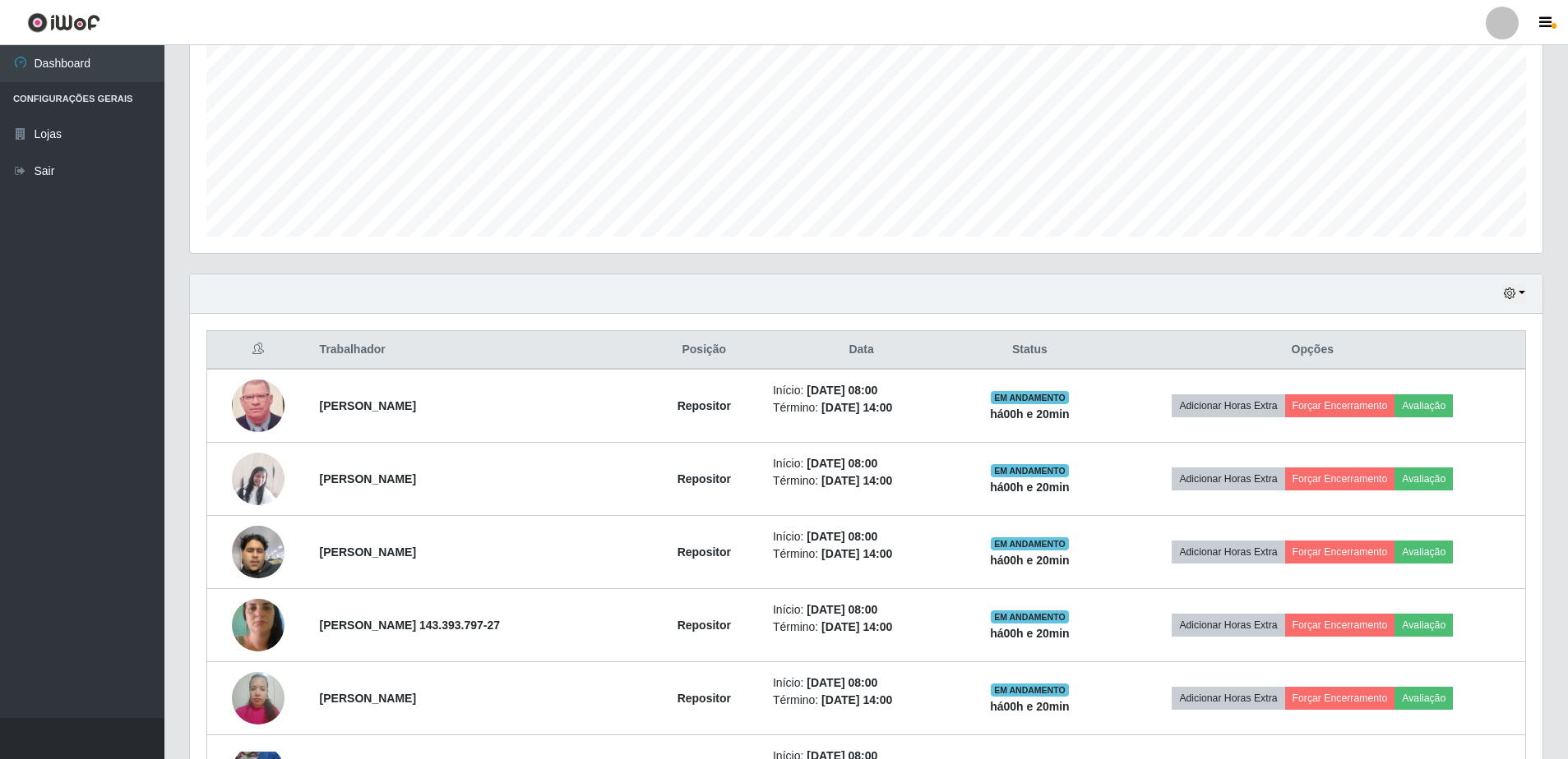
scroll to position [433, 0]
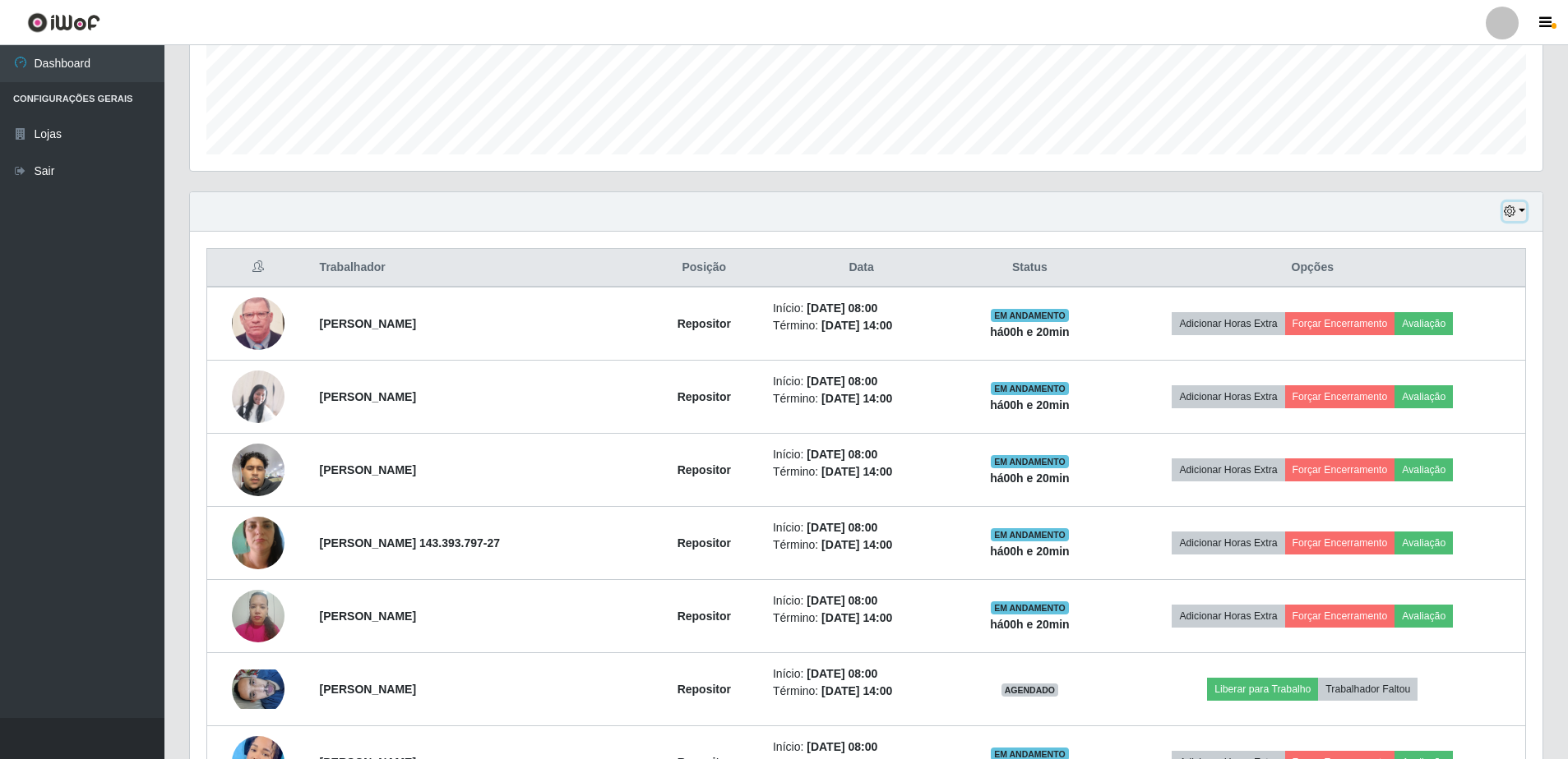
click at [1514, 214] on icon "button" at bounding box center [1509, 211] width 11 height 11
click at [1416, 248] on button "Hoje" at bounding box center [1460, 241] width 130 height 35
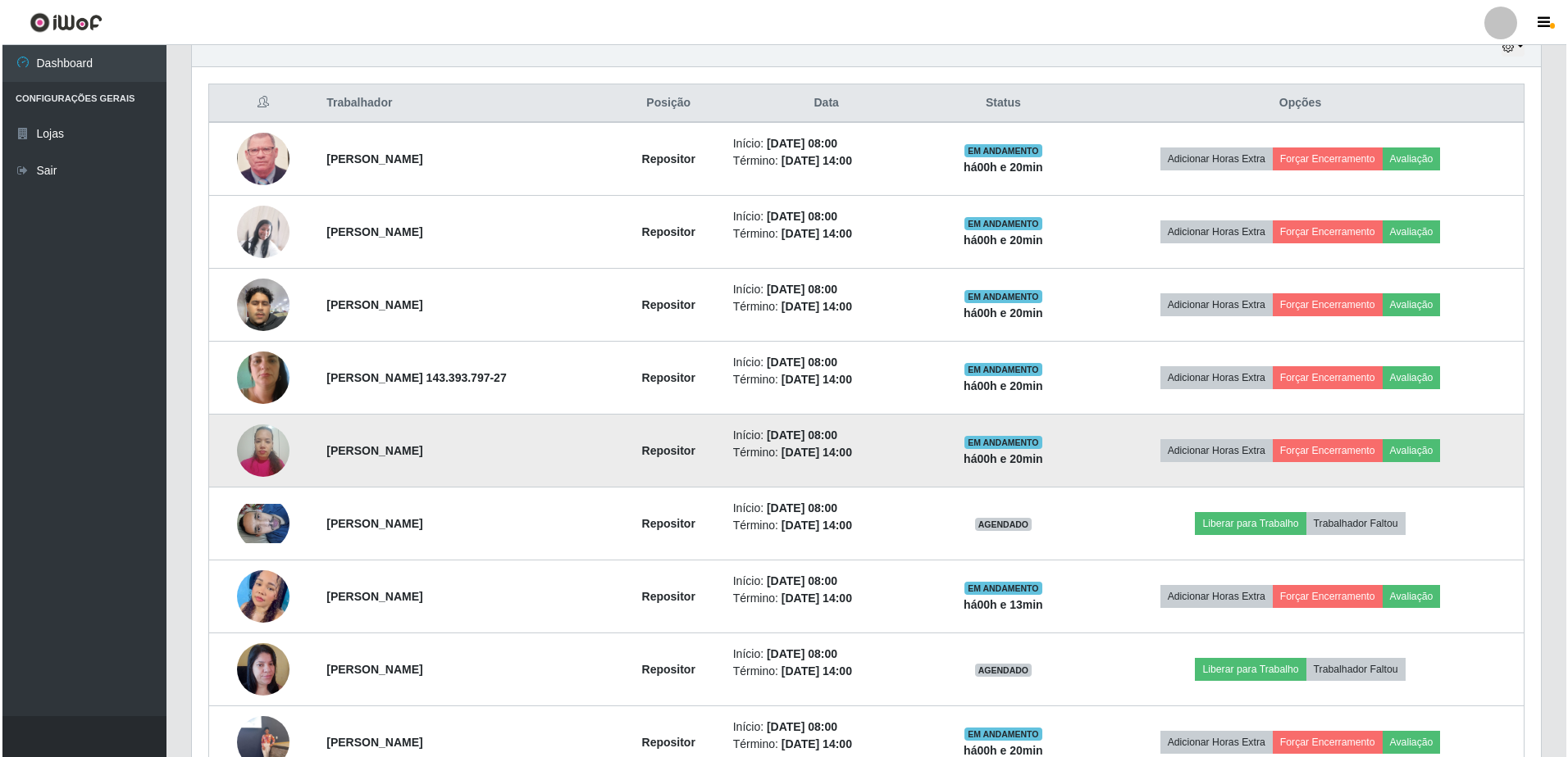
scroll to position [678, 0]
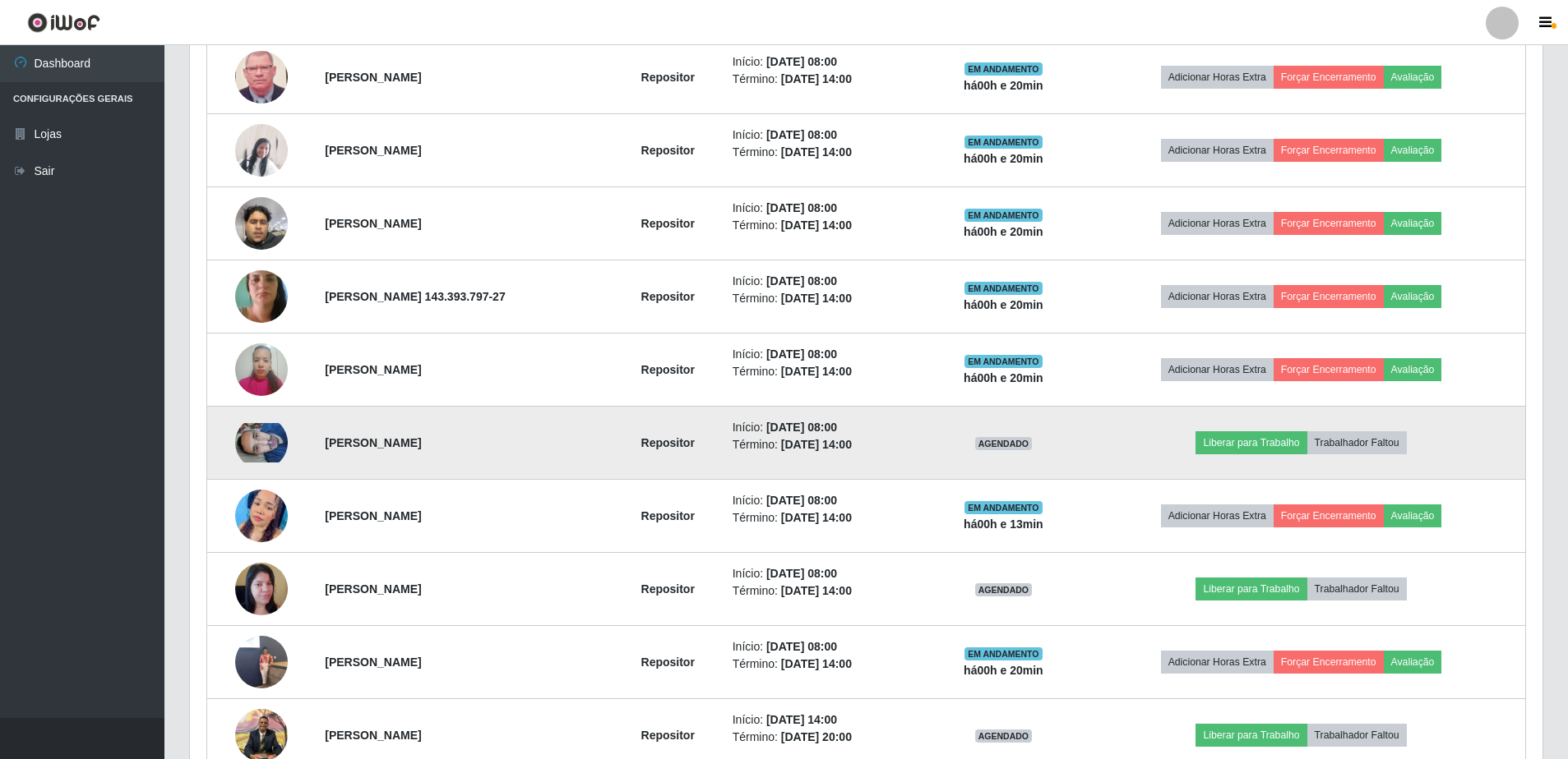
click at [264, 427] on img at bounding box center [262, 443] width 53 height 40
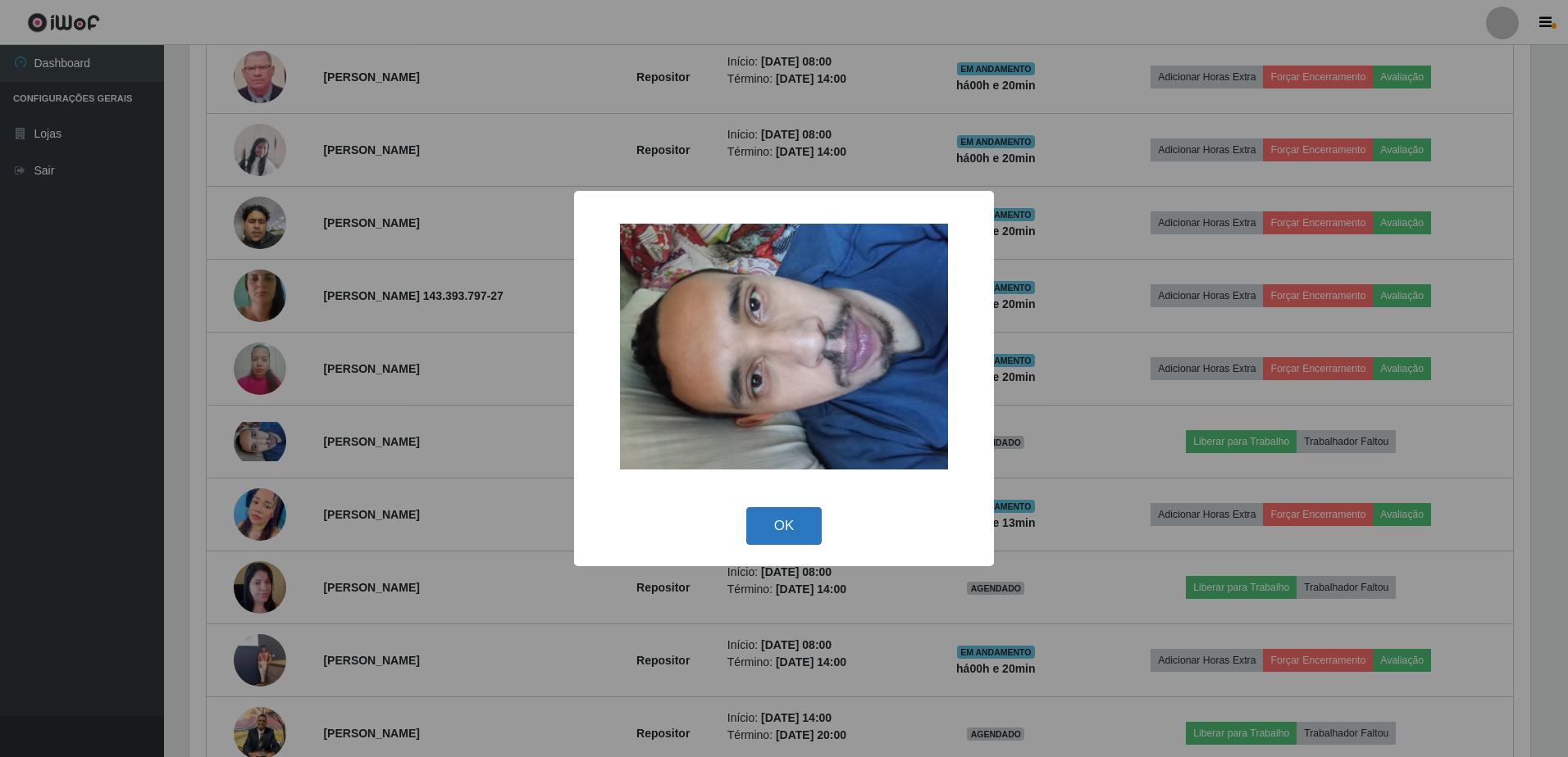
click at [790, 520] on button "OK" at bounding box center [784, 526] width 76 height 39
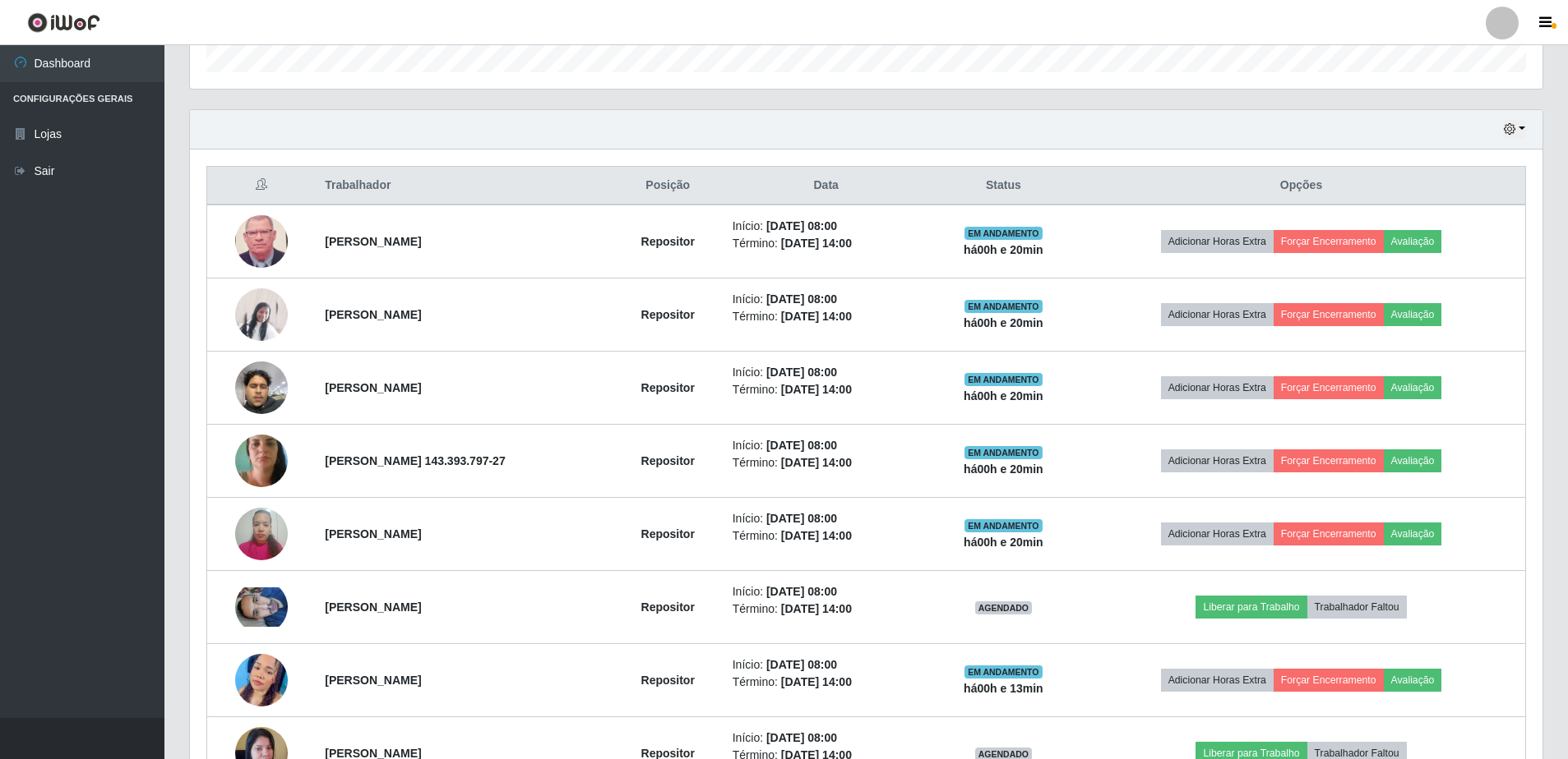
scroll to position [351, 0]
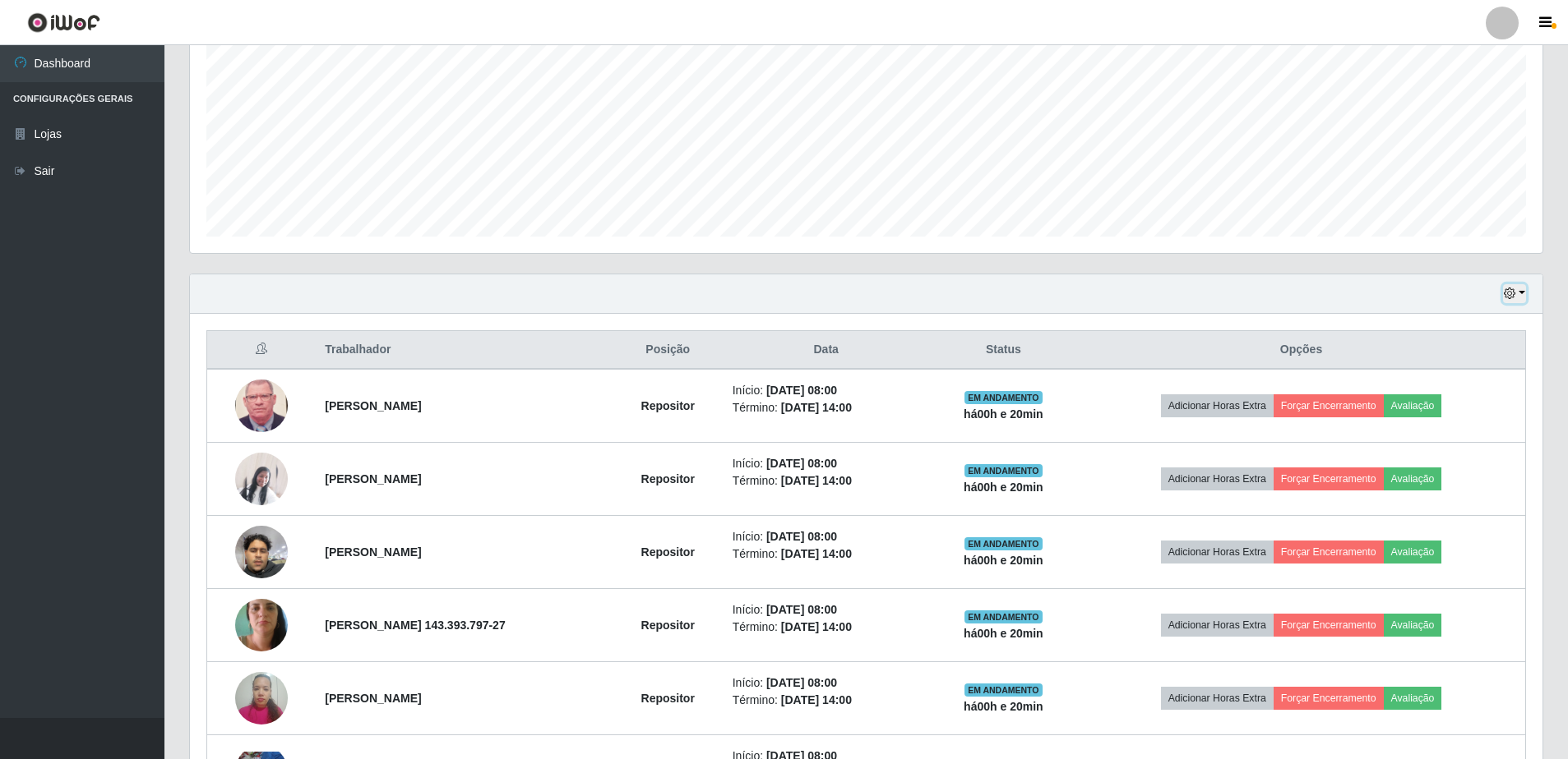
click at [1524, 291] on button "button" at bounding box center [1514, 294] width 23 height 19
click at [1422, 420] on button "1 Semana" at bounding box center [1460, 427] width 130 height 35
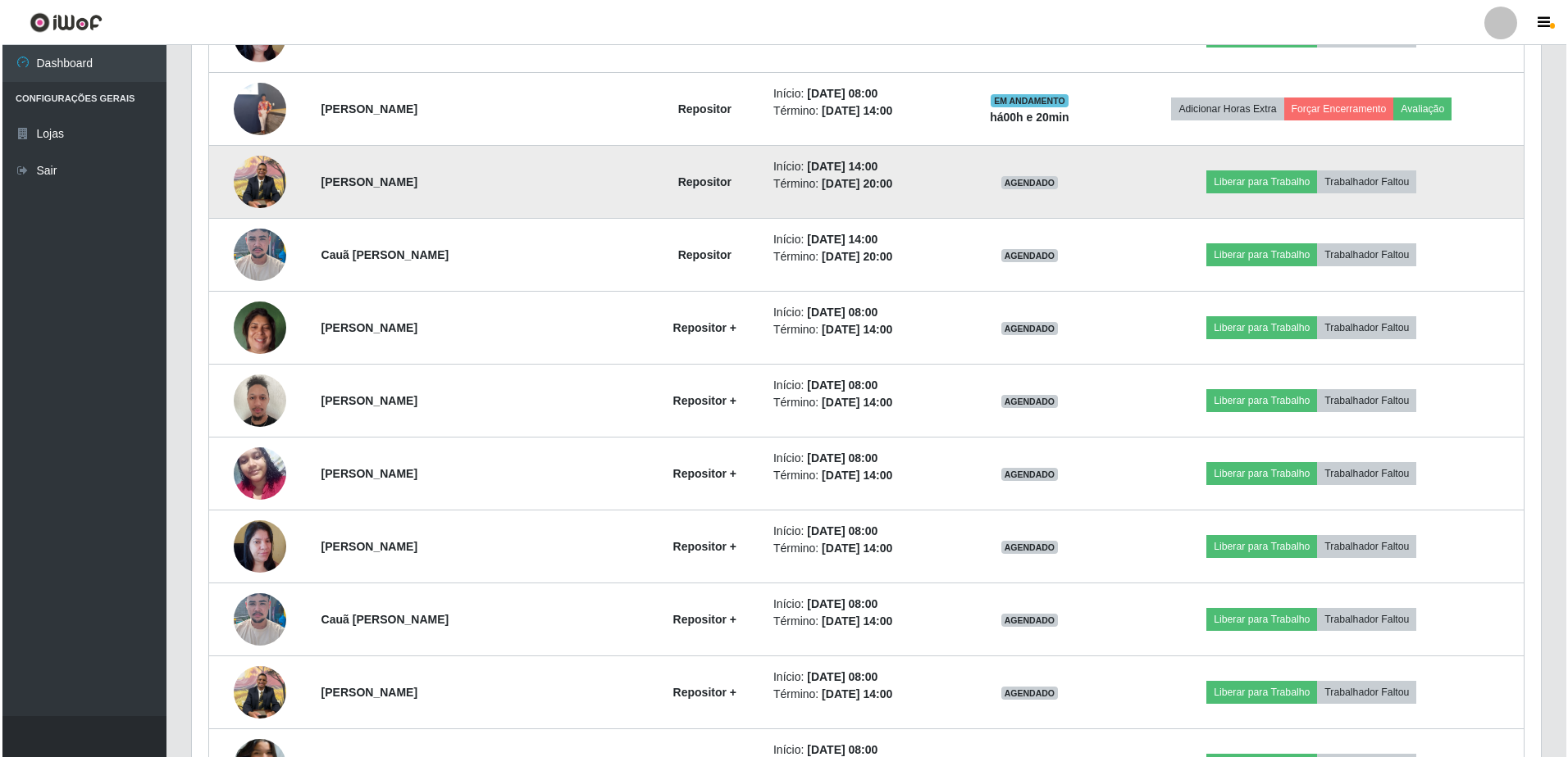
scroll to position [1312, 0]
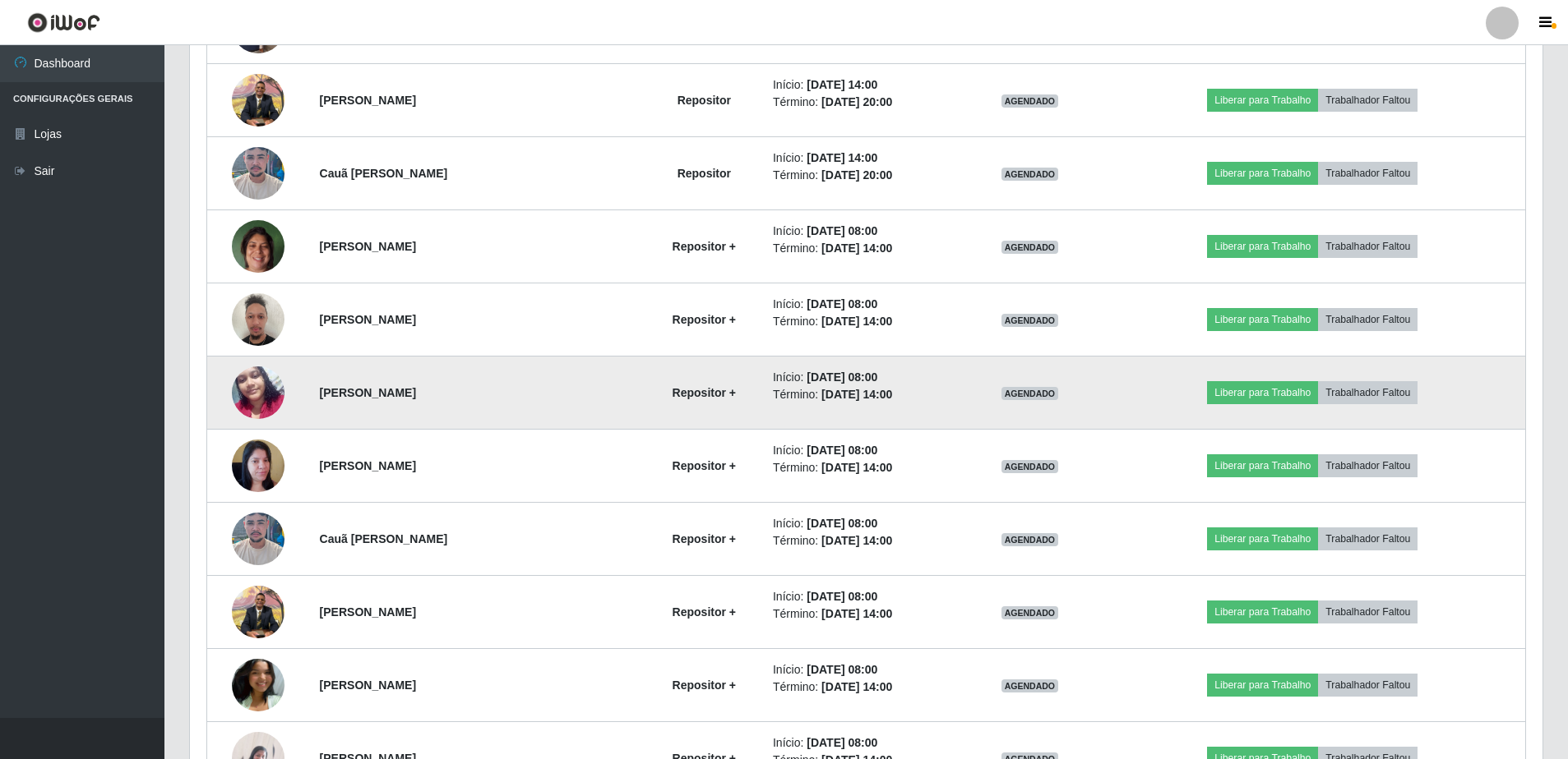
click at [259, 385] on img at bounding box center [259, 393] width 53 height 70
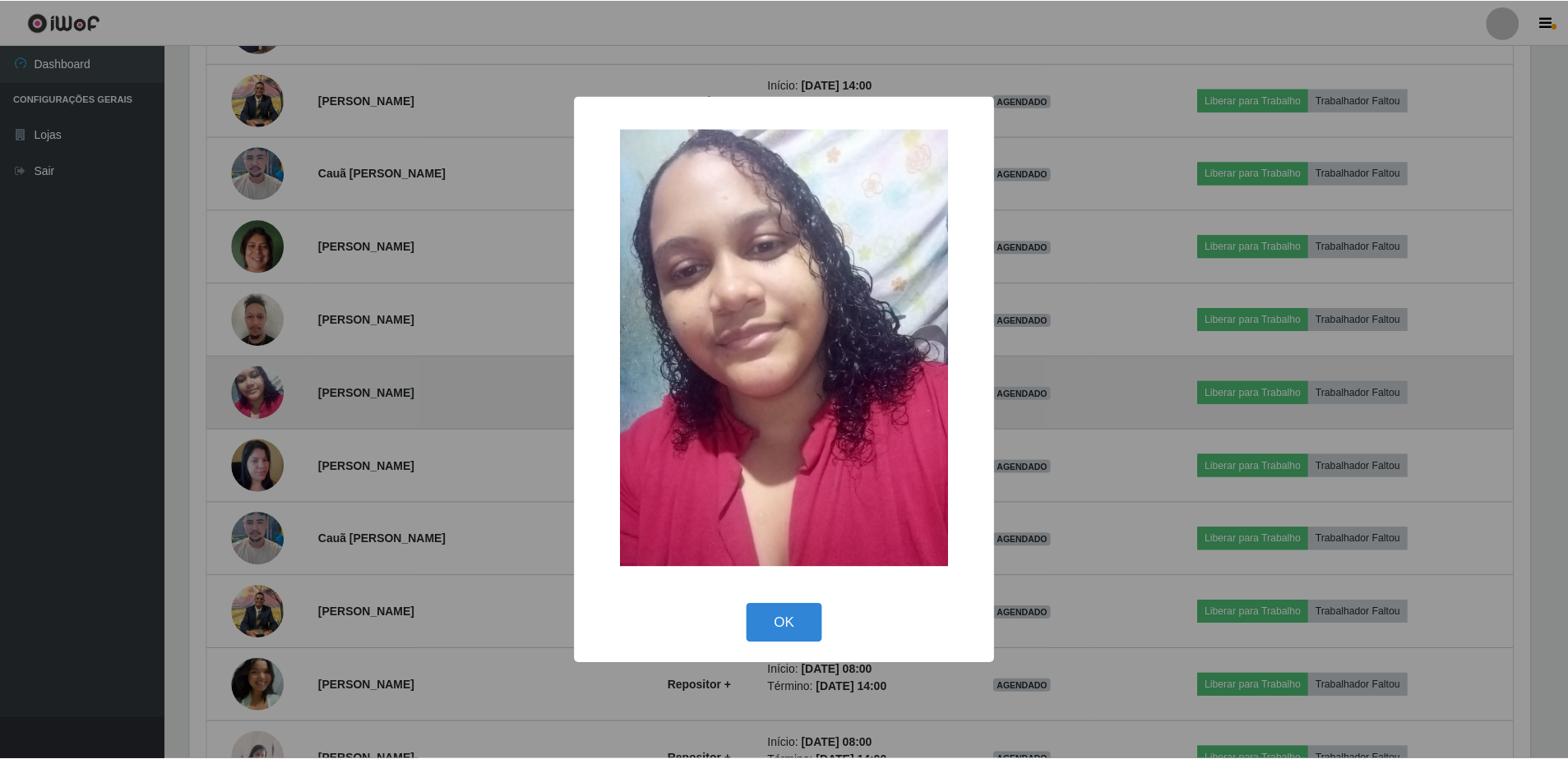
scroll to position [341, 1344]
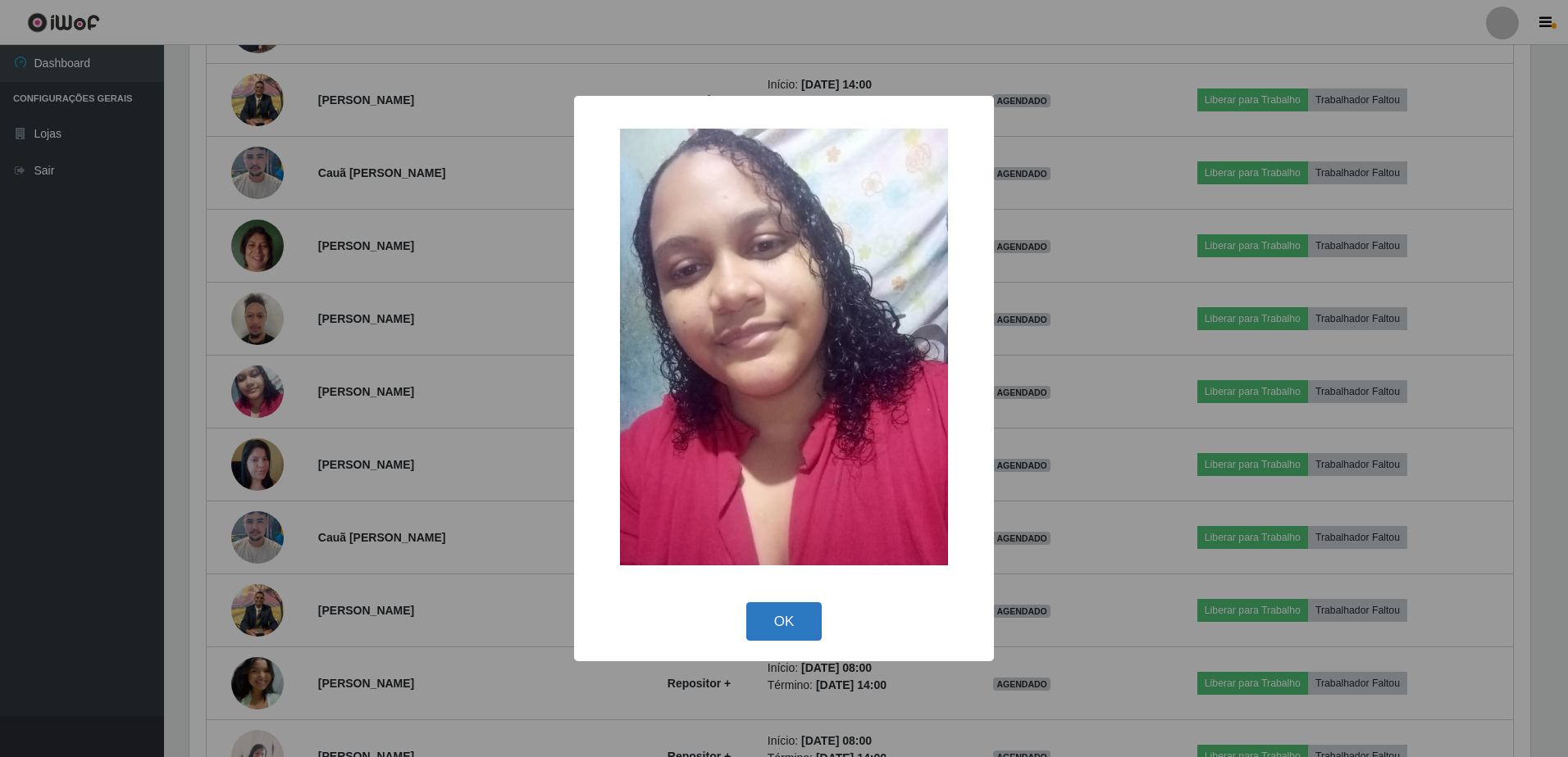
click at [792, 619] on button "OK" at bounding box center [784, 621] width 76 height 39
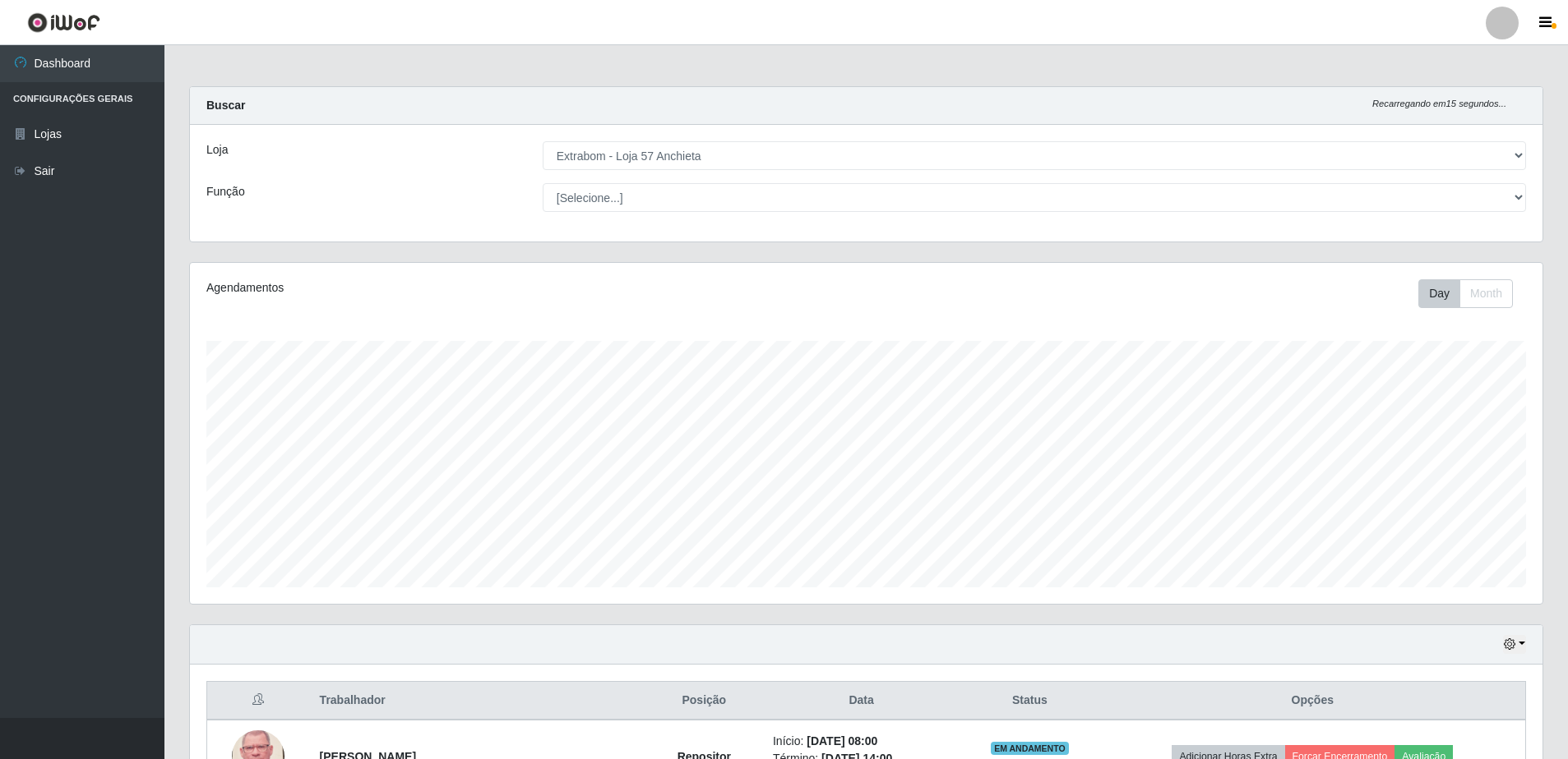
scroll to position [246, 0]
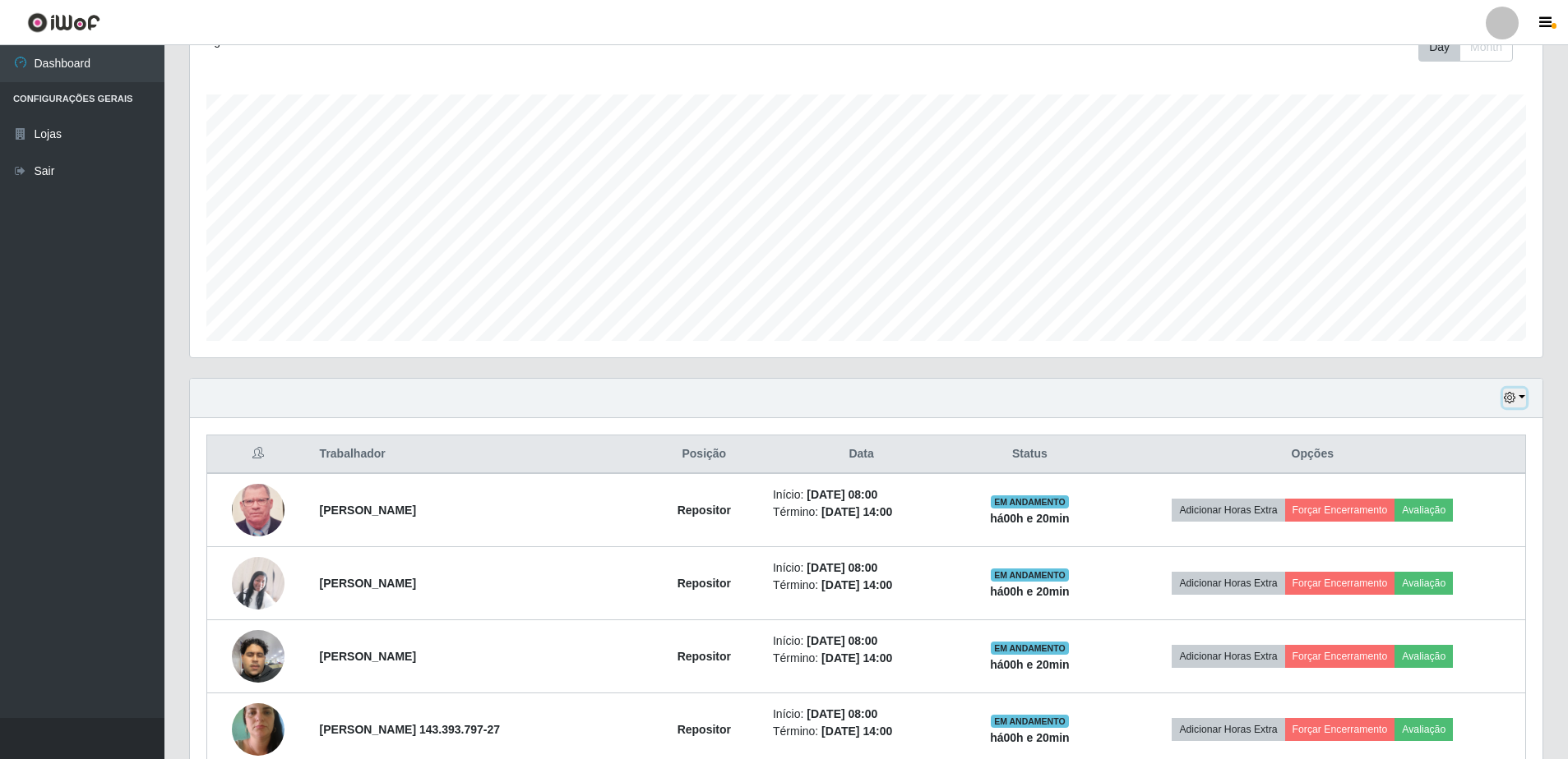
click at [1521, 397] on button "button" at bounding box center [1514, 398] width 23 height 19
click at [1451, 430] on button "Hoje" at bounding box center [1460, 427] width 130 height 35
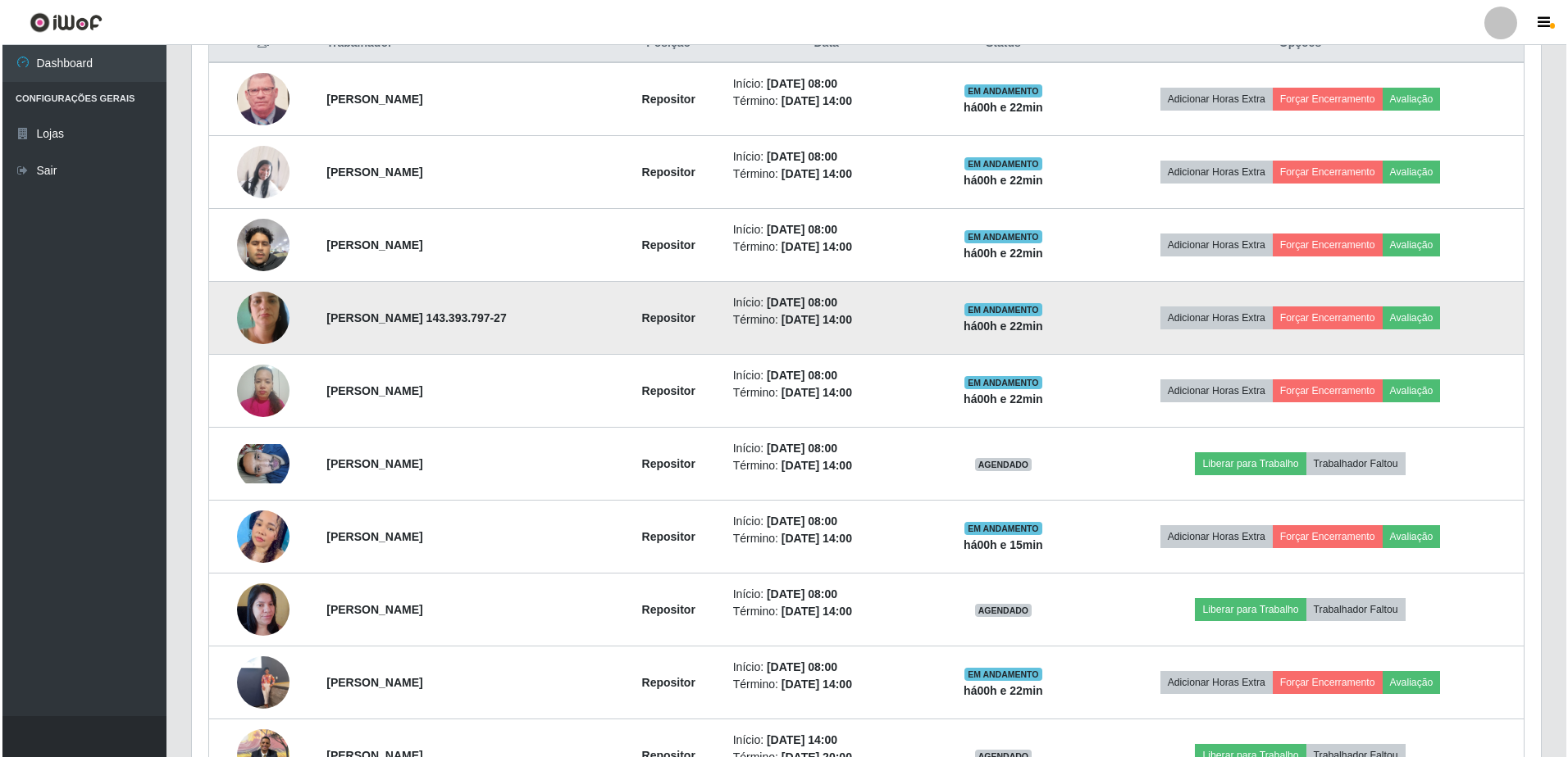
scroll to position [842, 0]
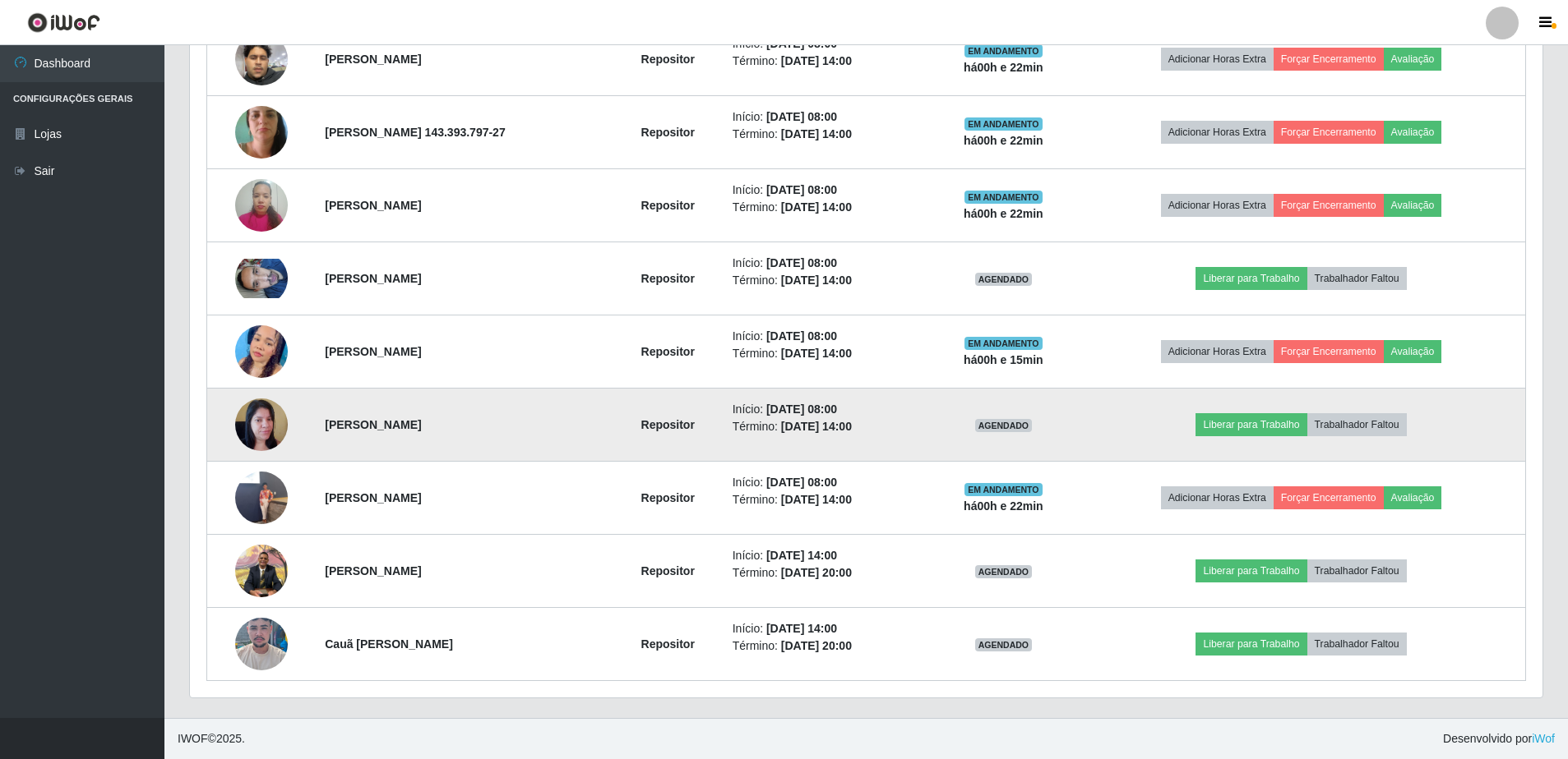
click at [260, 424] on img at bounding box center [262, 425] width 53 height 70
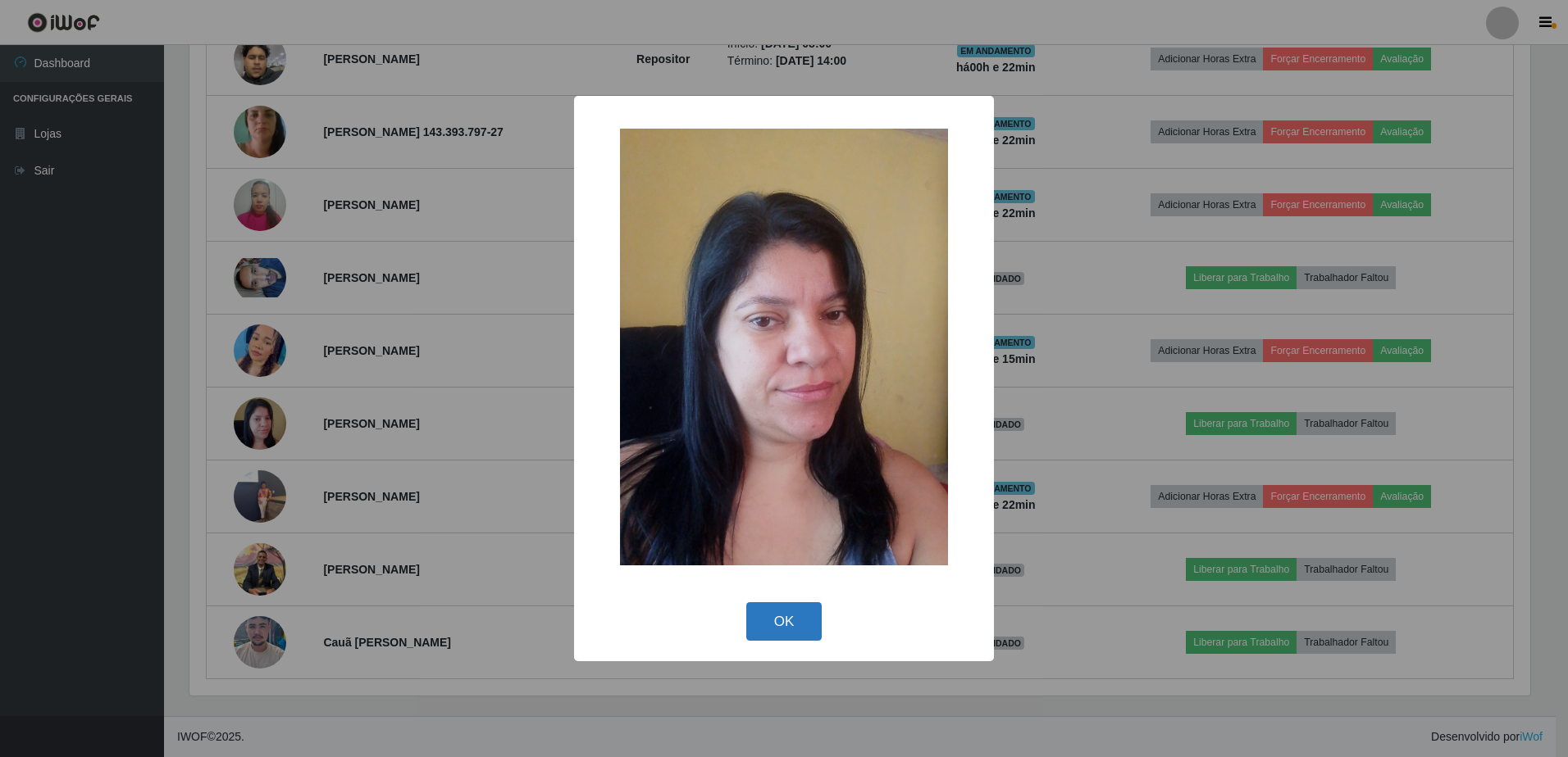
click at [808, 618] on button "OK" at bounding box center [784, 621] width 76 height 39
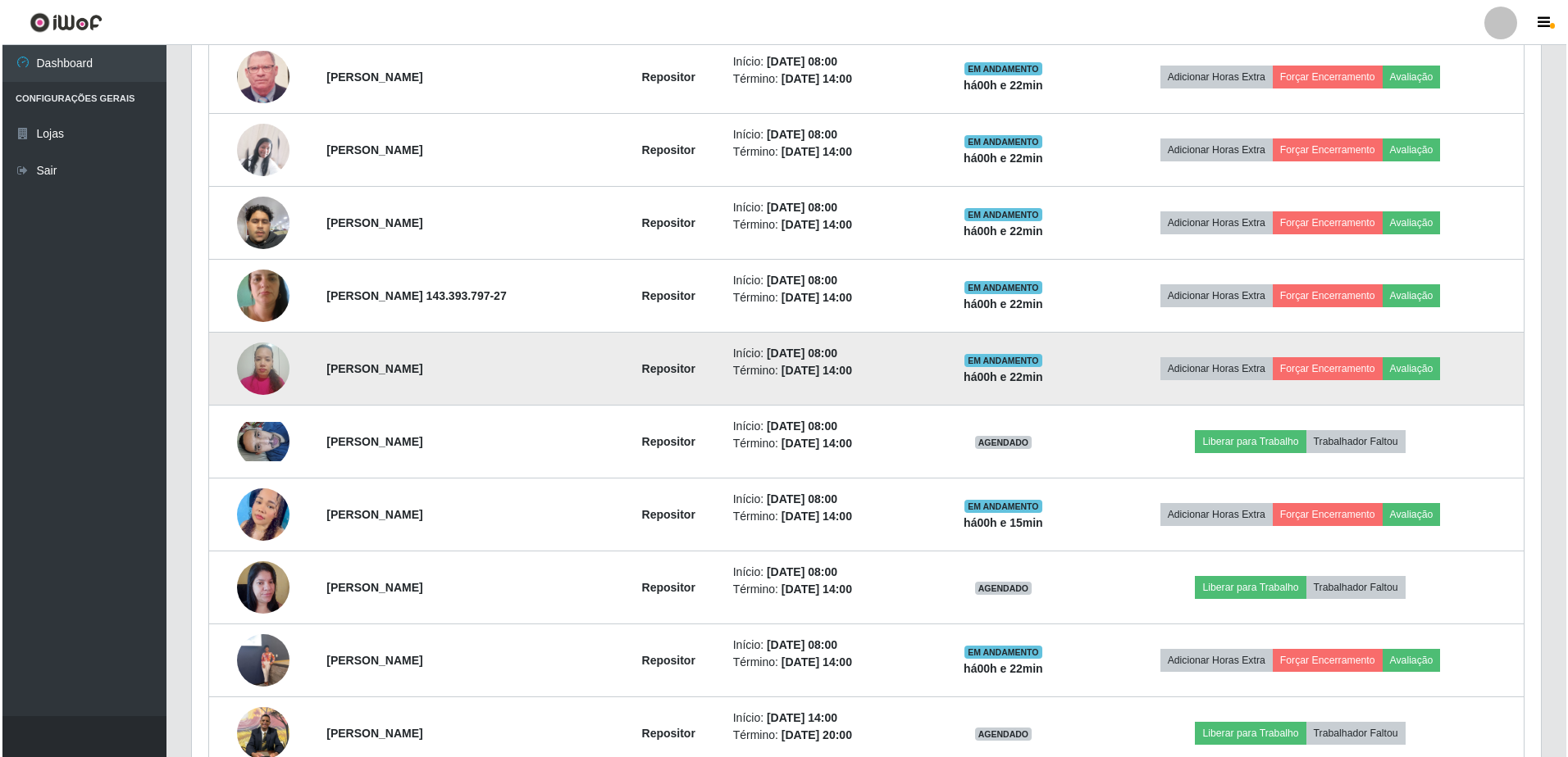
scroll to position [842, 0]
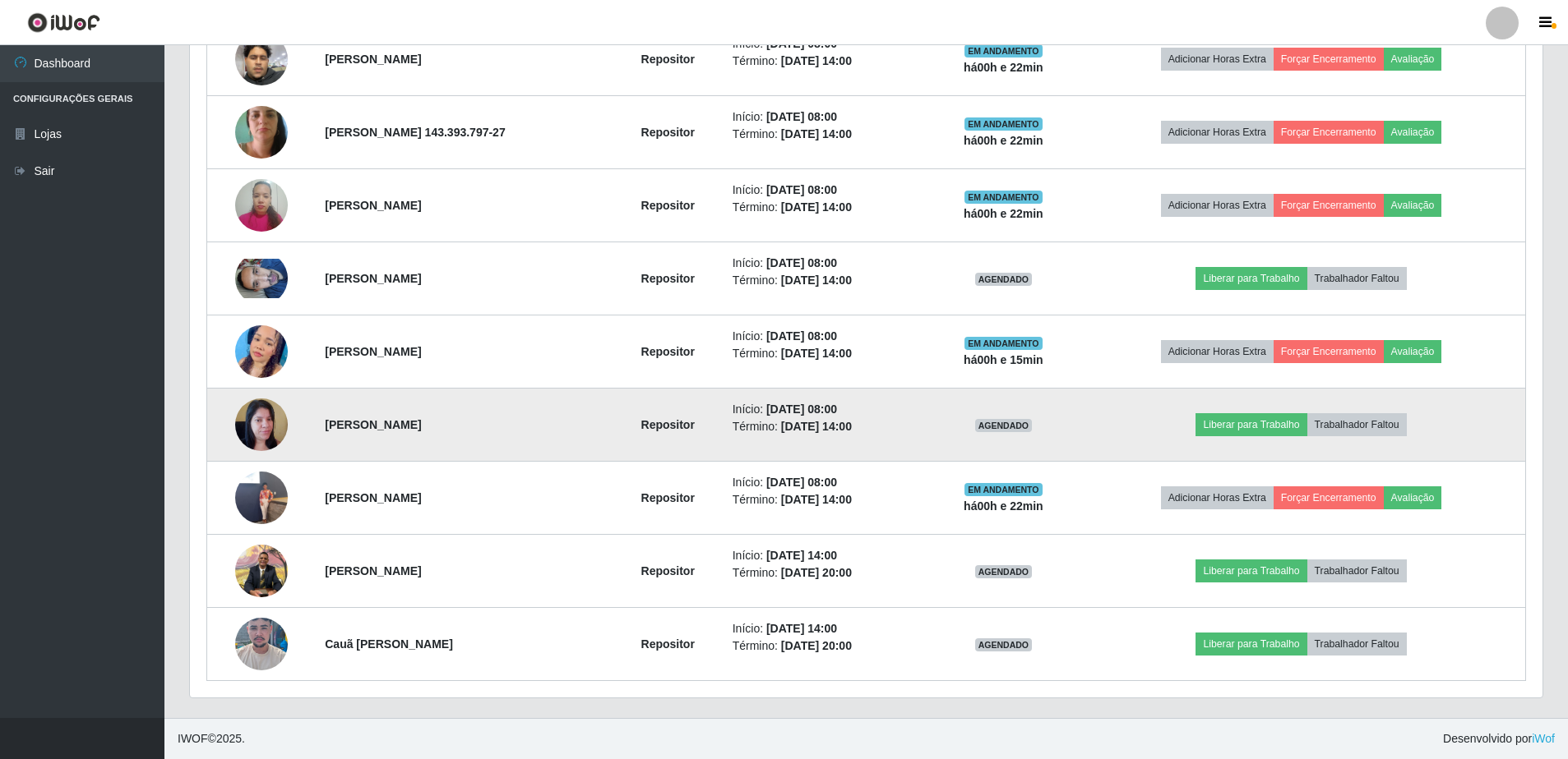
click at [263, 420] on img at bounding box center [262, 425] width 53 height 70
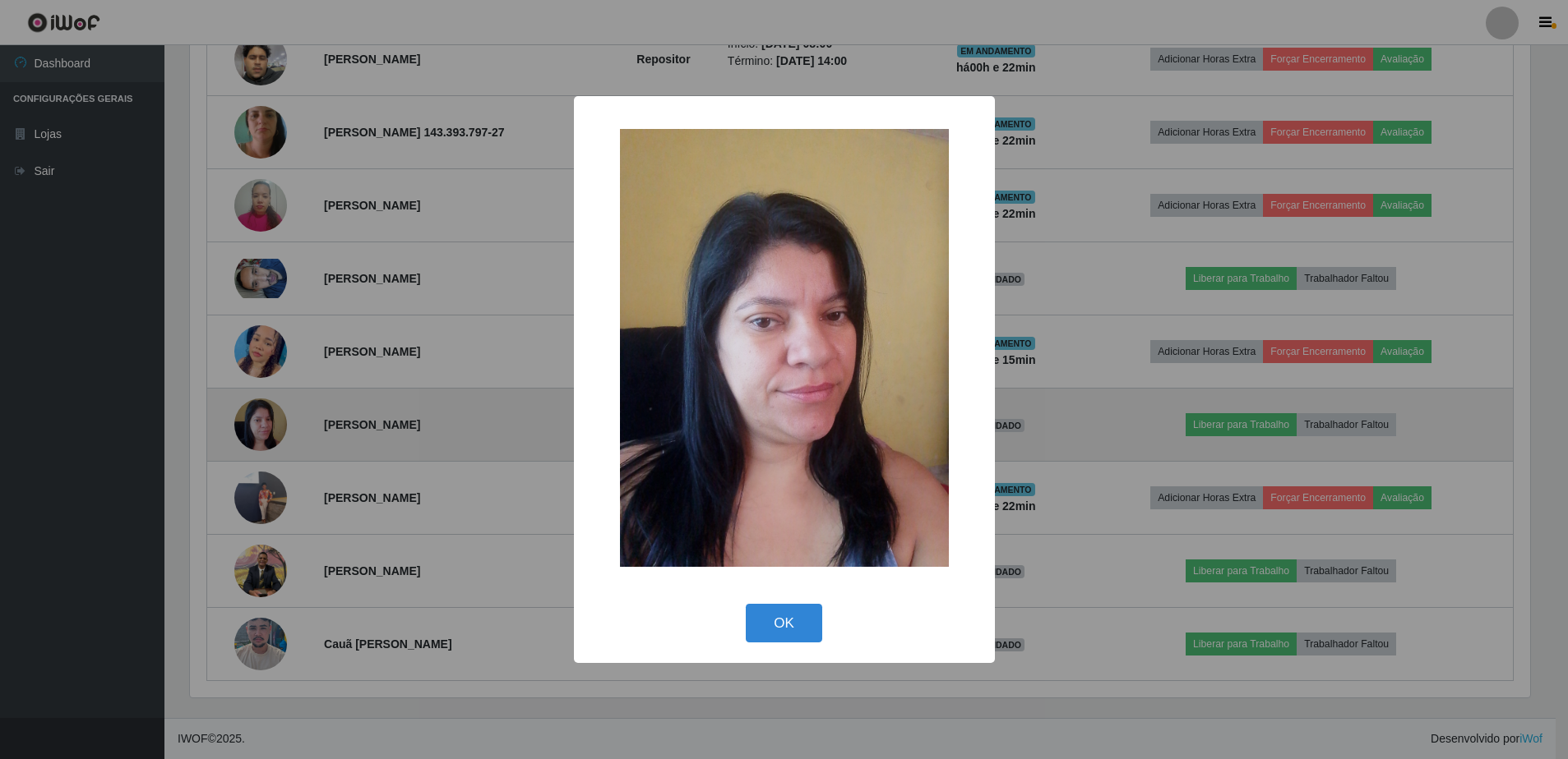
scroll to position [341, 1344]
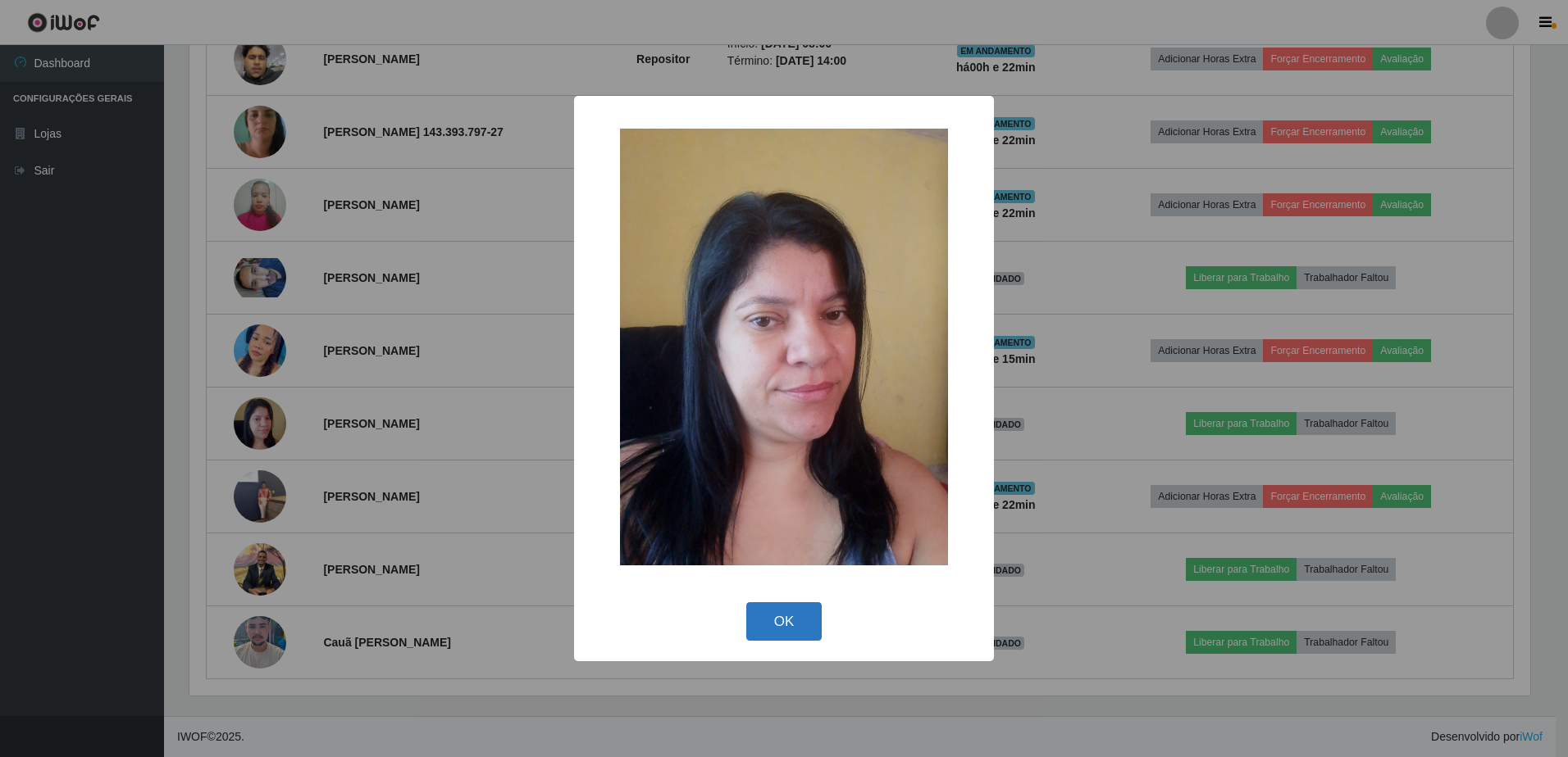
click at [789, 607] on button "OK" at bounding box center [784, 621] width 76 height 39
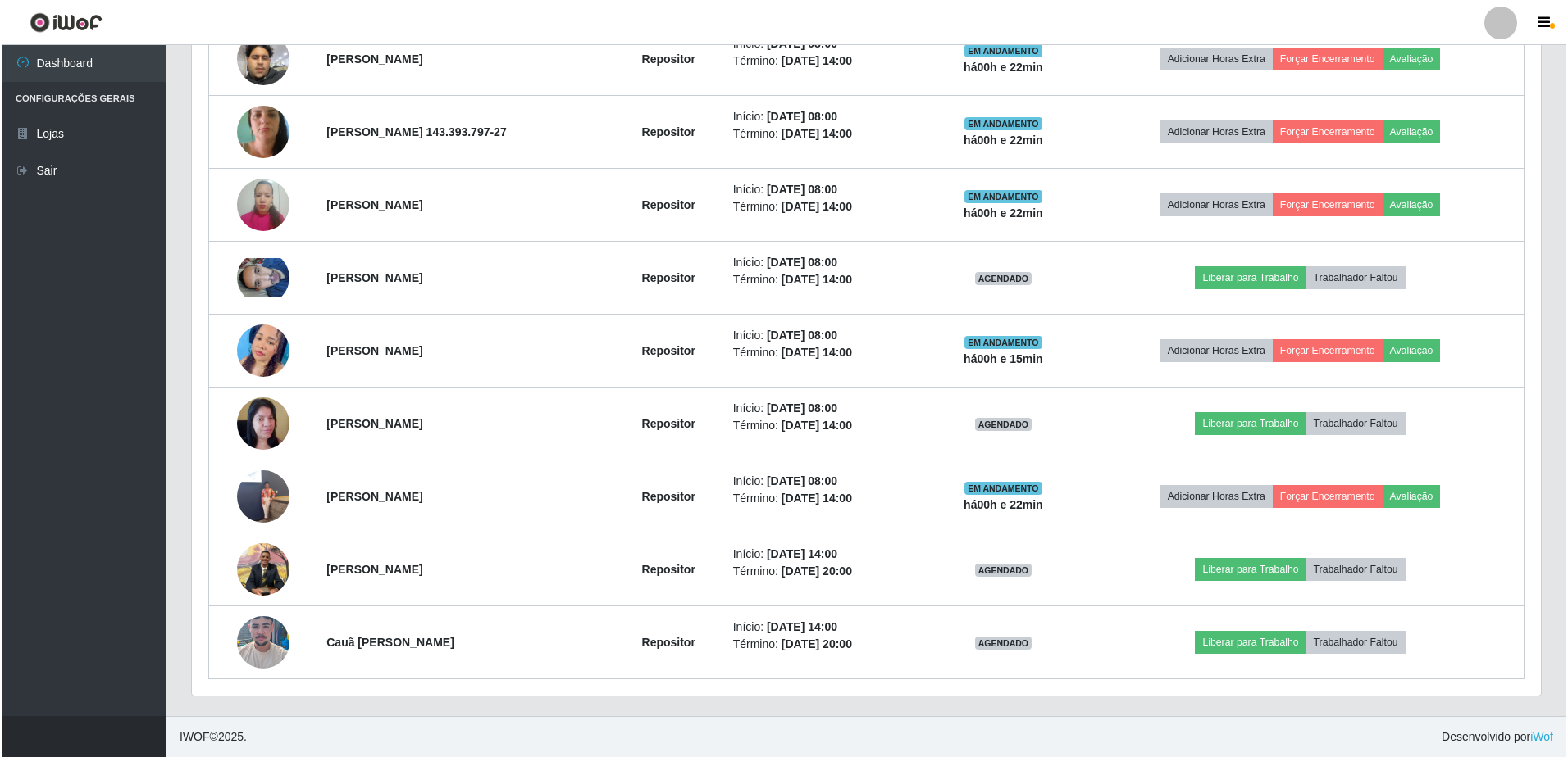
scroll to position [340, 1349]
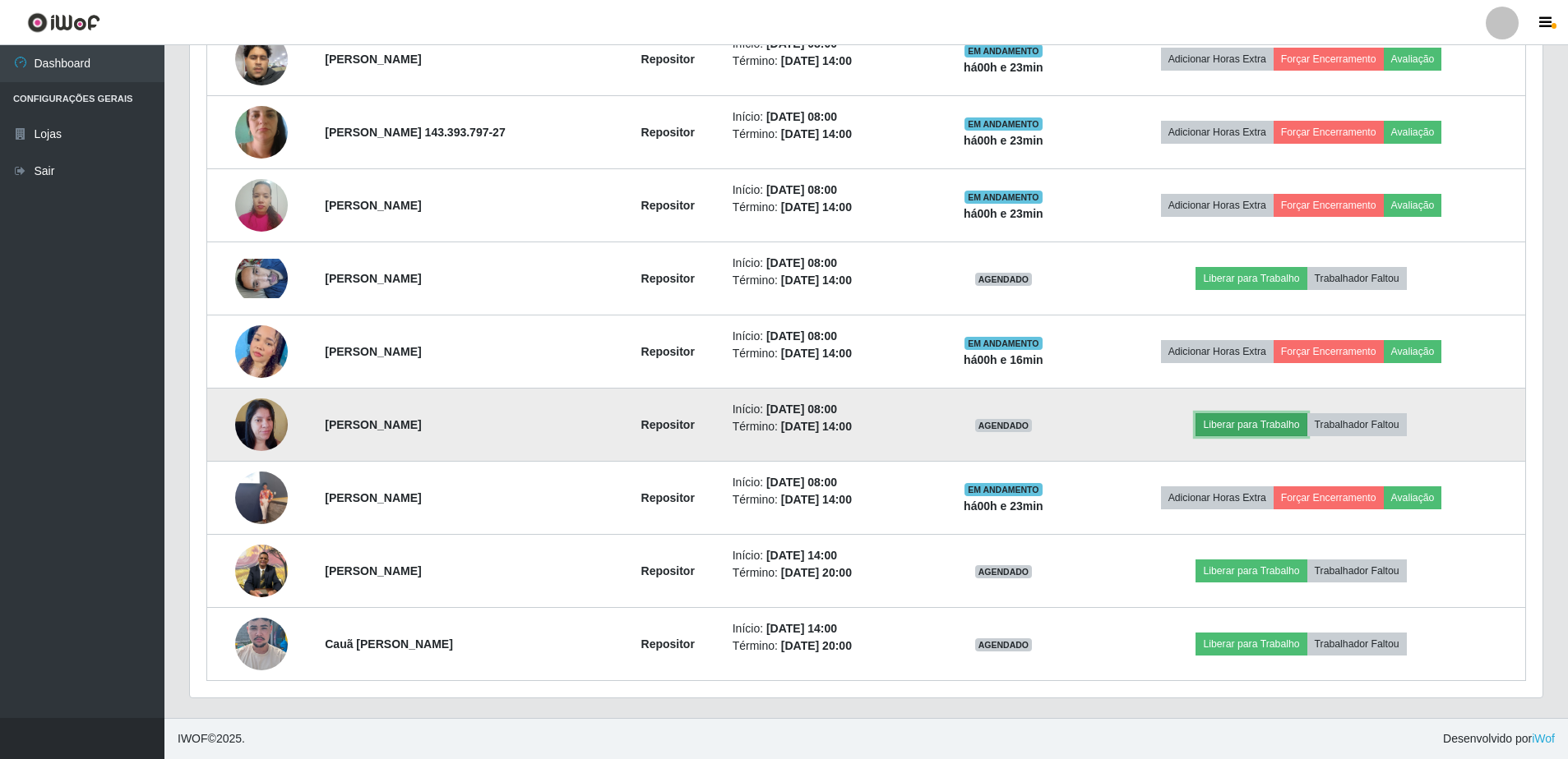
click at [1287, 421] on button "Liberar para Trabalho" at bounding box center [1252, 425] width 111 height 23
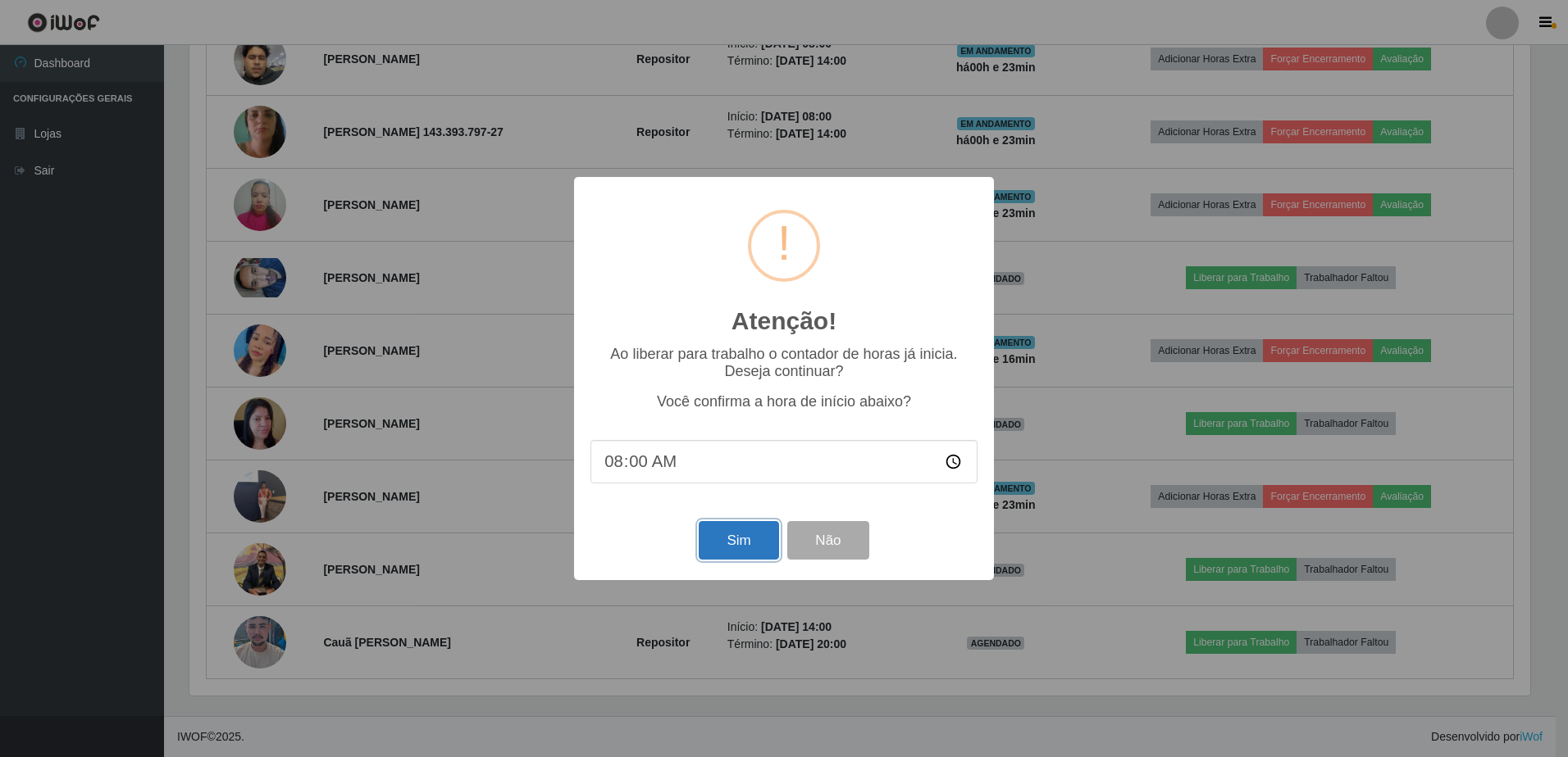
click at [740, 533] on button "Sim" at bounding box center [738, 540] width 79 height 39
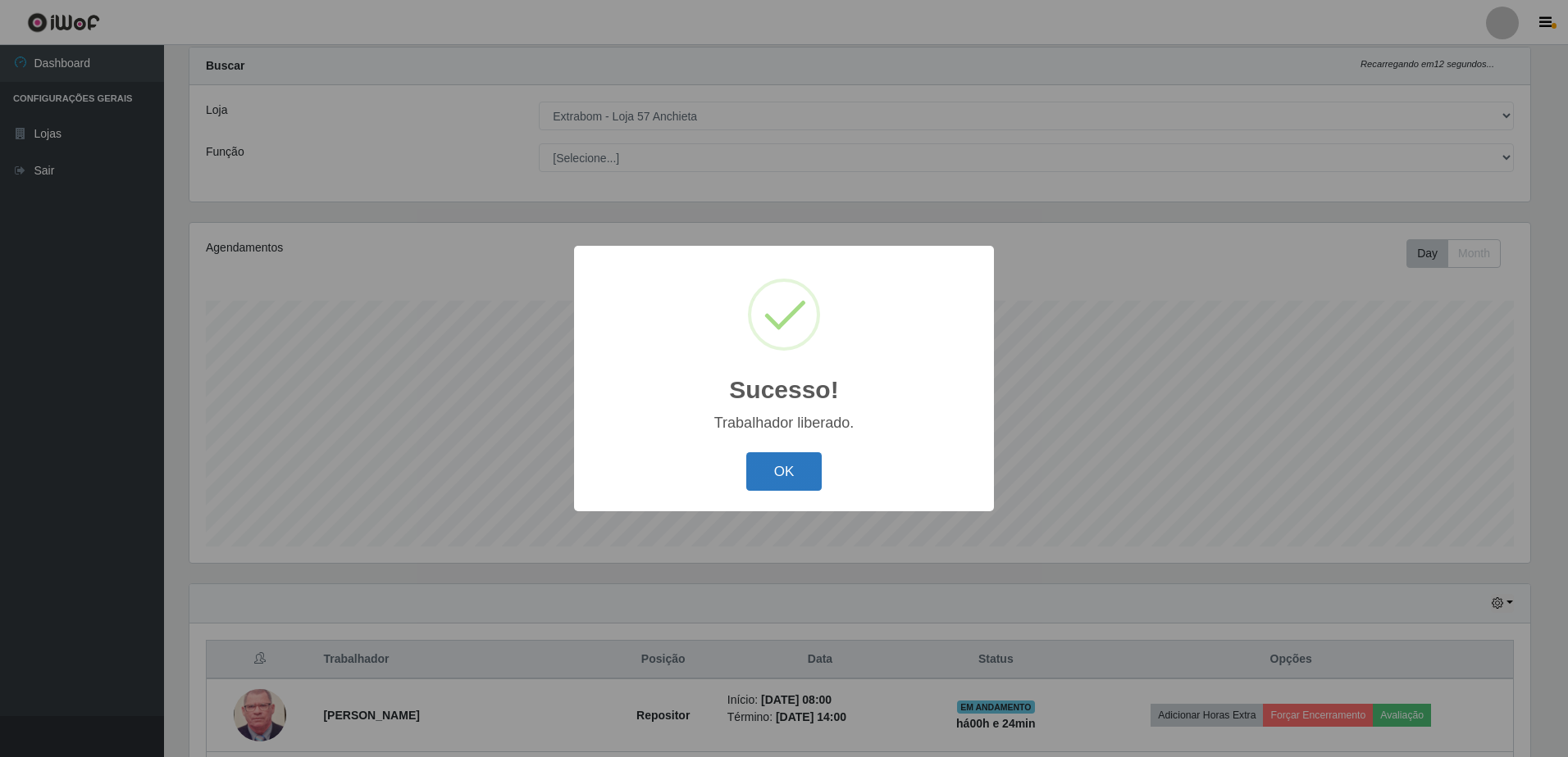
click at [776, 458] on button "OK" at bounding box center [784, 472] width 76 height 39
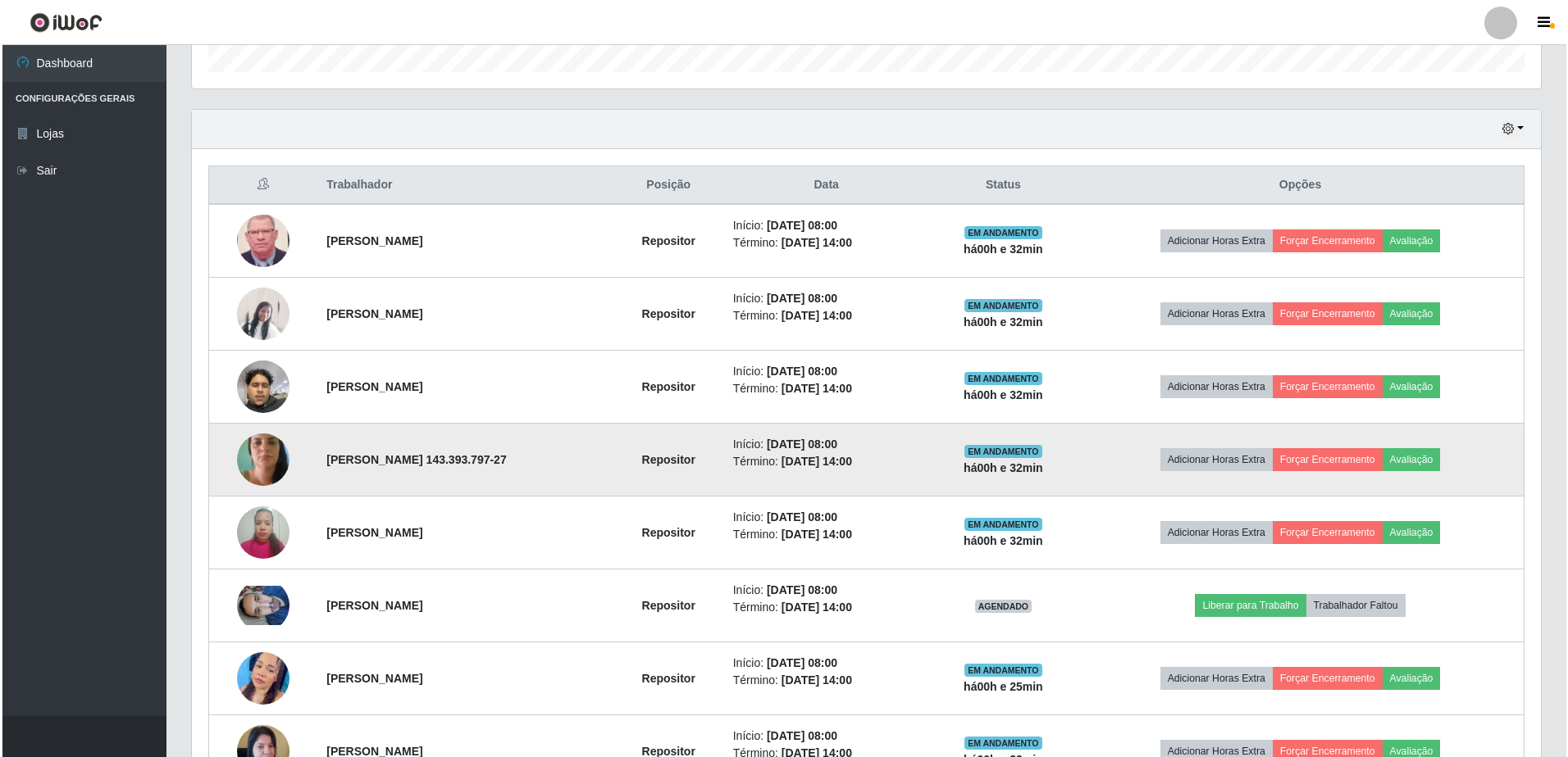
scroll to position [596, 0]
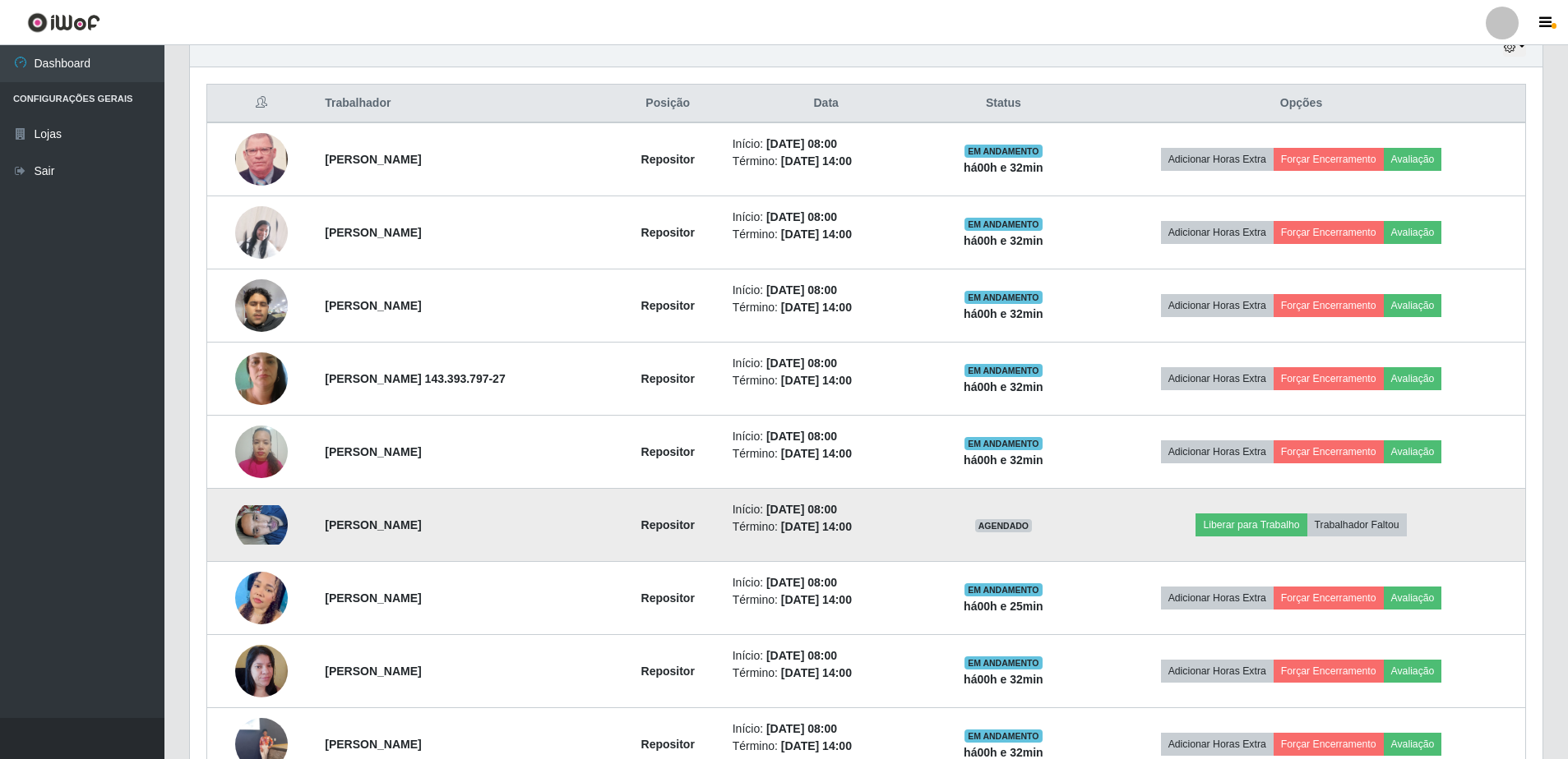
click at [270, 534] on img at bounding box center [262, 525] width 53 height 40
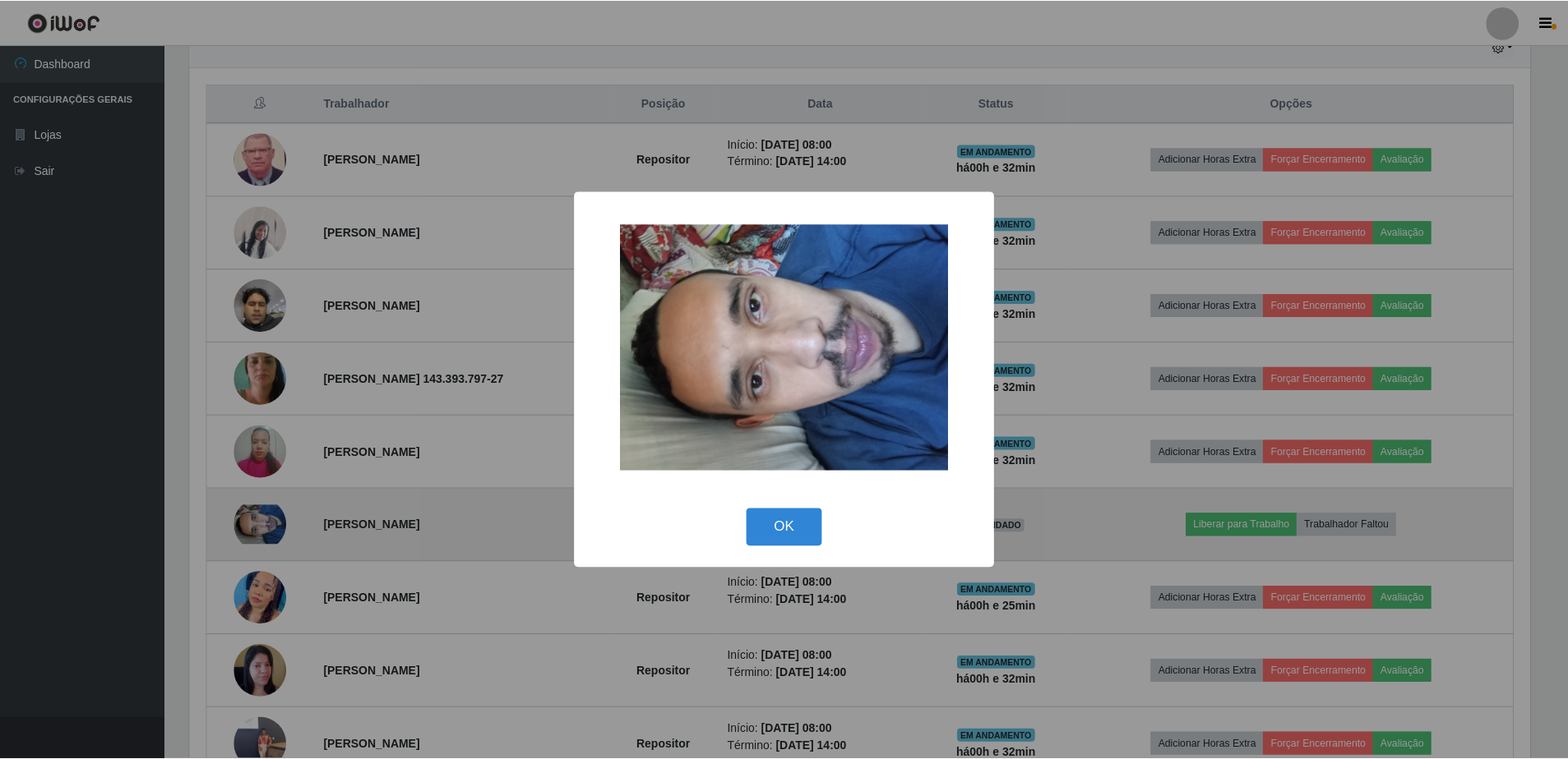
scroll to position [341, 1344]
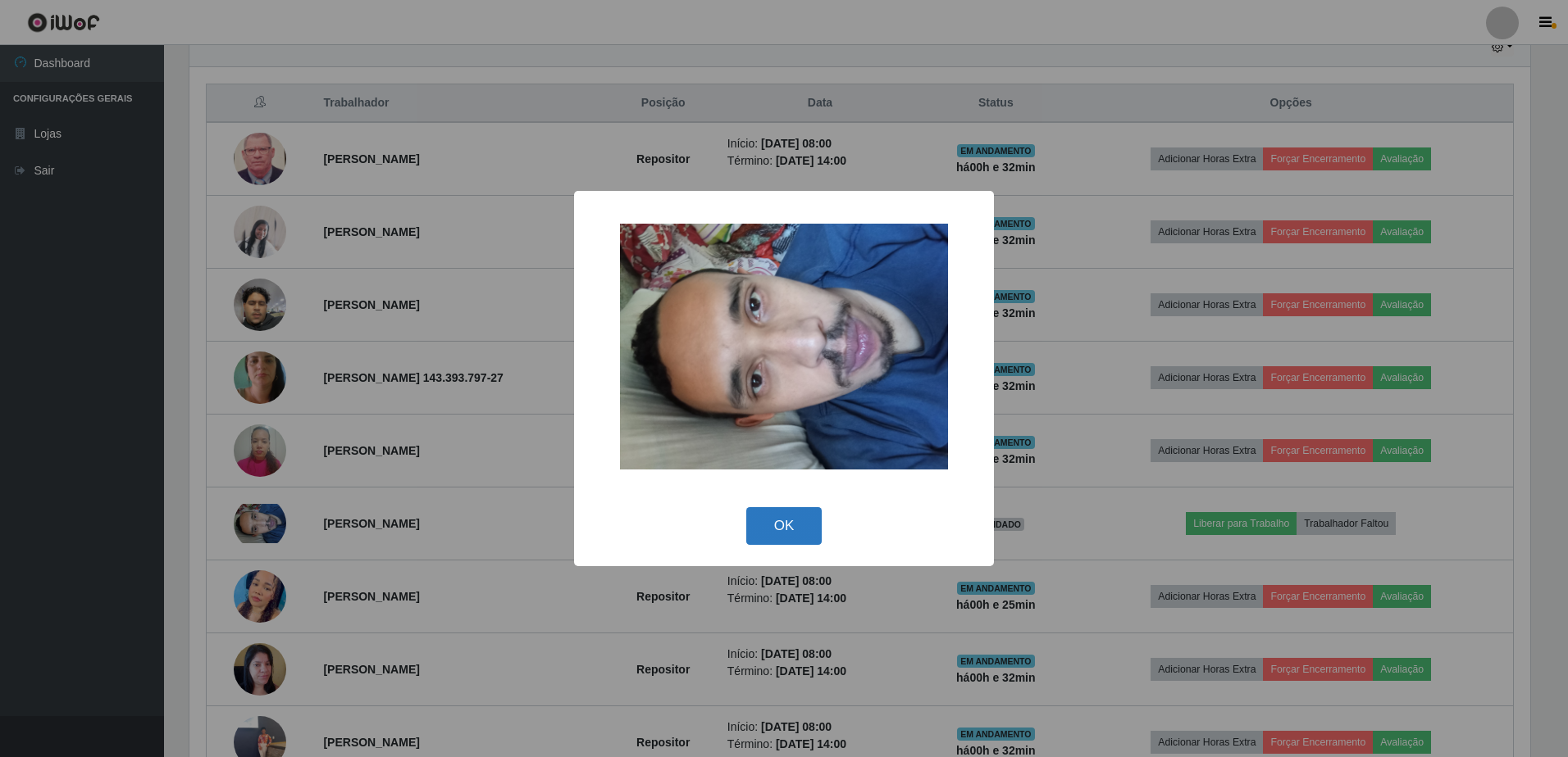
click at [787, 516] on button "OK" at bounding box center [784, 526] width 76 height 39
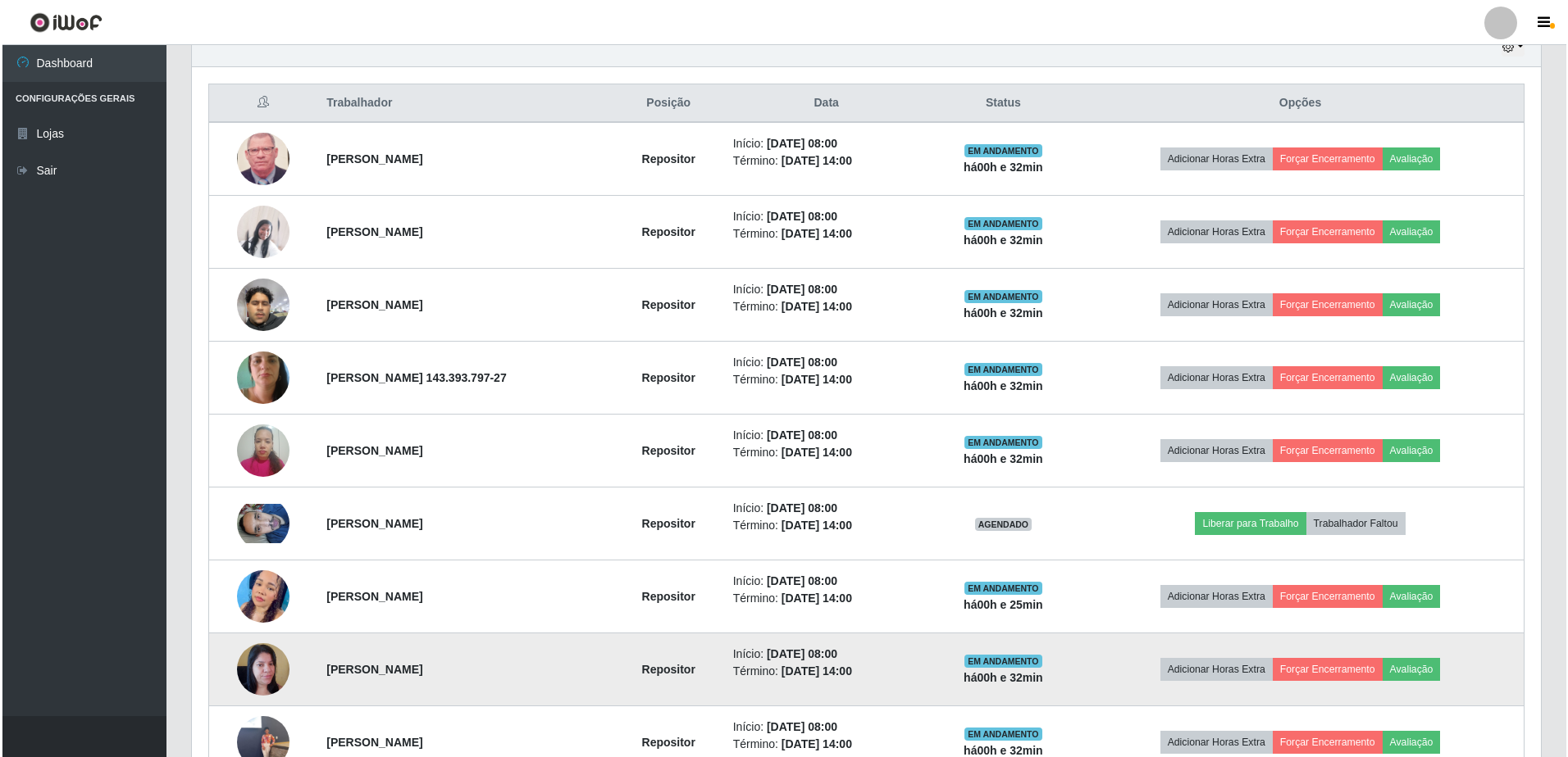
scroll to position [842, 0]
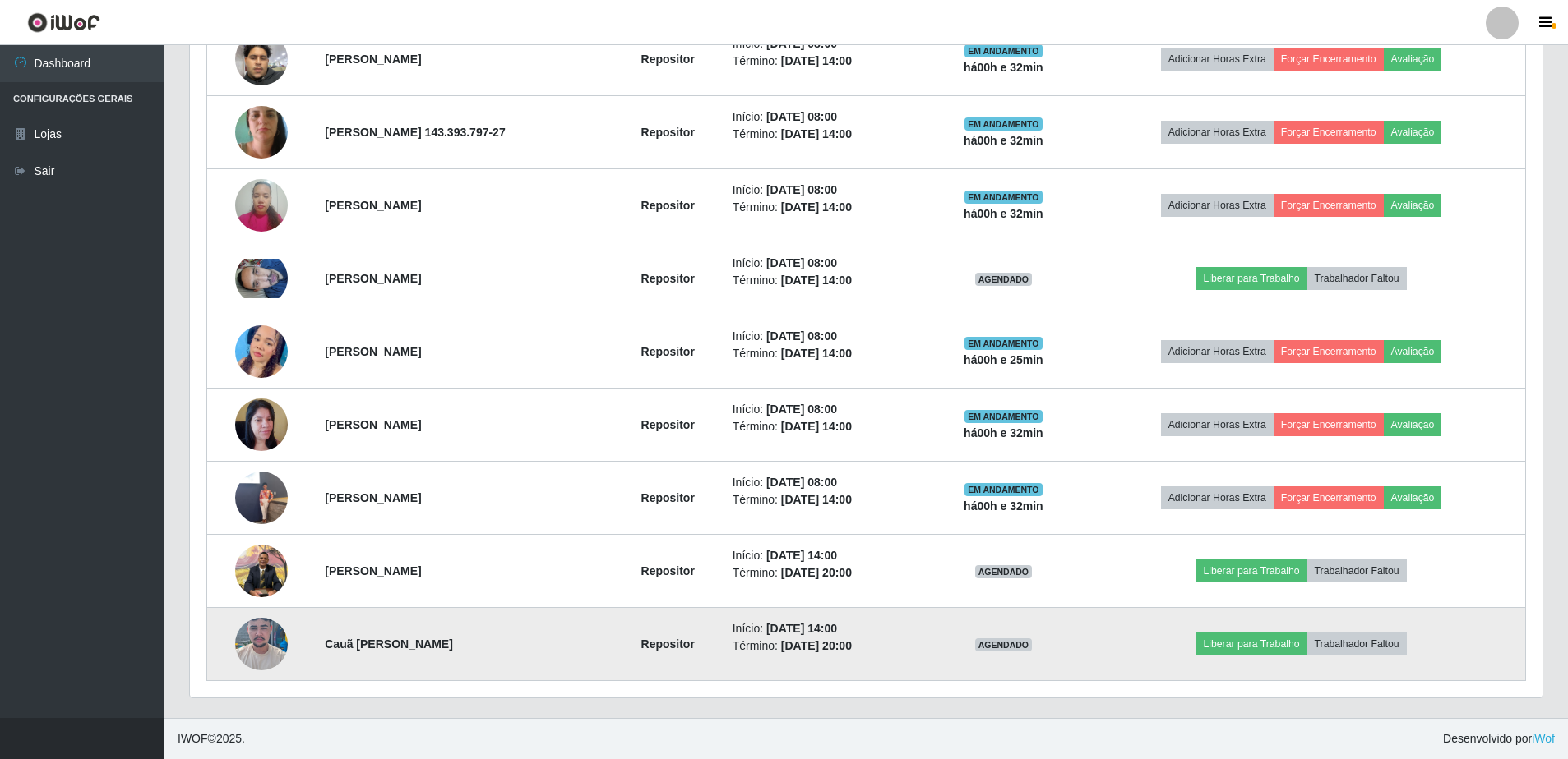
click at [256, 644] on img at bounding box center [262, 645] width 53 height 117
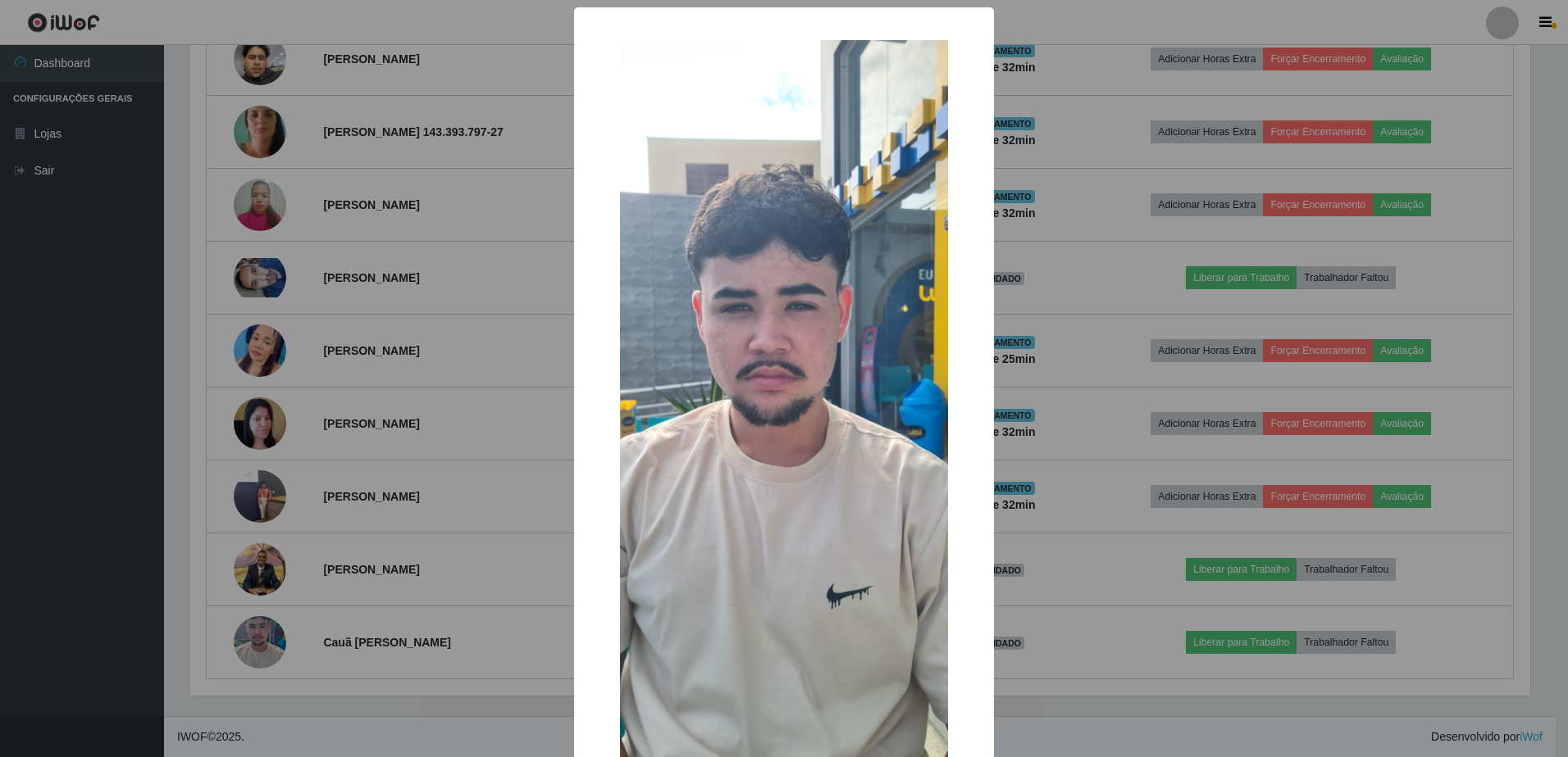
click at [372, 467] on div "× OK Cancel" at bounding box center [784, 378] width 1568 height 757
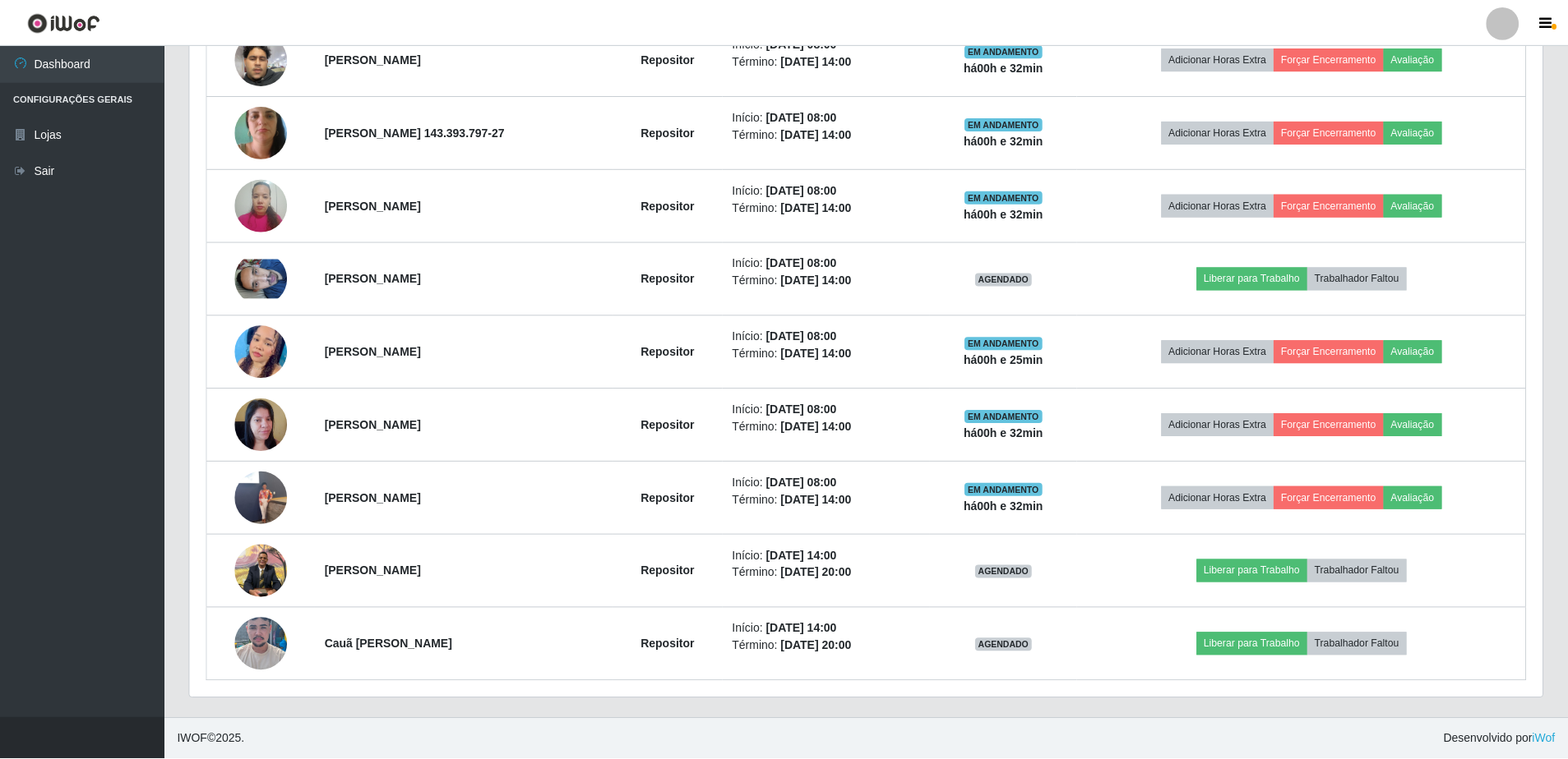
scroll to position [341, 1353]
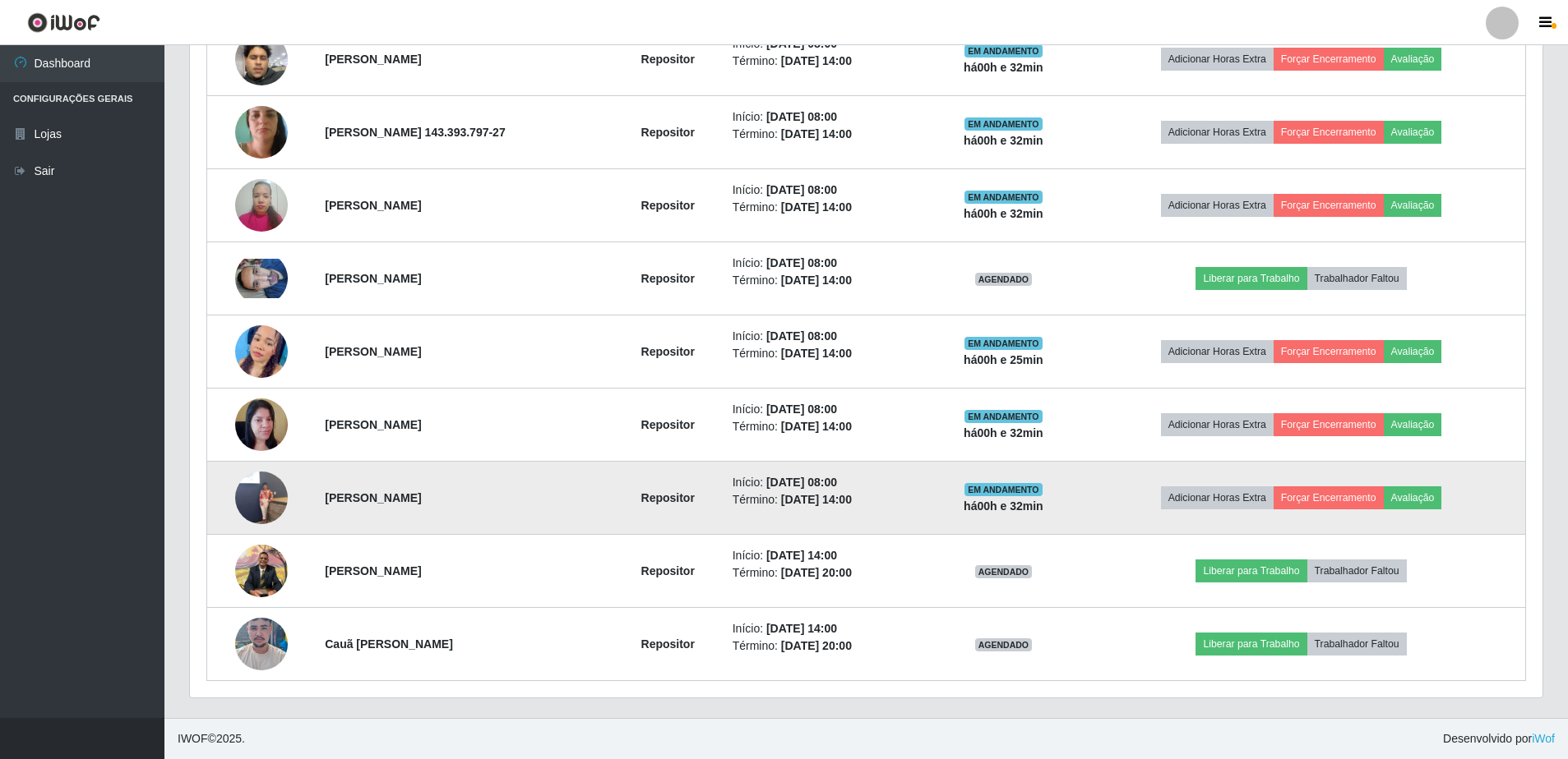
click at [258, 485] on img at bounding box center [262, 498] width 53 height 93
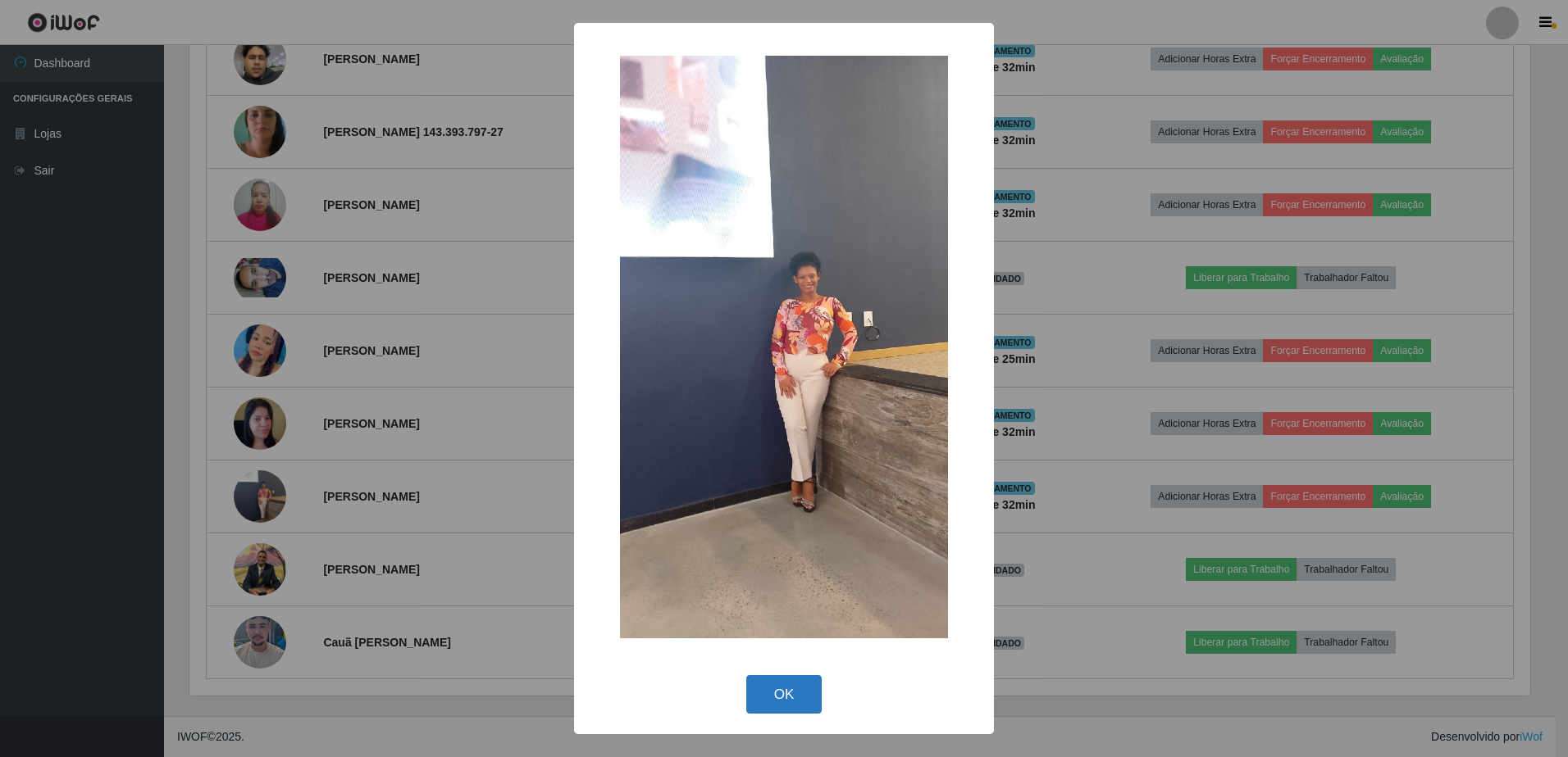
click at [784, 699] on button "OK" at bounding box center [784, 694] width 76 height 39
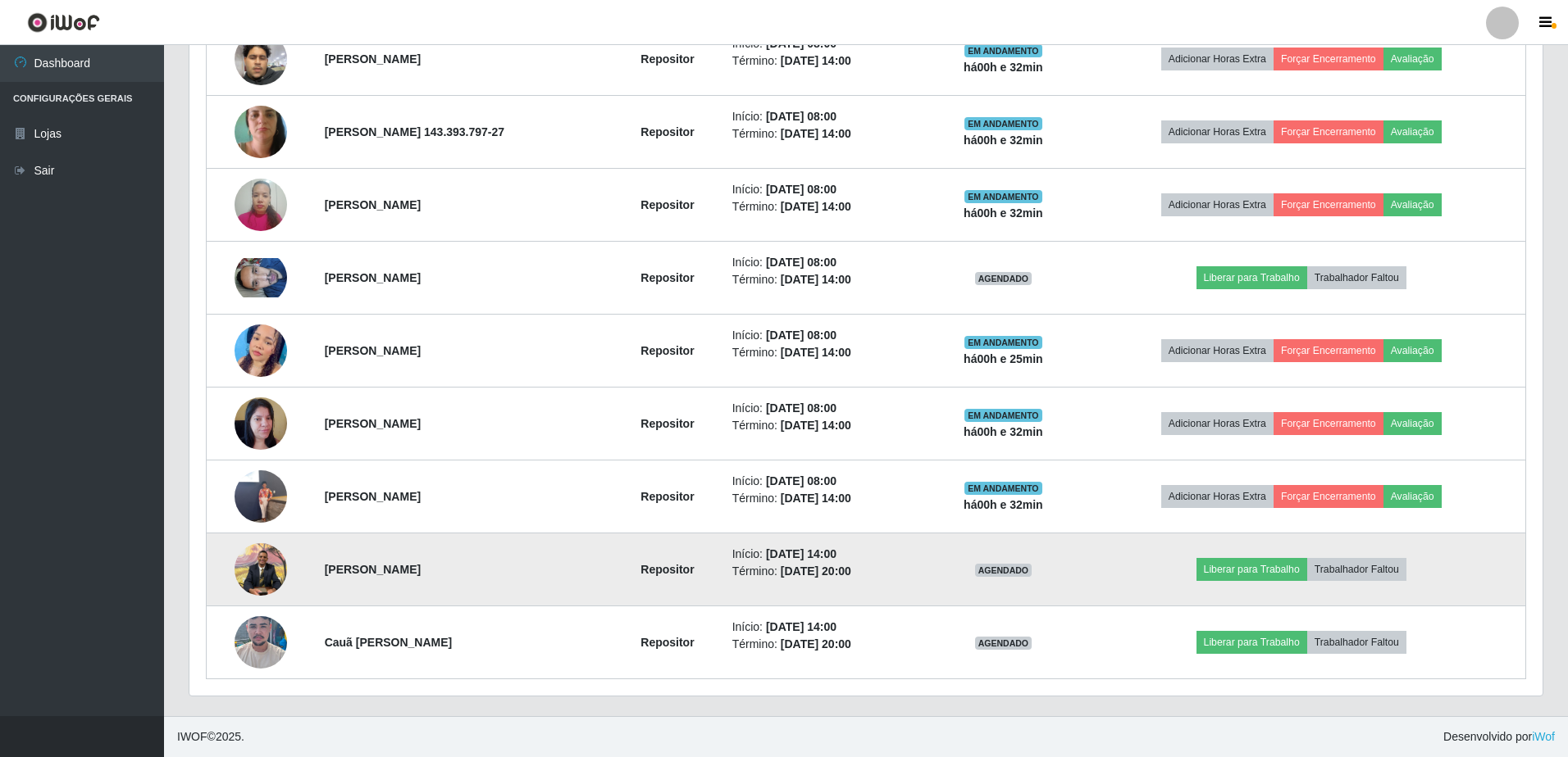
scroll to position [340, 1349]
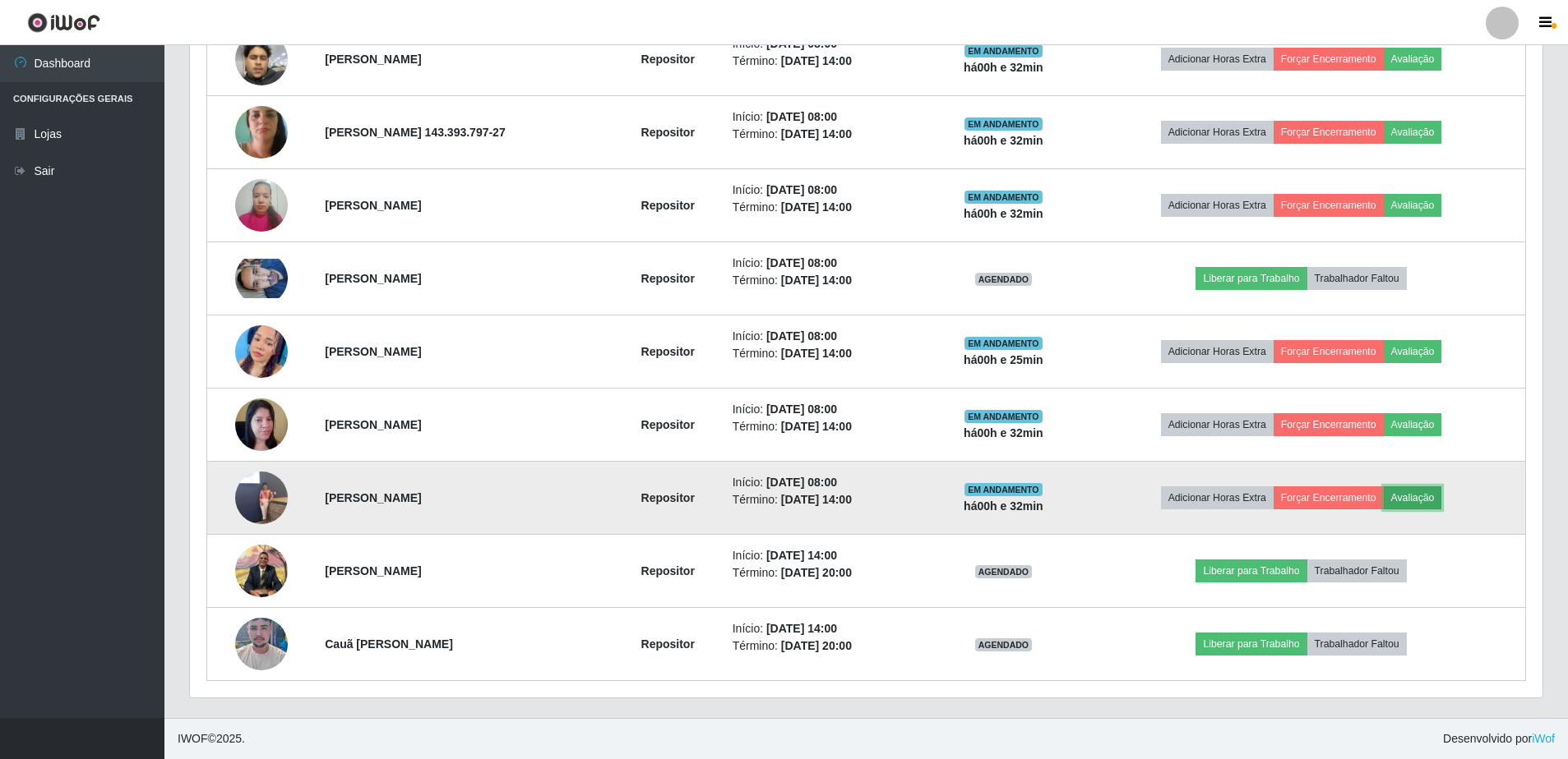
click at [1427, 496] on button "Avaliação" at bounding box center [1413, 498] width 59 height 23
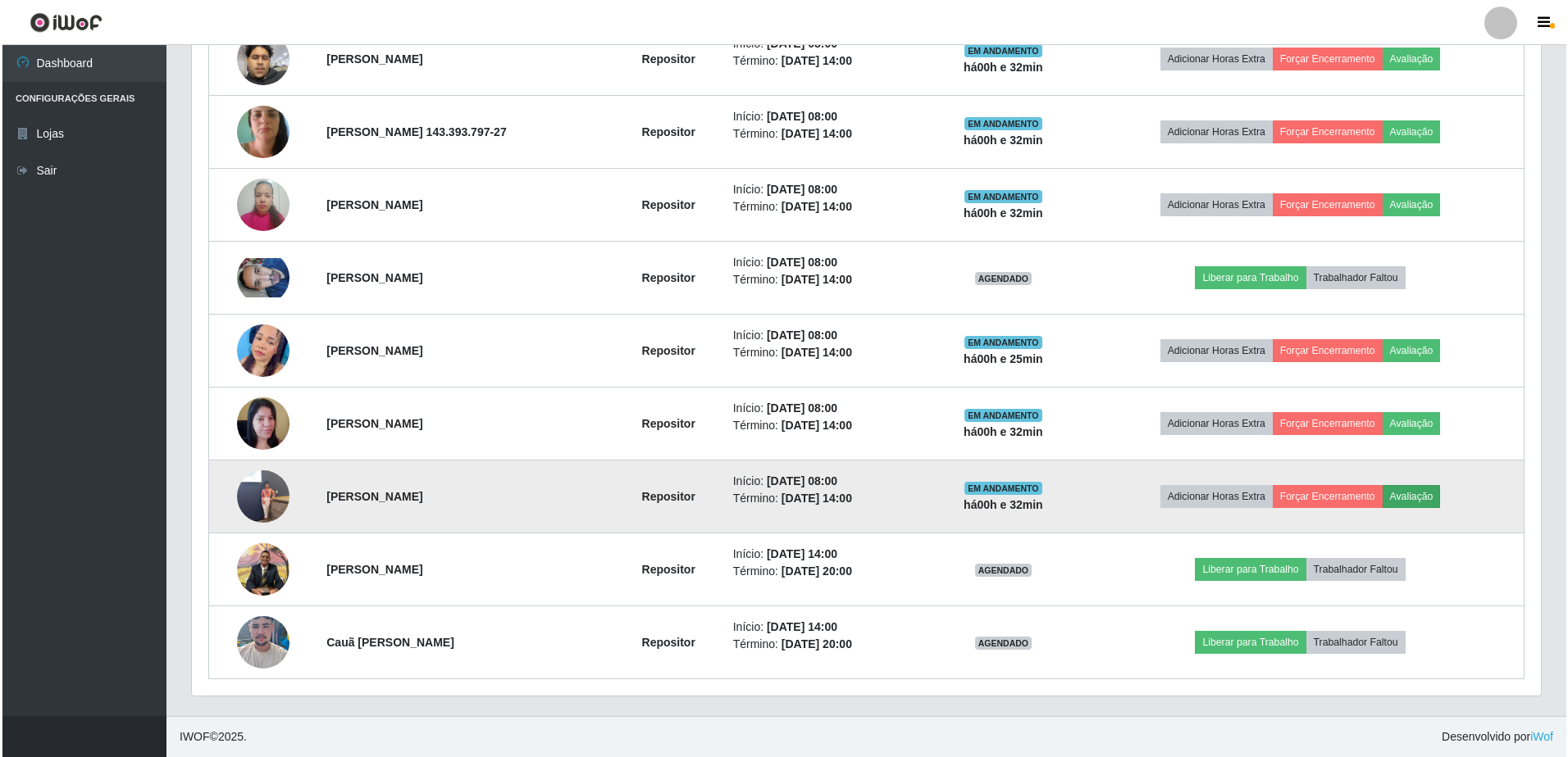
scroll to position [340, 1340]
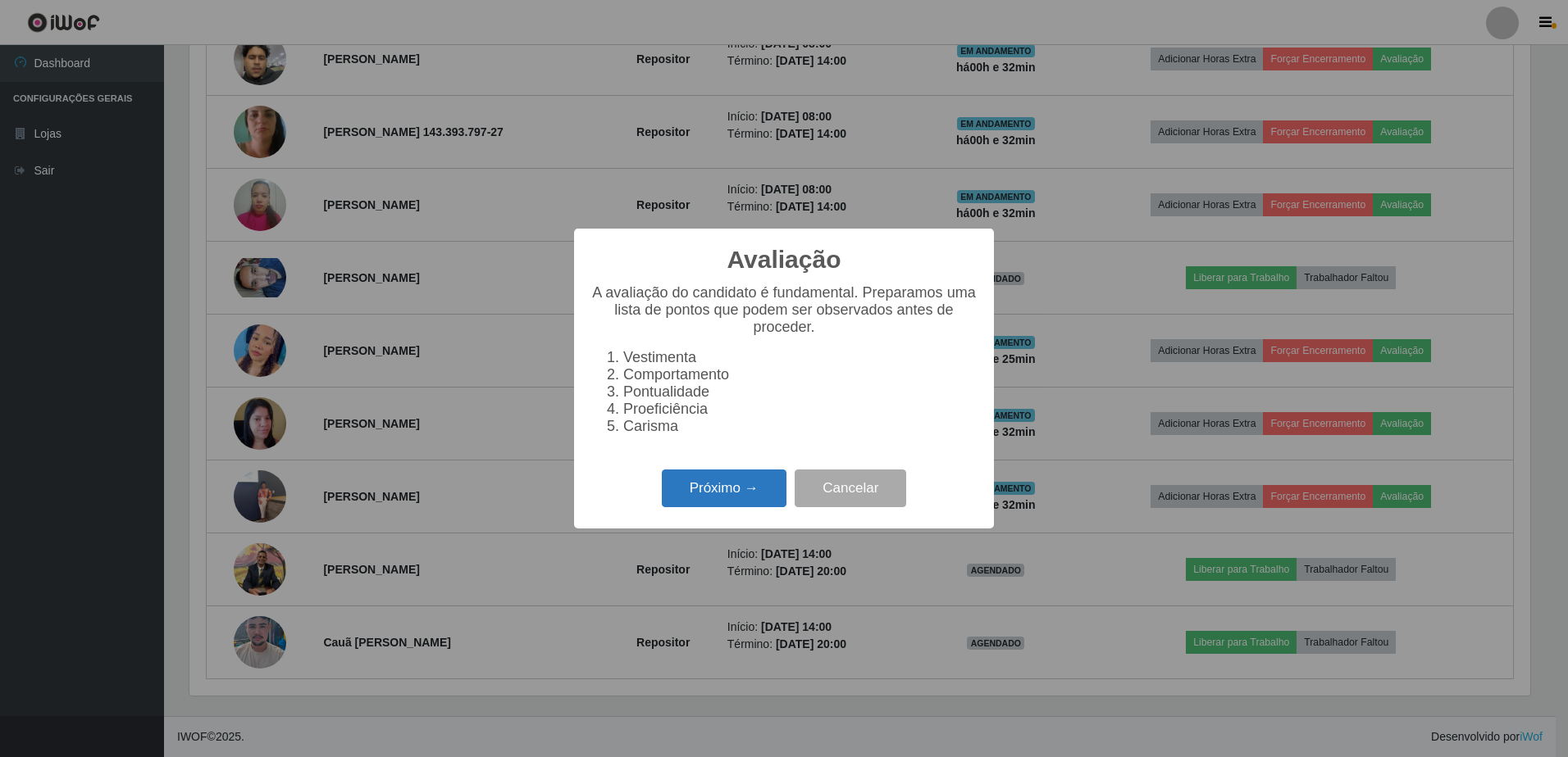
click at [743, 497] on button "Próximo →" at bounding box center [724, 489] width 124 height 39
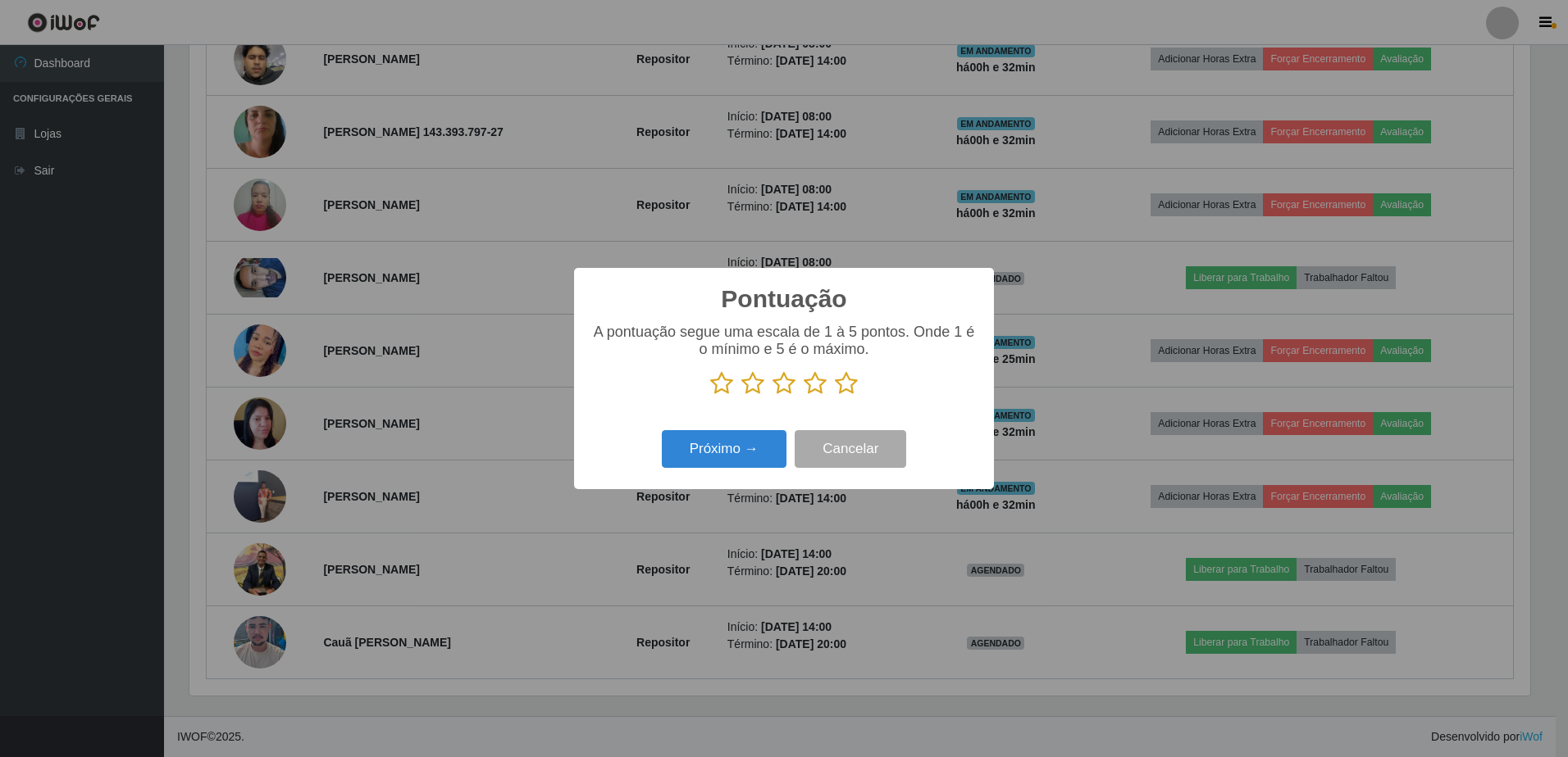
scroll to position [819377, 818551]
click at [718, 394] on icon at bounding box center [721, 383] width 23 height 24
click at [710, 396] on input "radio" at bounding box center [710, 396] width 0 height 0
click at [741, 446] on button "Próximo →" at bounding box center [724, 449] width 124 height 39
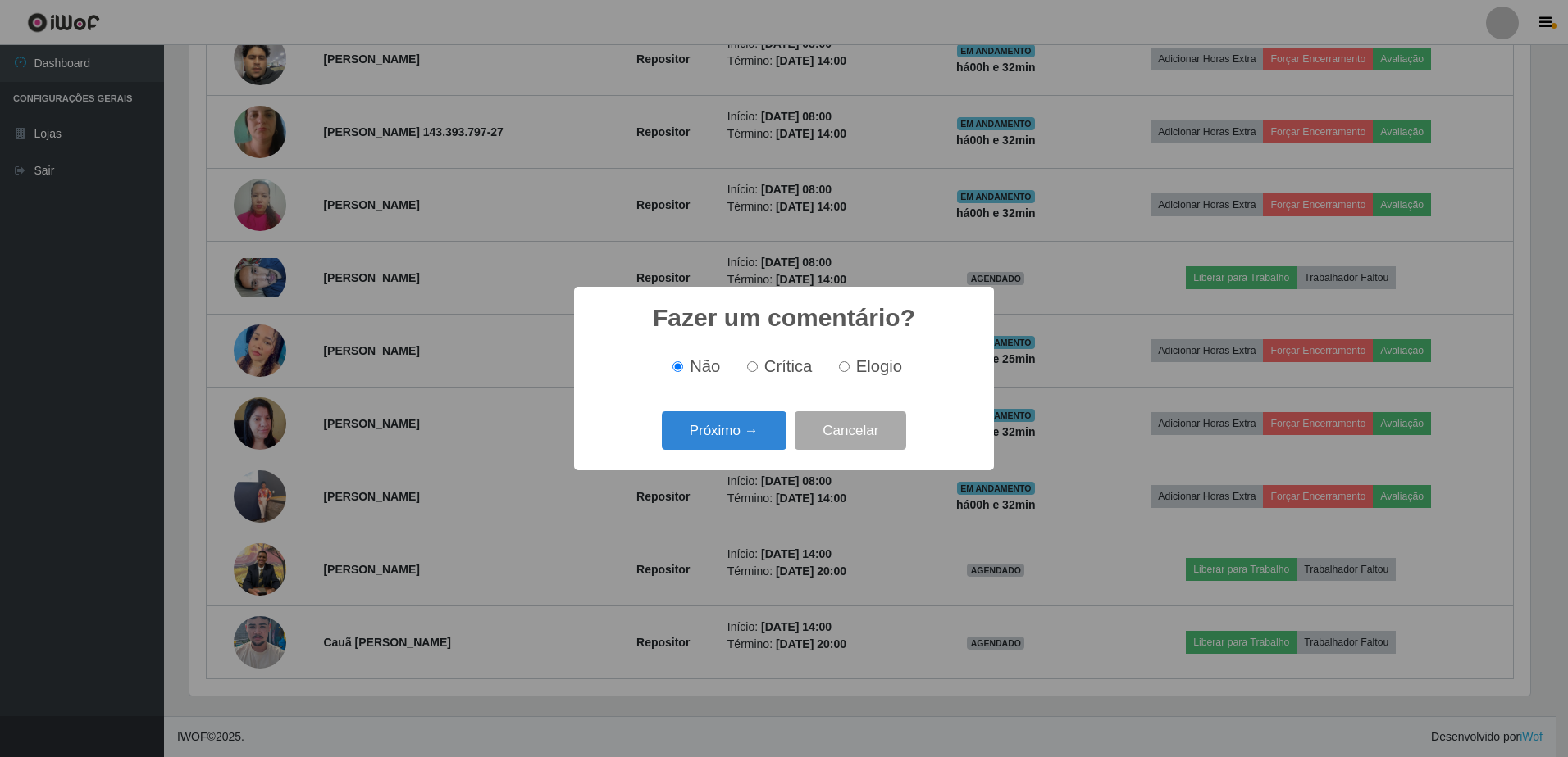
click at [754, 364] on input "Crítica" at bounding box center [752, 366] width 10 height 10
radio input "true"
click at [757, 434] on button "Próximo →" at bounding box center [724, 430] width 124 height 39
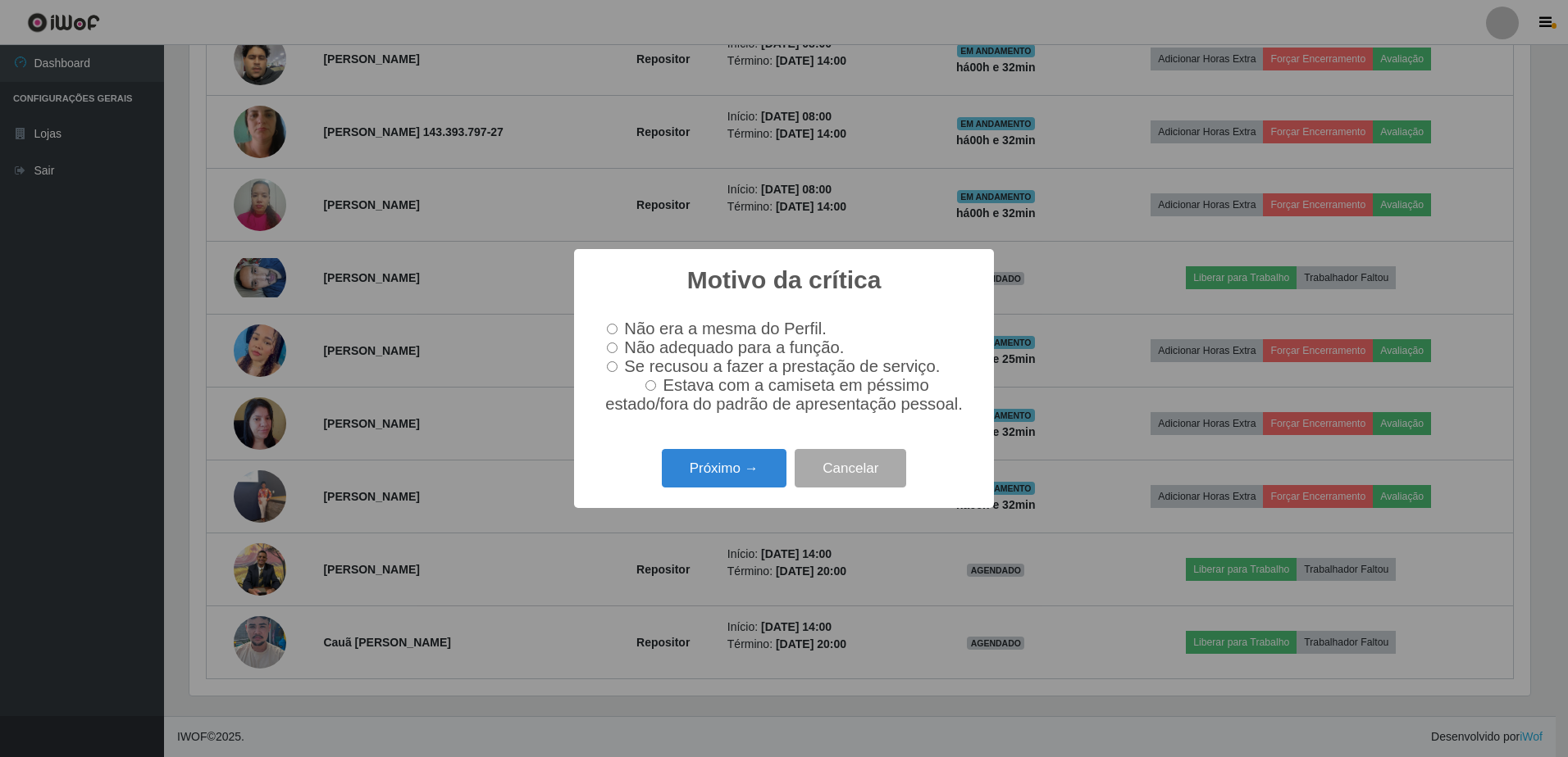
click at [612, 346] on input "Não adequado para a função." at bounding box center [611, 347] width 10 height 10
radio input "true"
click at [742, 473] on button "Próximo →" at bounding box center [724, 468] width 124 height 39
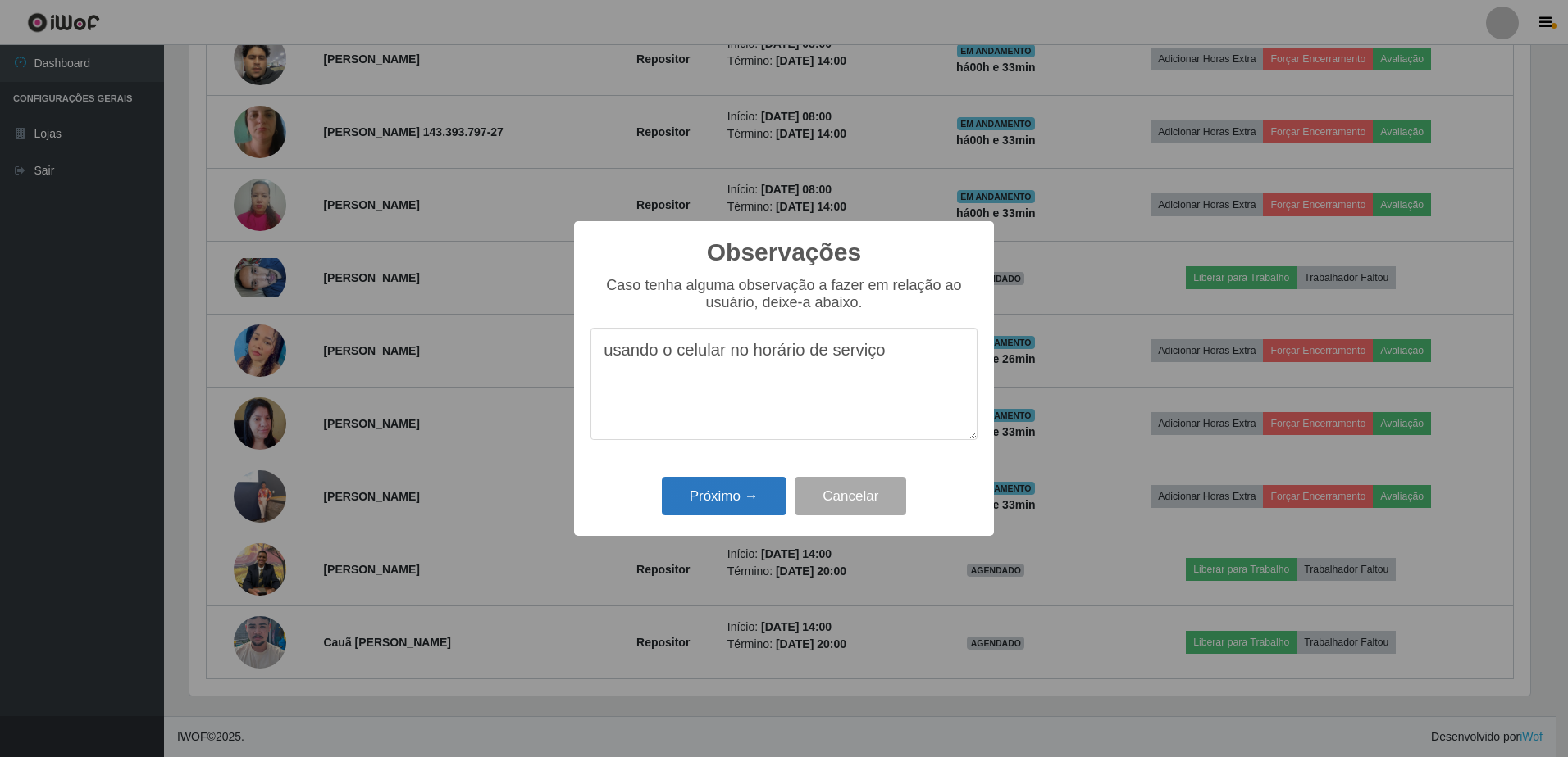
type textarea "usando o celular no horário de serviço"
click at [756, 496] on button "Próximo →" at bounding box center [724, 496] width 124 height 39
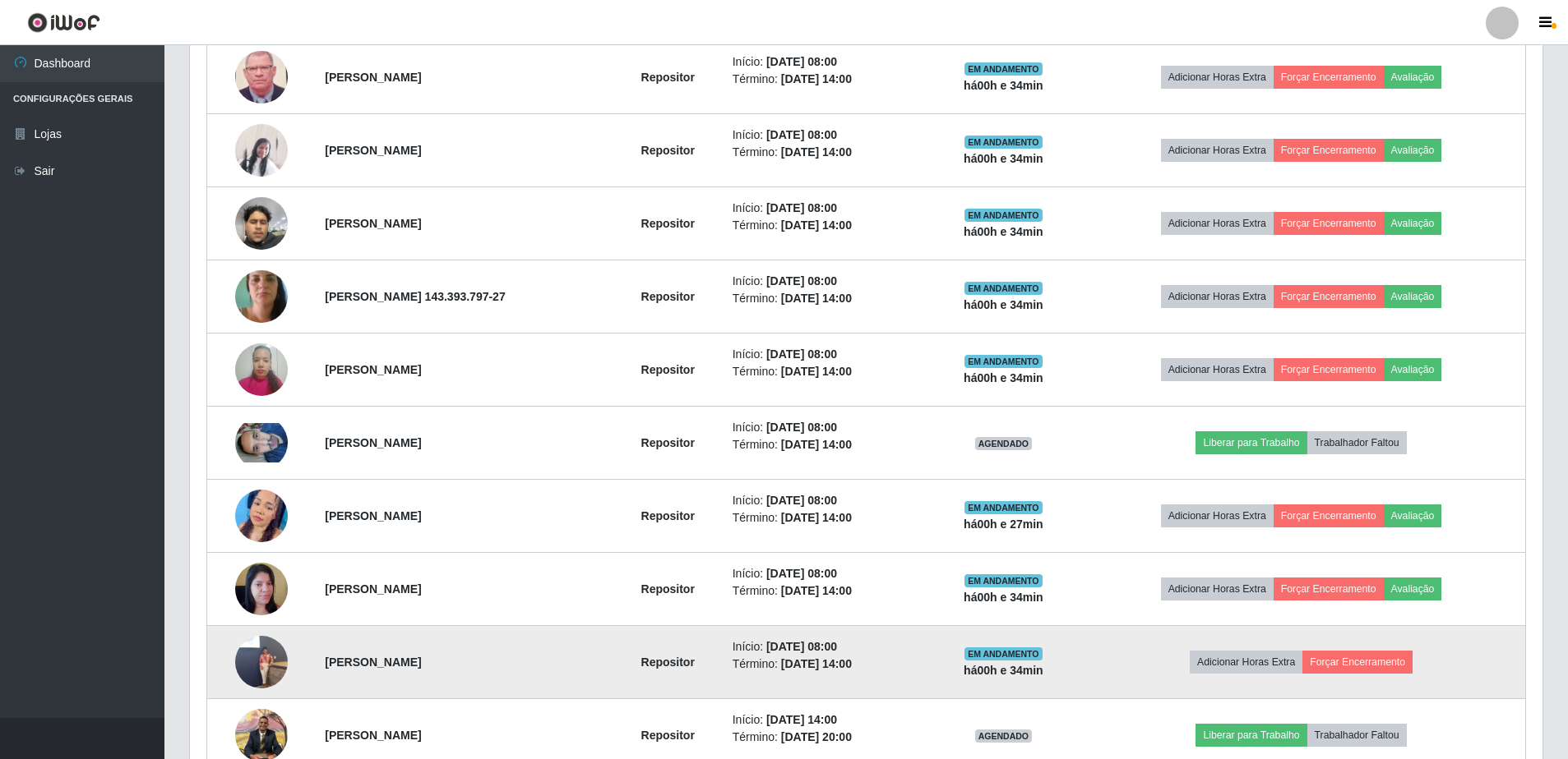
scroll to position [515, 0]
